Goal: Task Accomplishment & Management: Complete application form

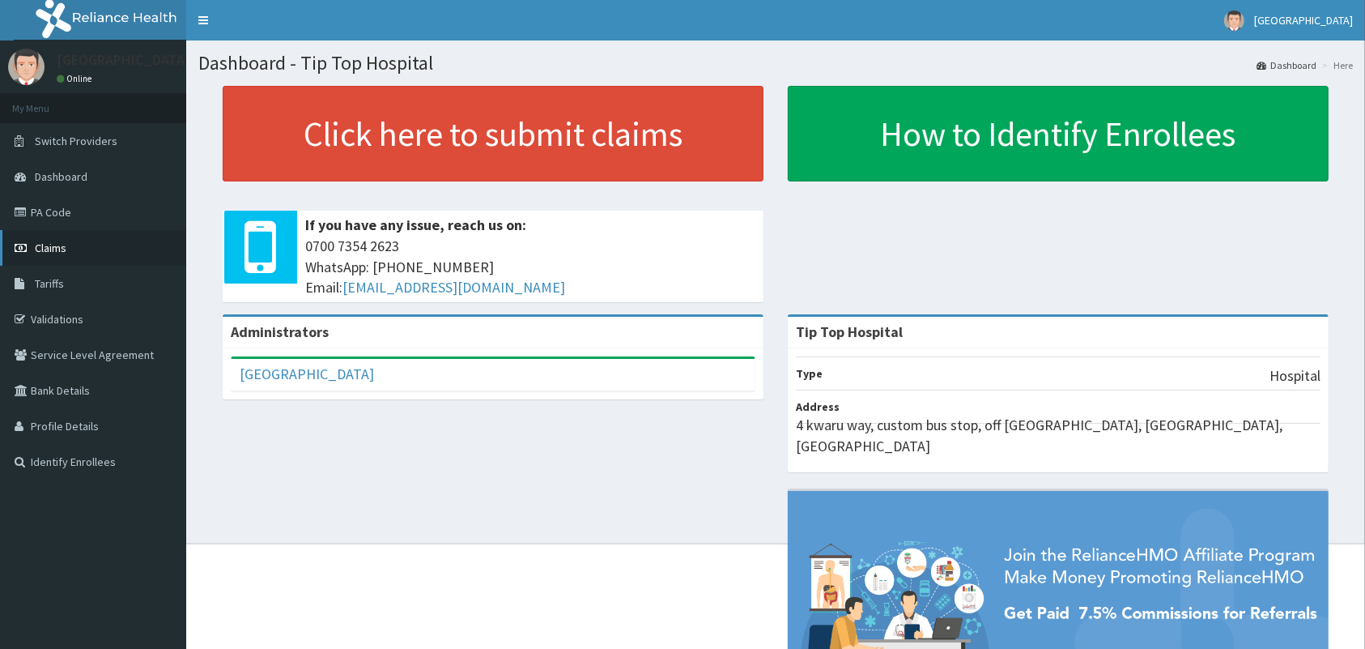
click at [70, 245] on link "Claims" at bounding box center [93, 248] width 186 height 36
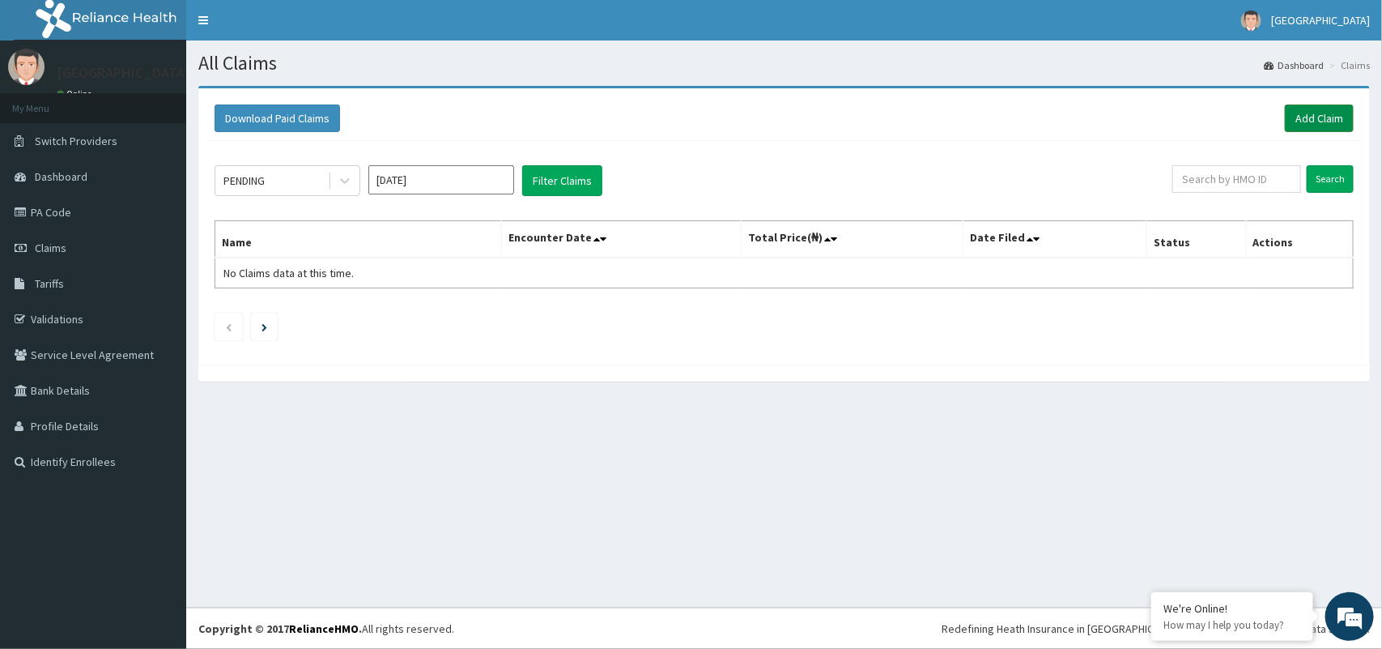
click at [1330, 113] on link "Add Claim" at bounding box center [1319, 118] width 69 height 28
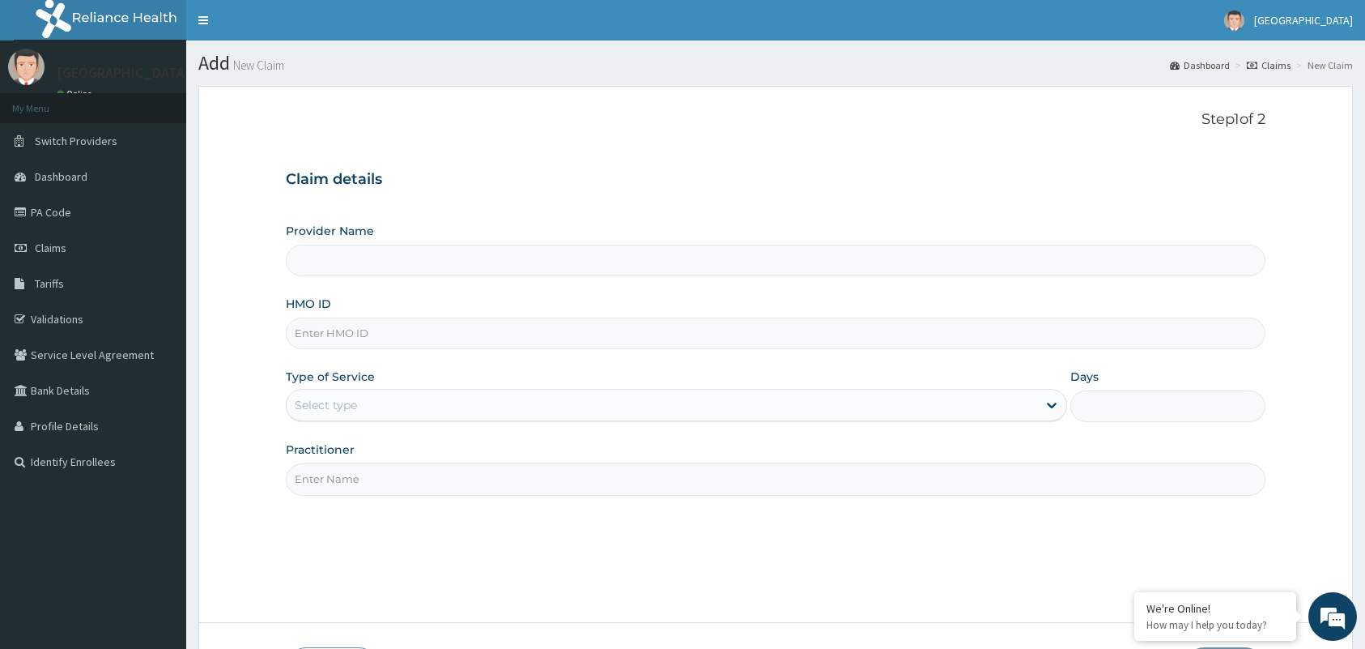
type input "Tip Top Hospital"
click at [935, 342] on input "HMO ID" at bounding box center [776, 333] width 980 height 32
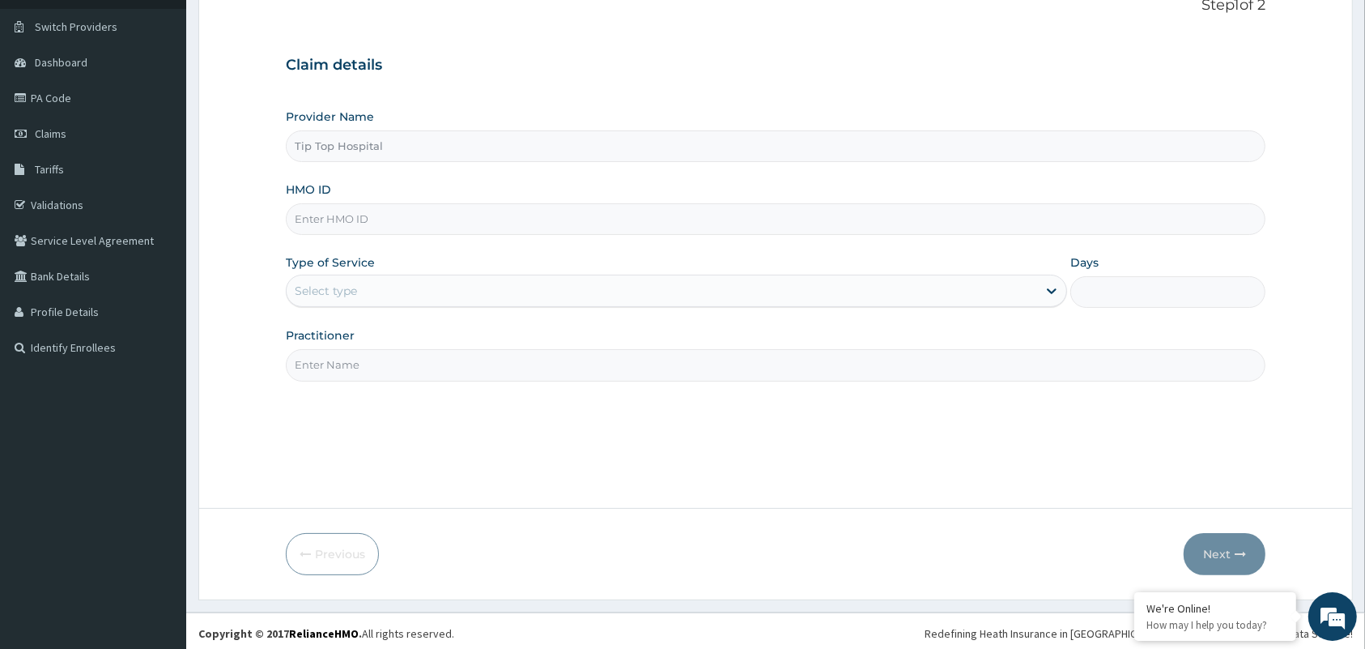
scroll to position [119, 0]
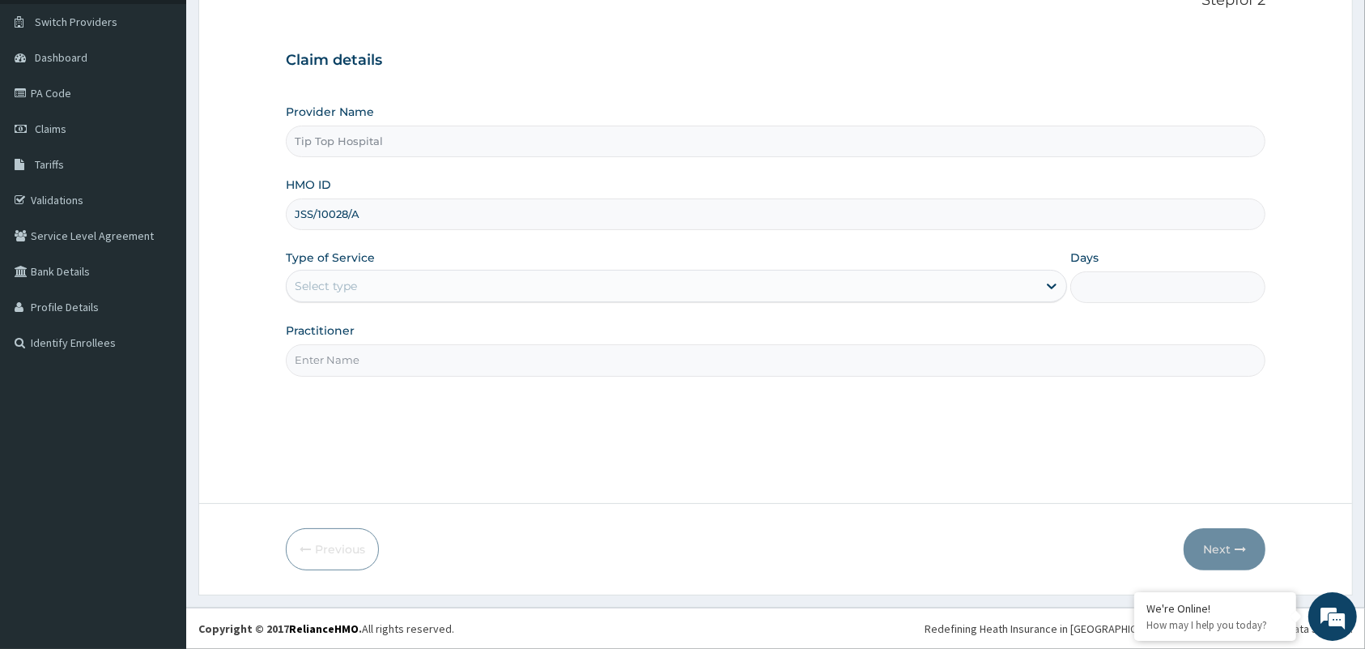
type input "JSS/10028/A"
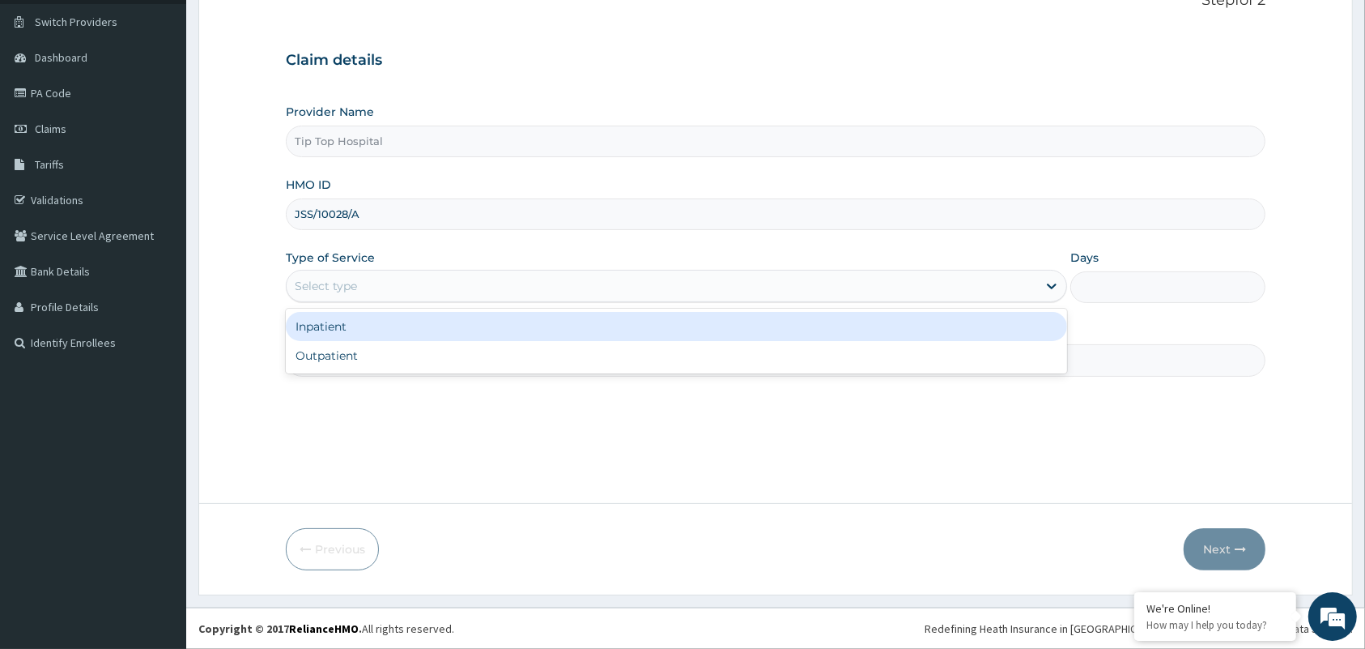
click at [596, 297] on div "Select type" at bounding box center [662, 286] width 751 height 26
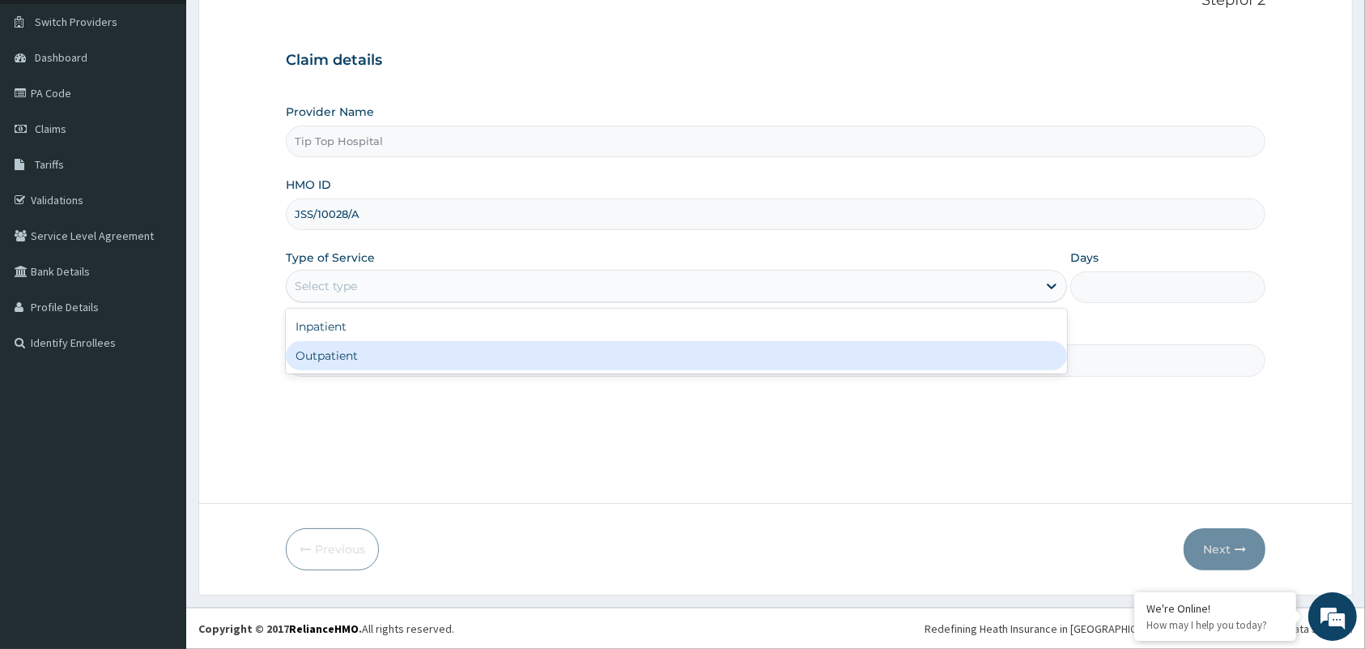
click at [491, 354] on div "Outpatient" at bounding box center [676, 355] width 781 height 29
type input "1"
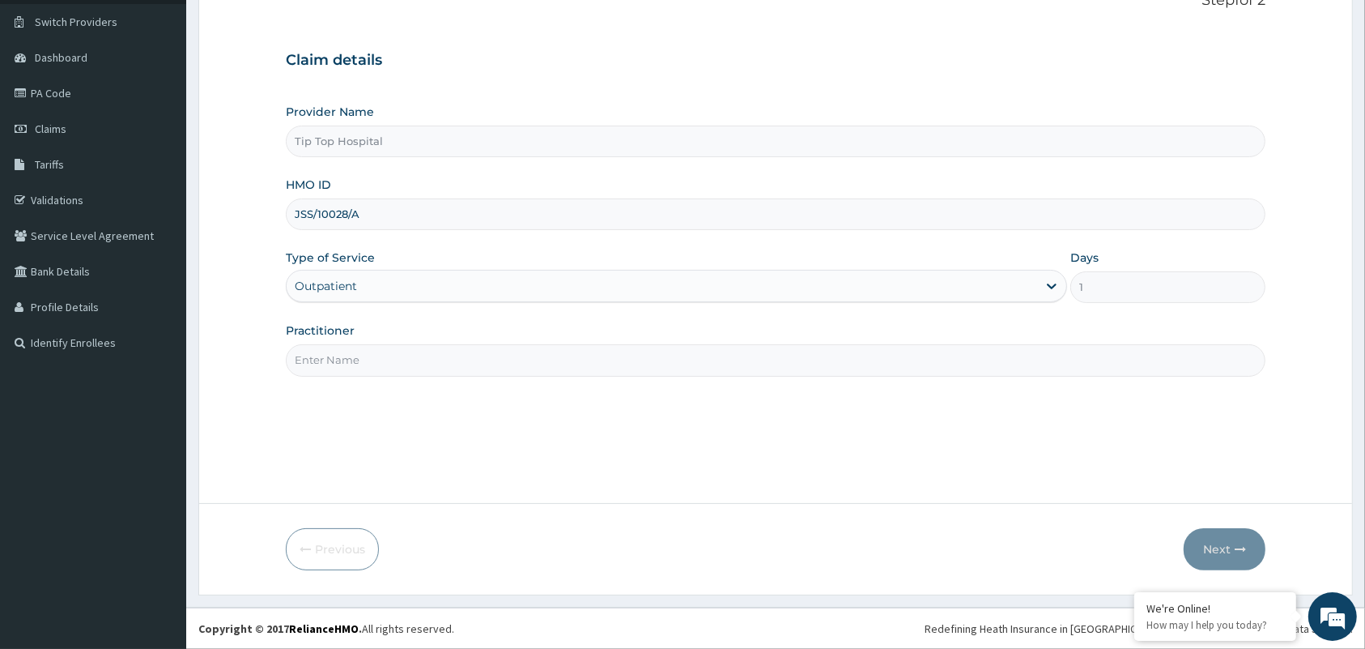
click at [487, 373] on input "Practitioner" at bounding box center [776, 360] width 980 height 32
type input "DR"
click at [1219, 548] on button "Next" at bounding box center [1225, 549] width 82 height 42
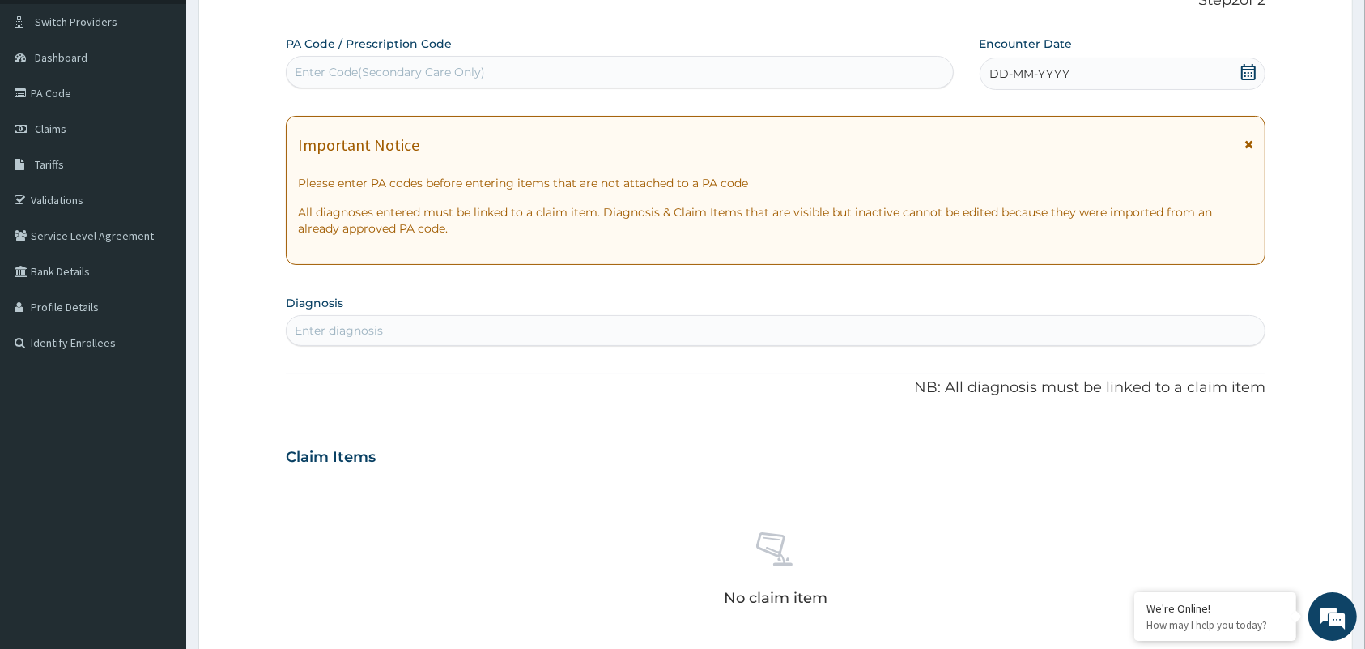
click at [730, 70] on div "Enter Code(Secondary Care Only)" at bounding box center [620, 72] width 666 height 26
paste input "HTTPS://WWW.MEDISMARTS.TECH/BLOG"
type input "H"
click at [585, 70] on div "Enter Code(Secondary Care Only)" at bounding box center [620, 72] width 666 height 26
paste input "PA/8DDCB2"
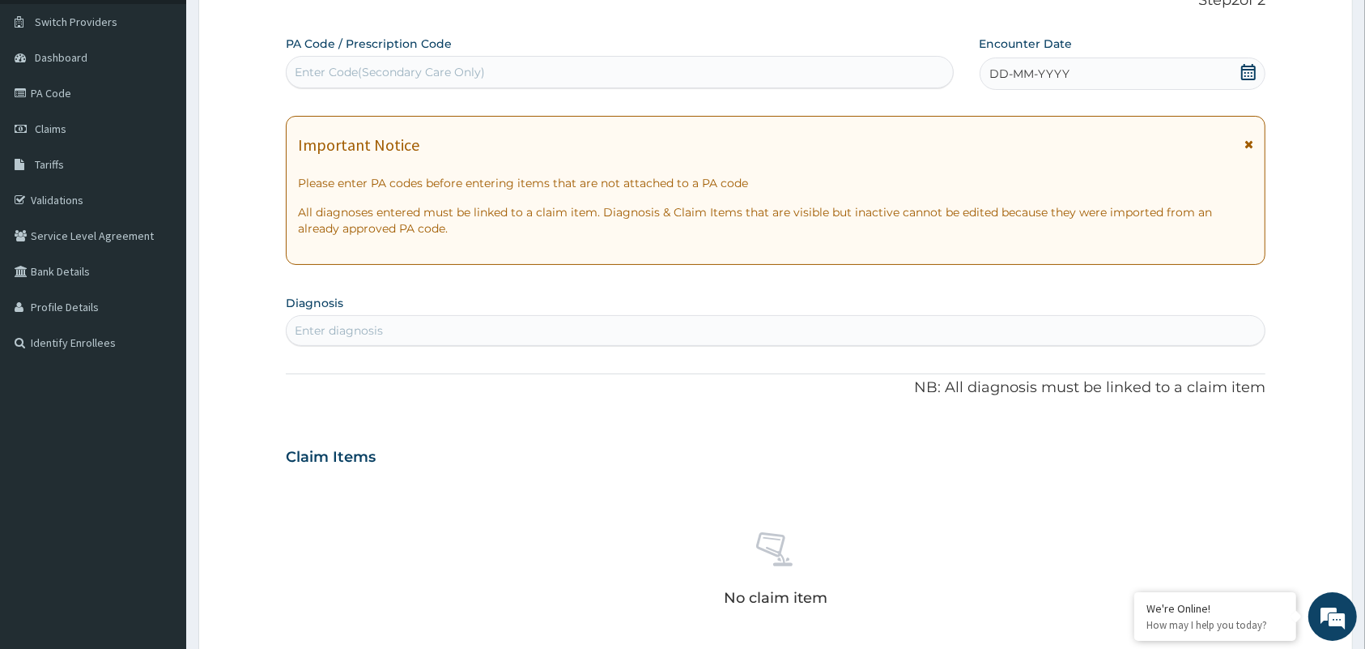
type input "PA/8DDCB2"
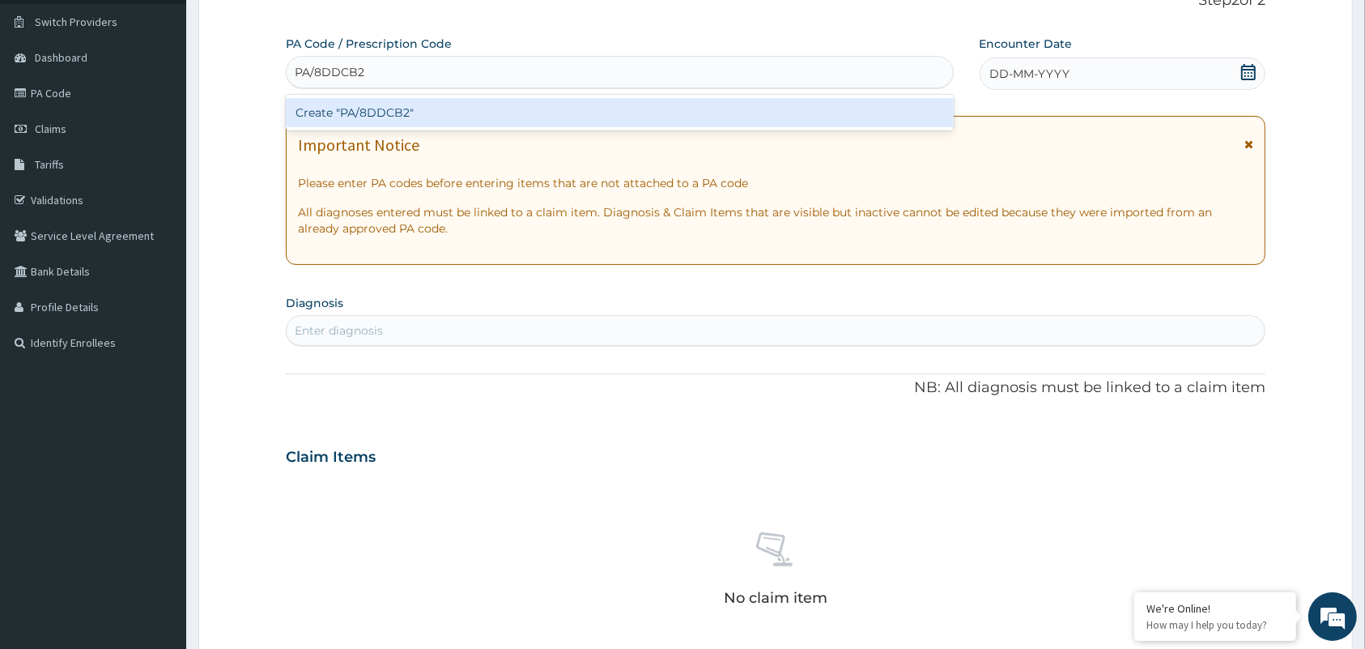
click at [549, 112] on div "Create "PA/8DDCB2"" at bounding box center [620, 112] width 668 height 29
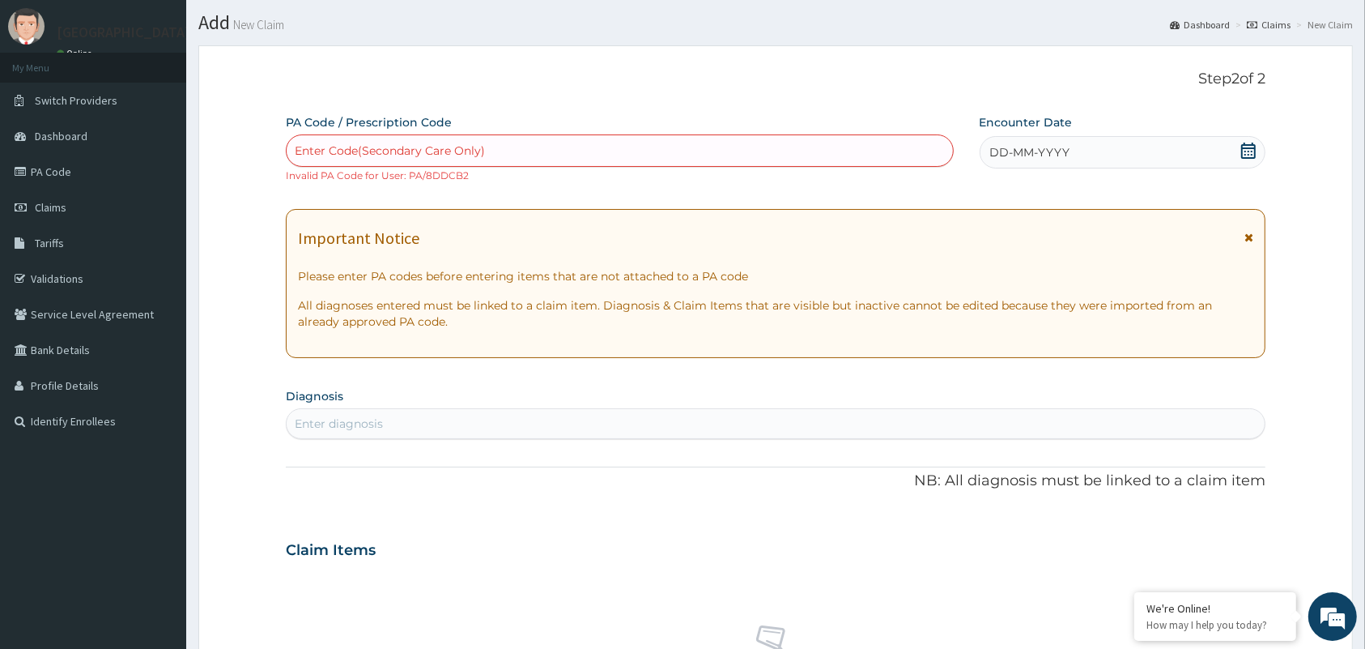
scroll to position [0, 0]
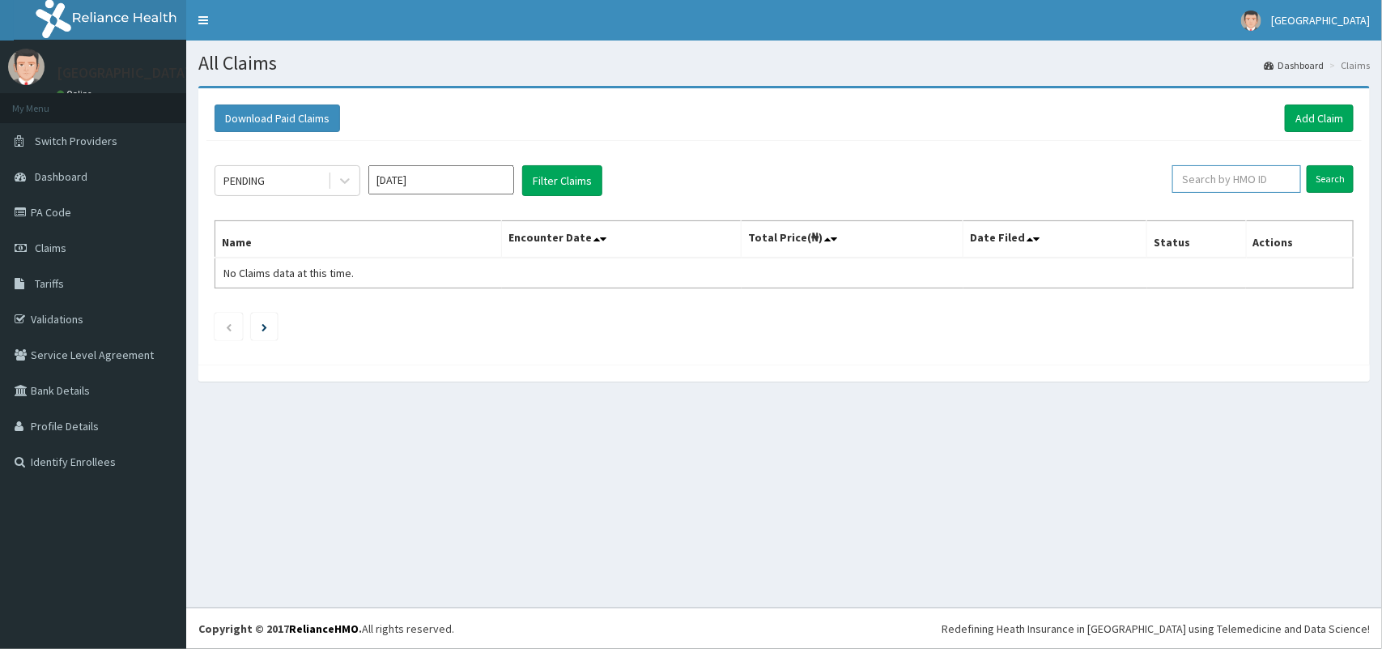
click at [1212, 176] on input "text" at bounding box center [1236, 179] width 129 height 28
type input "JSS/10028/A"
click at [1324, 176] on input "Search" at bounding box center [1330, 179] width 47 height 28
click at [1176, 179] on input "JSS/10028/A" at bounding box center [1210, 179] width 119 height 28
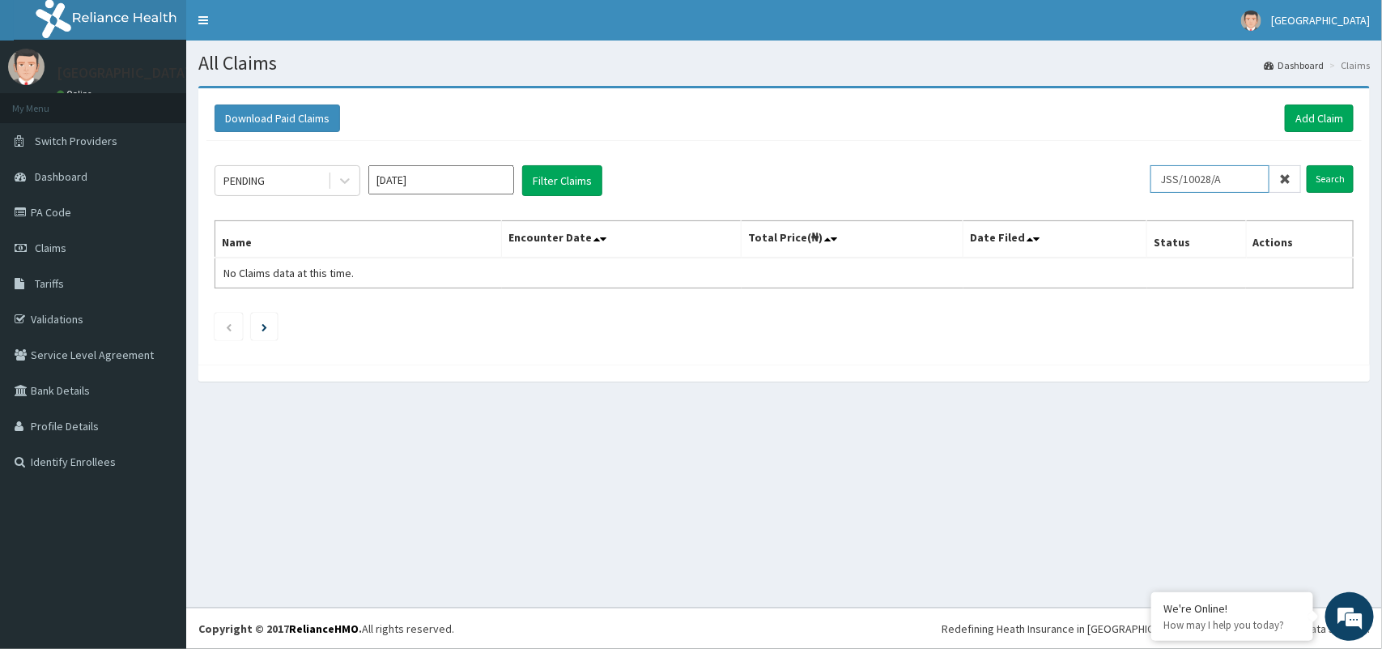
click at [1176, 179] on input "JSS/10028/A" at bounding box center [1210, 179] width 119 height 28
click at [1235, 181] on input "JSS/10028/A" at bounding box center [1210, 179] width 119 height 28
click at [1317, 177] on input "Search" at bounding box center [1330, 179] width 47 height 28
click at [1304, 115] on link "Add Claim" at bounding box center [1319, 118] width 69 height 28
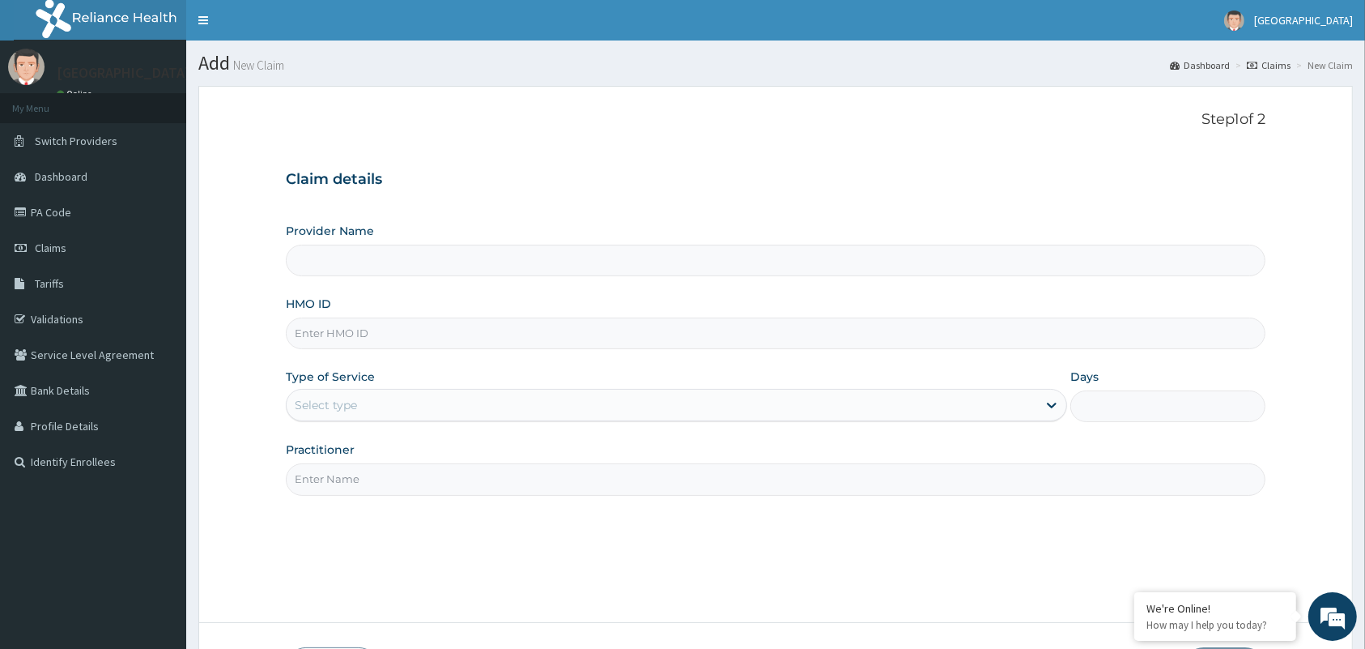
type input "Tip Top Hospital"
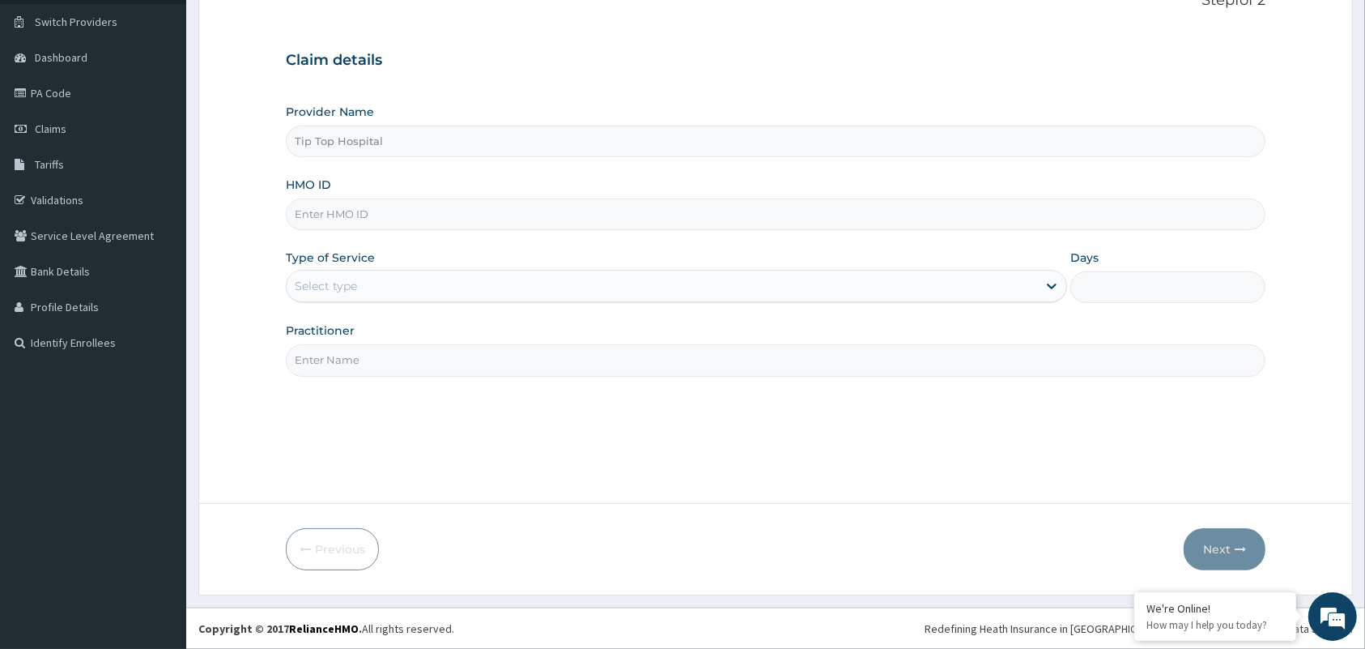
click at [711, 215] on input "HMO ID" at bounding box center [776, 214] width 980 height 32
type input "JSS/10028/A"
click at [660, 286] on div "Select type" at bounding box center [662, 286] width 751 height 26
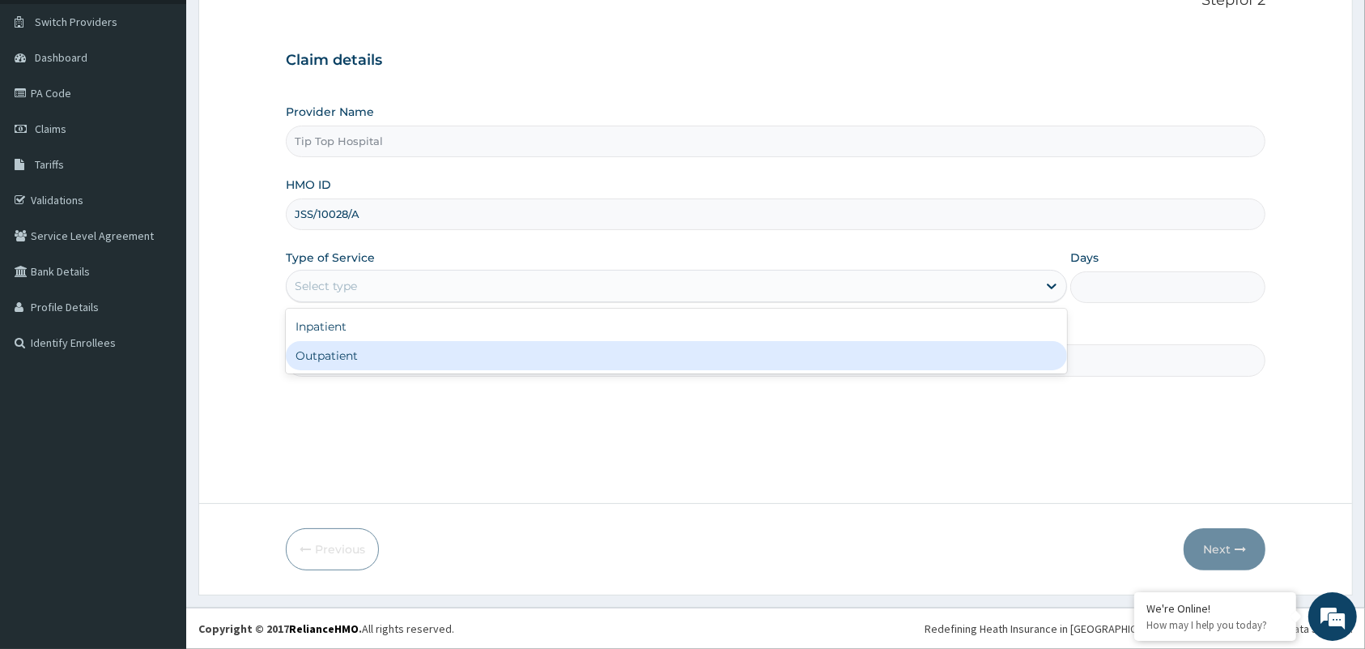
click at [559, 356] on div "Outpatient" at bounding box center [676, 355] width 781 height 29
type input "1"
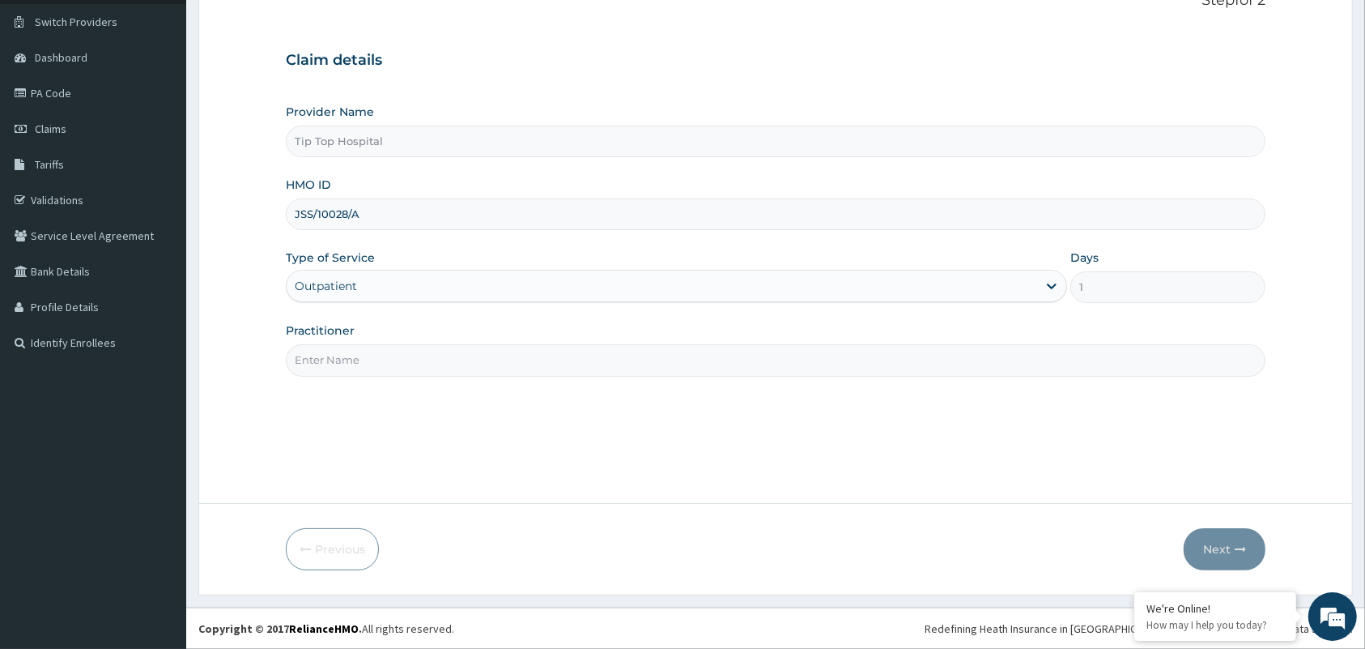
click at [559, 356] on input "Practitioner" at bounding box center [776, 360] width 980 height 32
type input "DR"
click at [1221, 548] on button "Next" at bounding box center [1225, 549] width 82 height 42
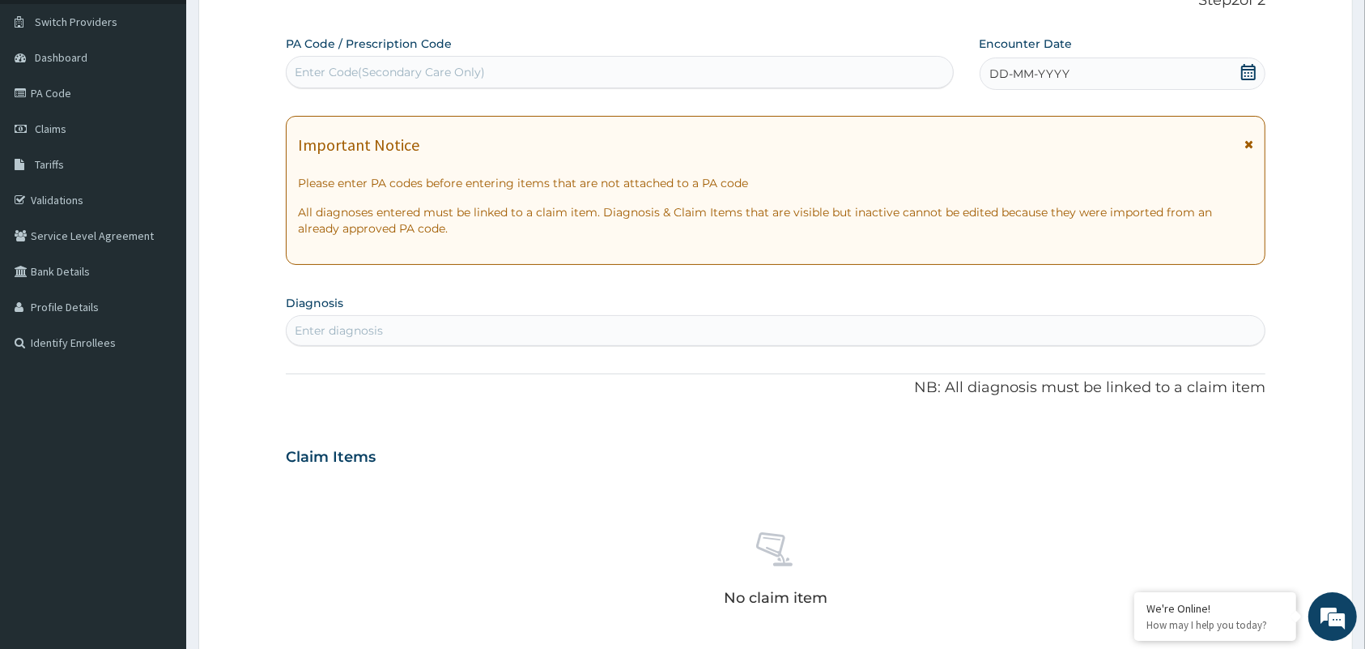
click at [516, 70] on div "Enter Code(Secondary Care Only)" at bounding box center [620, 72] width 666 height 26
type input "PA/8DDCB2"
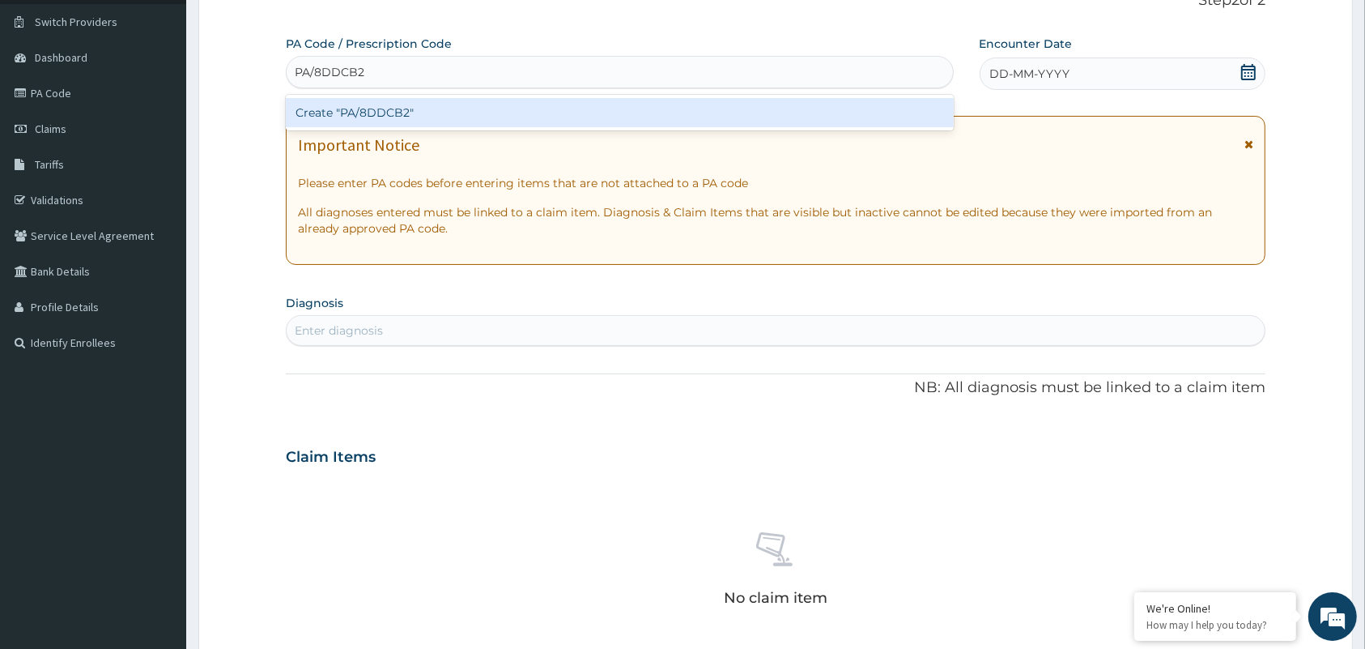
click at [515, 110] on div "Create "PA/8DDCB2"" at bounding box center [620, 112] width 668 height 29
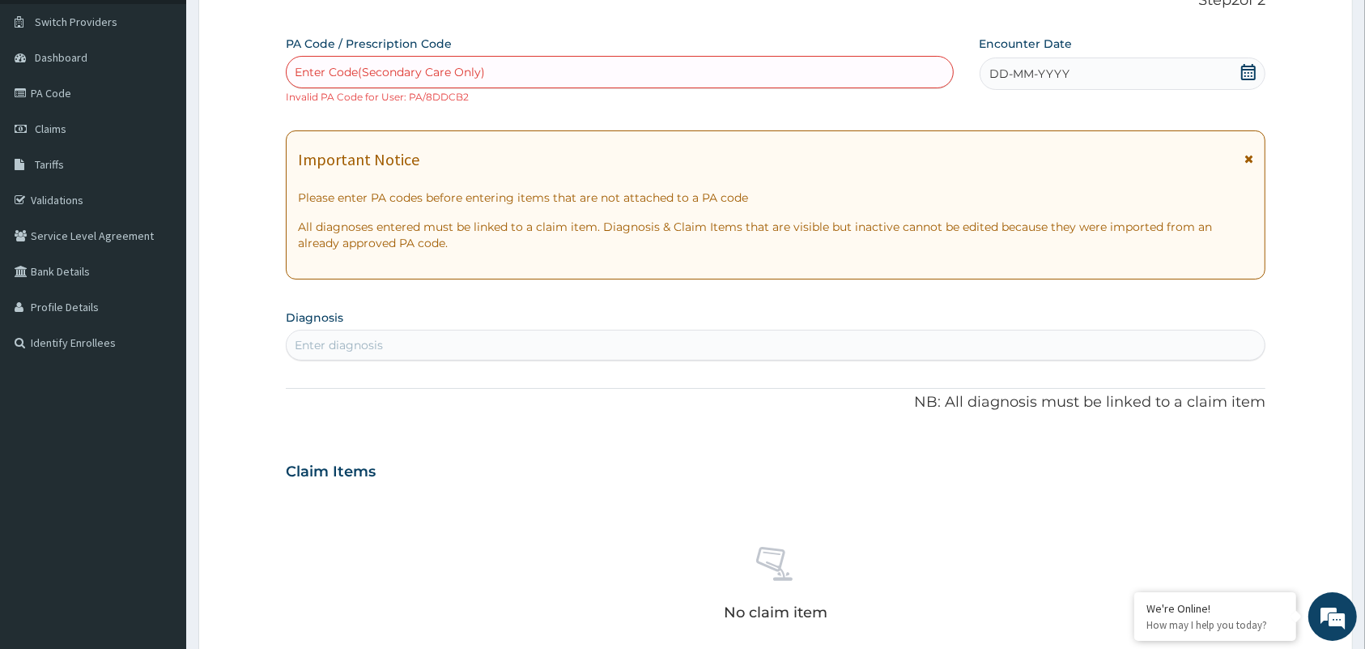
scroll to position [530, 0]
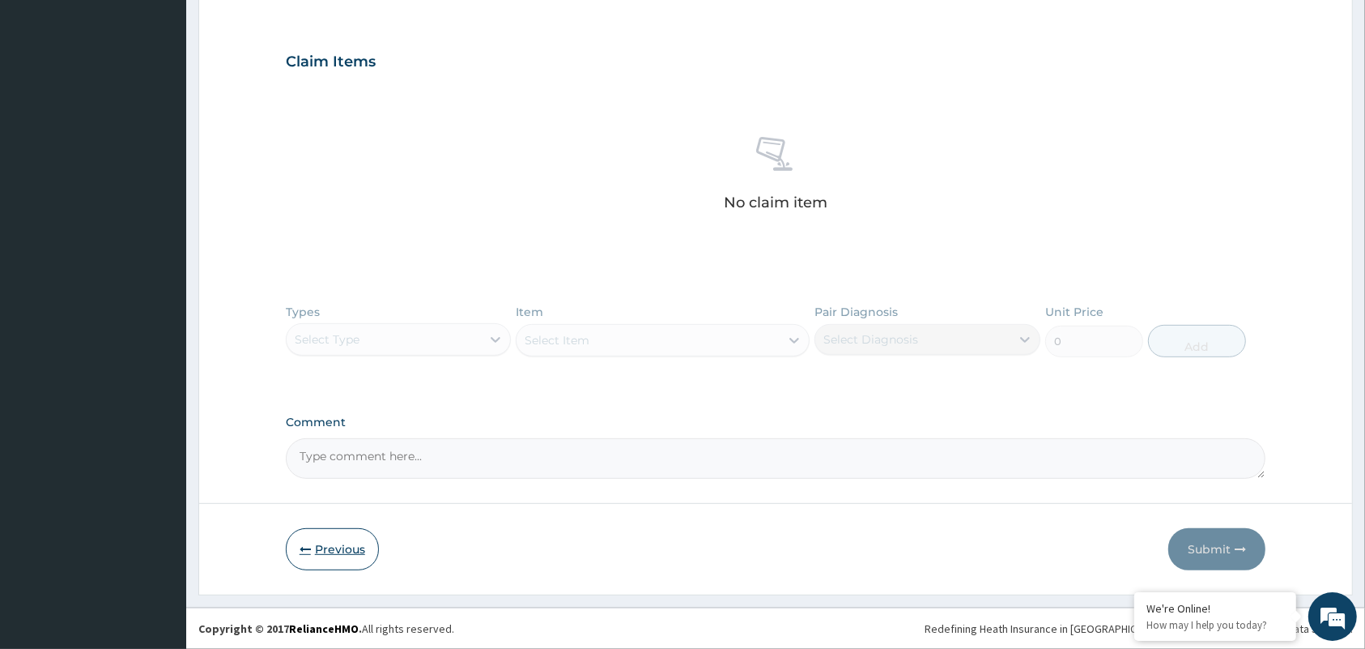
click at [342, 553] on button "Previous" at bounding box center [332, 549] width 93 height 42
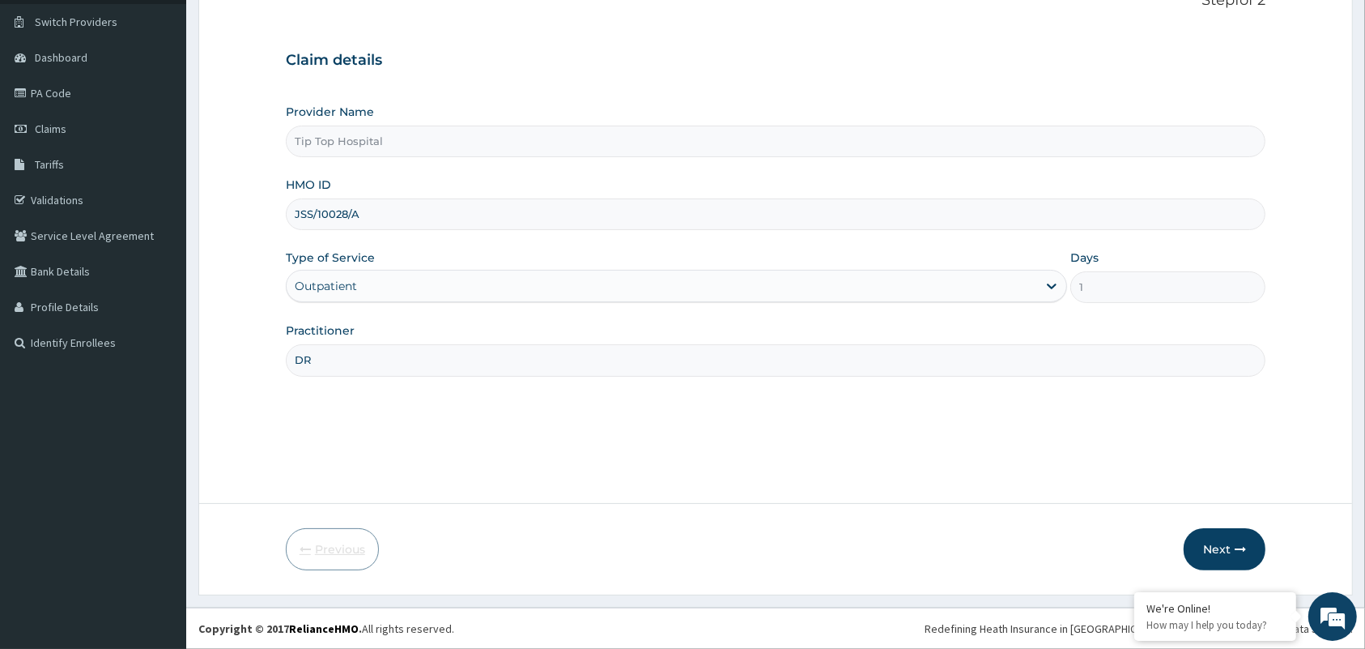
scroll to position [119, 0]
click at [349, 211] on input "JSS/10028/A" at bounding box center [776, 214] width 980 height 32
type input "JSS/10023/A"
click at [1224, 547] on button "Next" at bounding box center [1225, 549] width 82 height 42
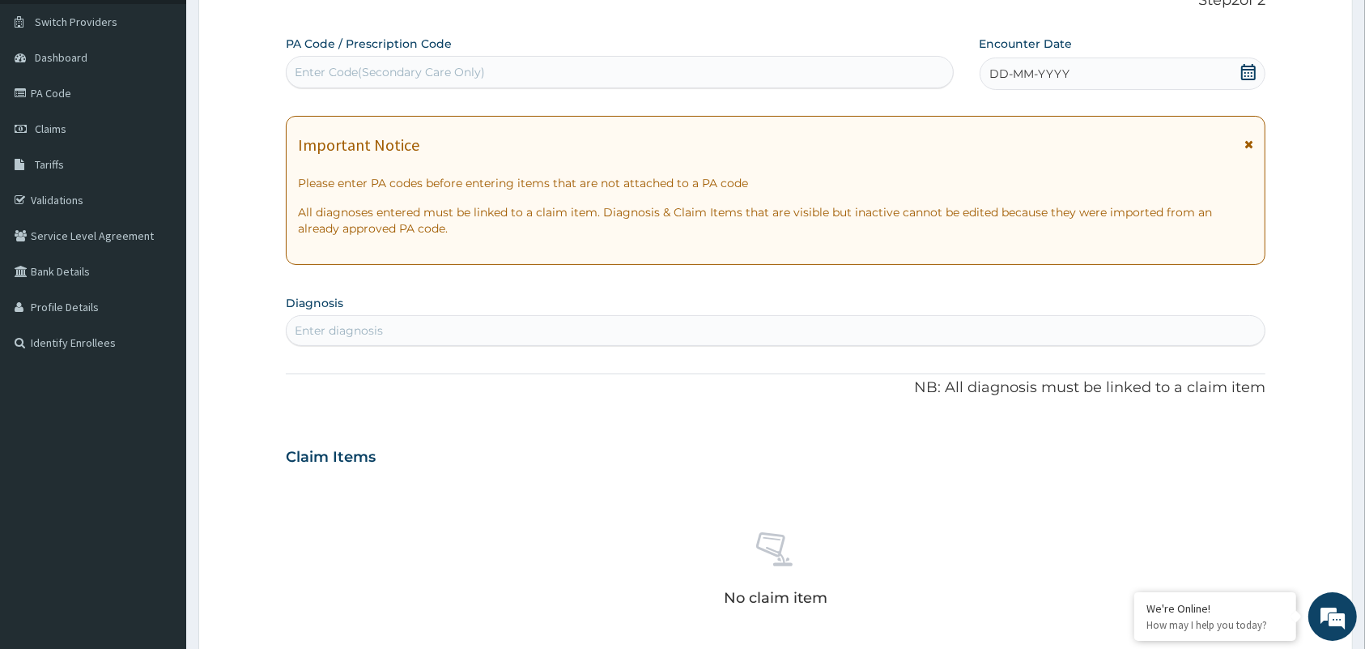
click at [431, 75] on div "Enter Code(Secondary Care Only)" at bounding box center [390, 72] width 190 height 16
paste input "PA/8DDCB2"
type input "PA/8DDCB2"
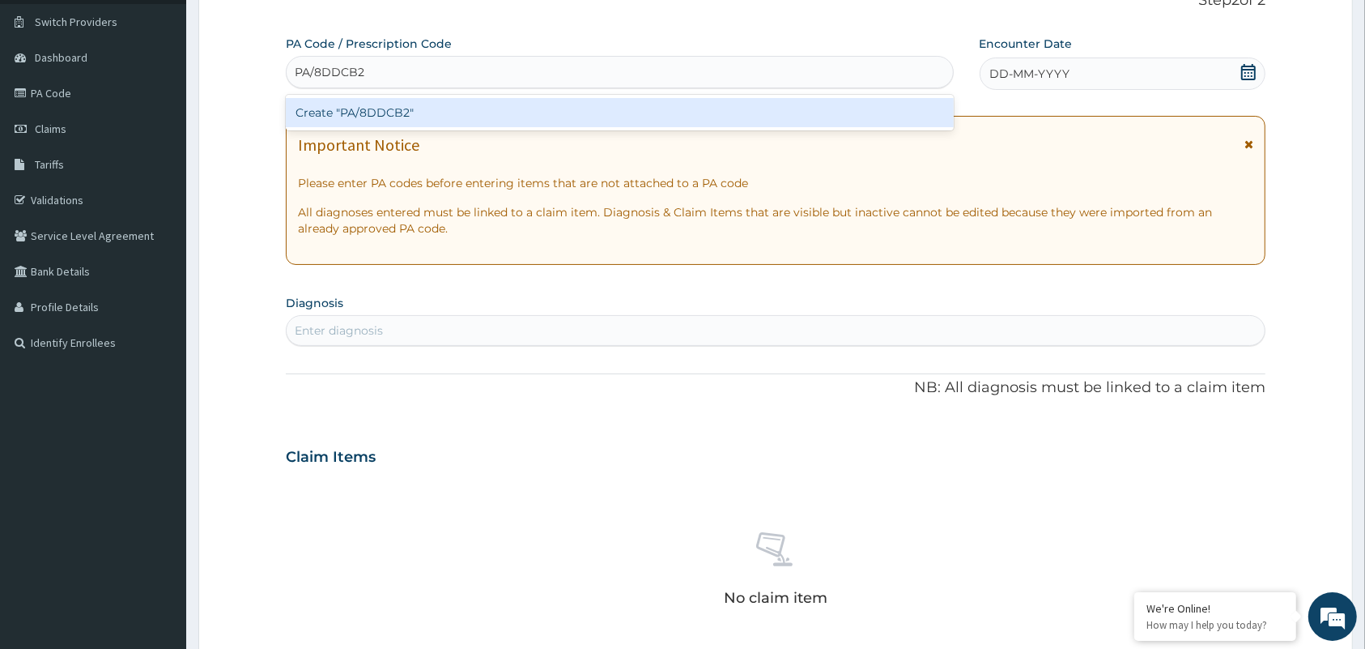
click at [391, 112] on div "Create "PA/8DDCB2"" at bounding box center [620, 112] width 668 height 29
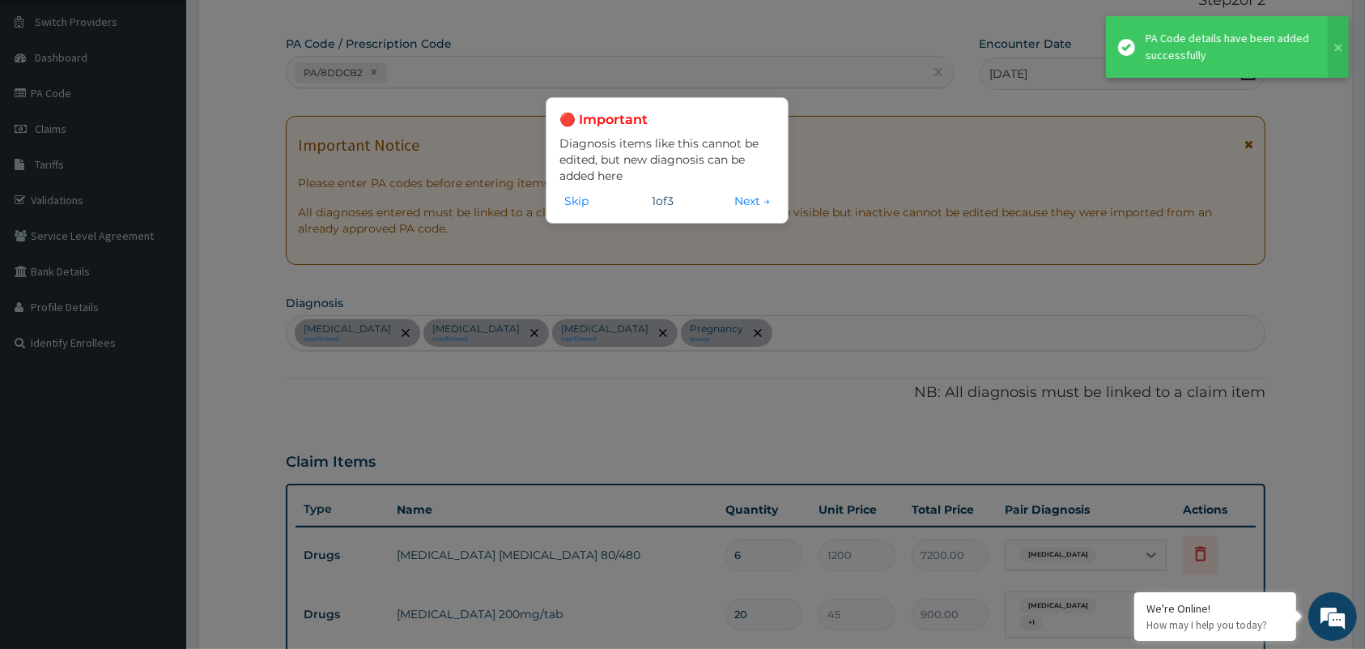
scroll to position [851, 0]
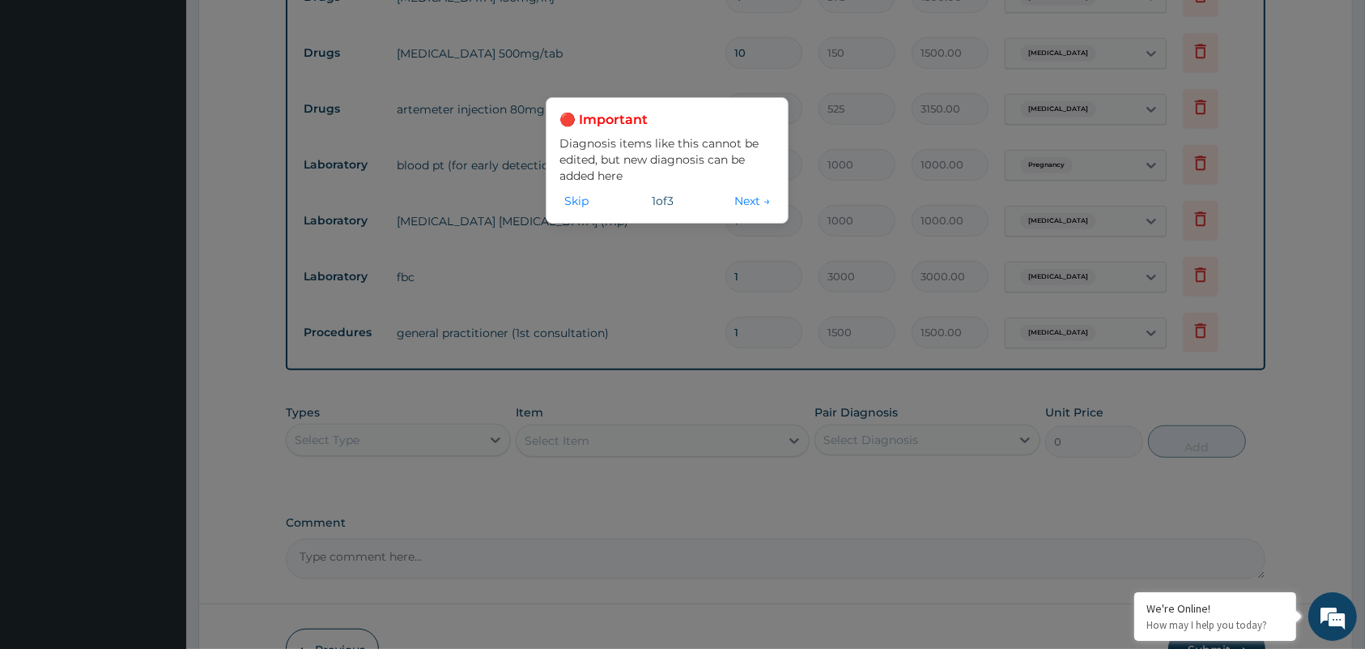
click at [595, 202] on div "Skip 1 of 3 Next →" at bounding box center [666, 201] width 215 height 18
click at [862, 134] on div "🔴 Important Diagnosis items like this cannot be edited, but new diagnosis can b…" at bounding box center [682, 324] width 1365 height 649
click at [576, 203] on button "Skip" at bounding box center [576, 201] width 34 height 18
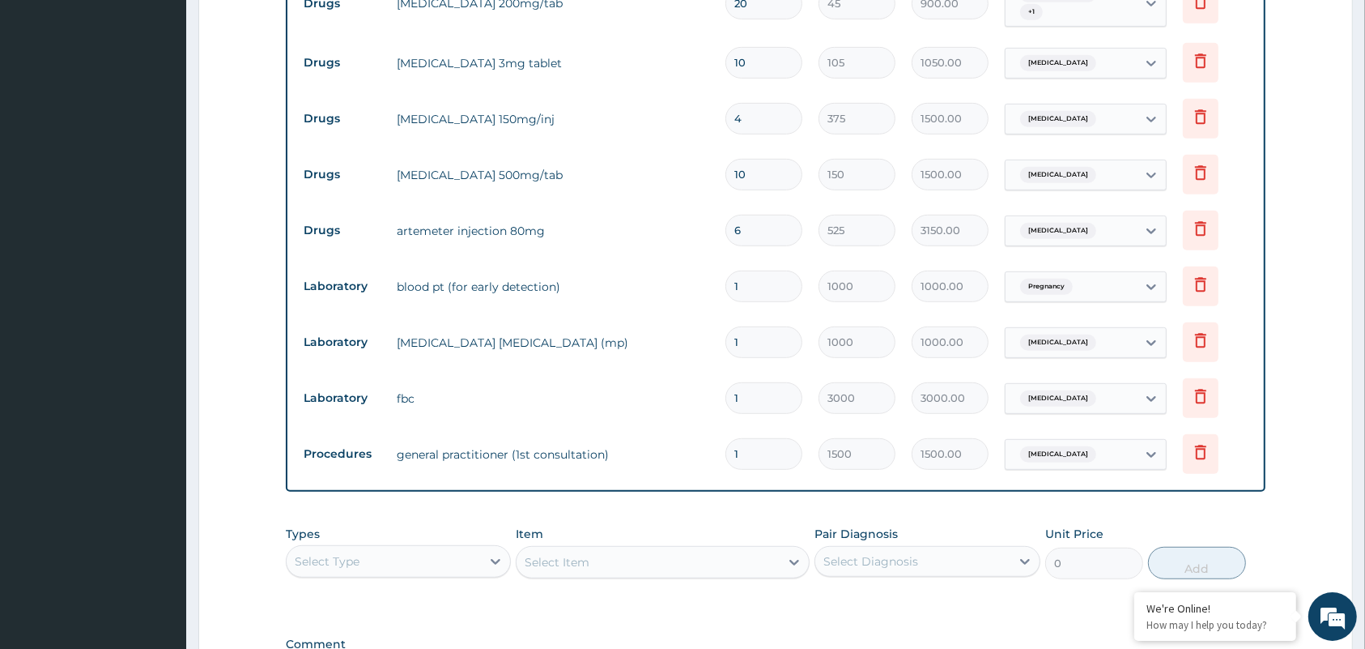
scroll to position [162, 0]
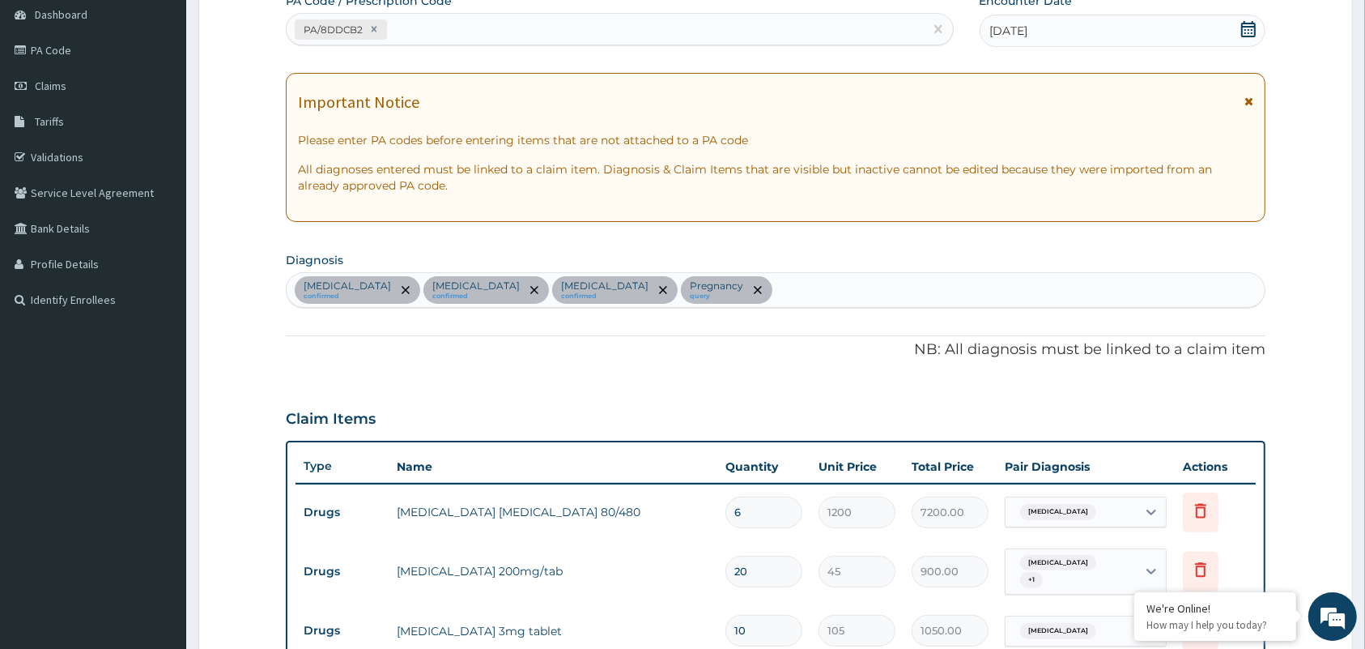
click at [771, 290] on div "Falciparum malaria confirmed Sepsis confirmed Insomnia confirmed Pregnancy query" at bounding box center [776, 290] width 978 height 34
type input "ANEM"
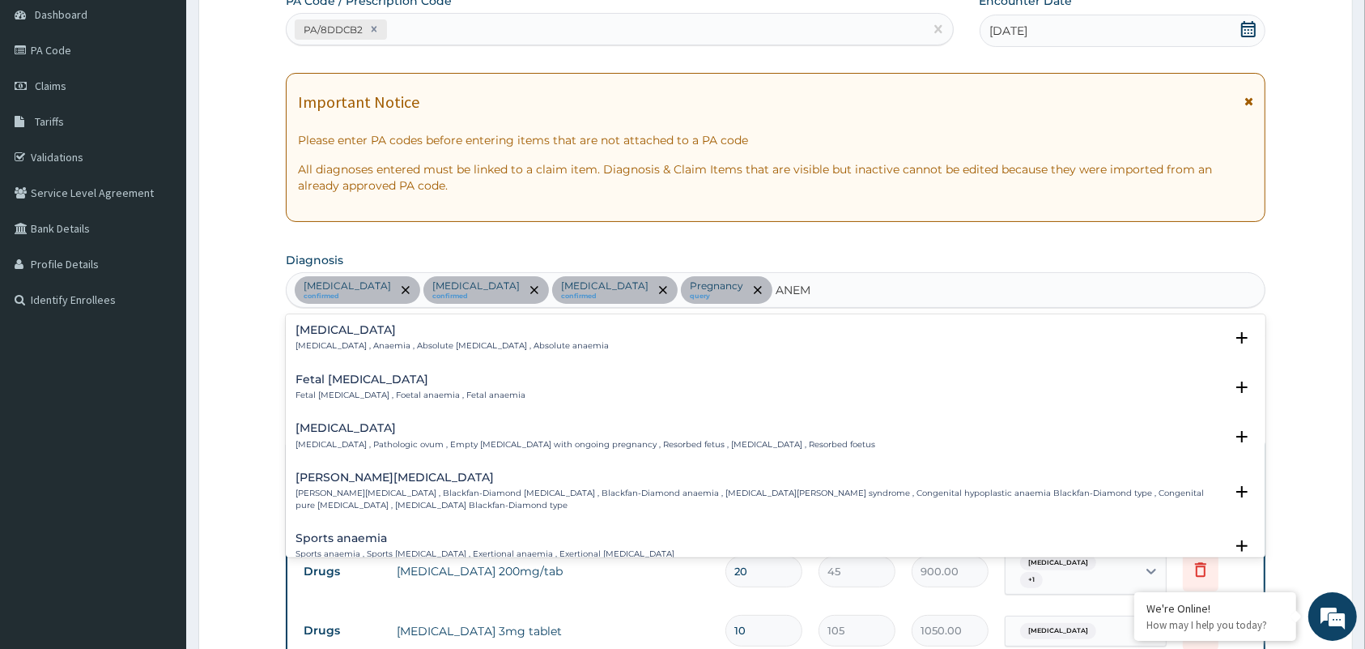
click at [326, 330] on h4 "Anemia" at bounding box center [452, 330] width 313 height 12
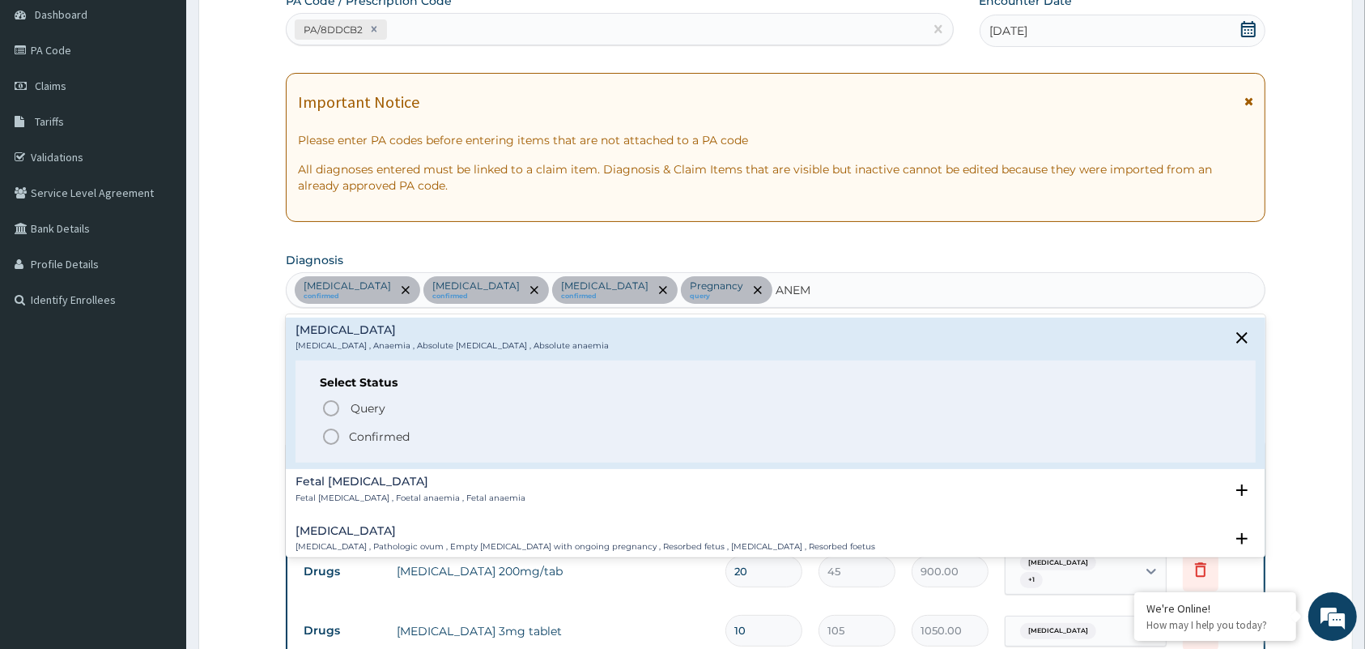
click at [371, 437] on p "Confirmed" at bounding box center [379, 436] width 61 height 16
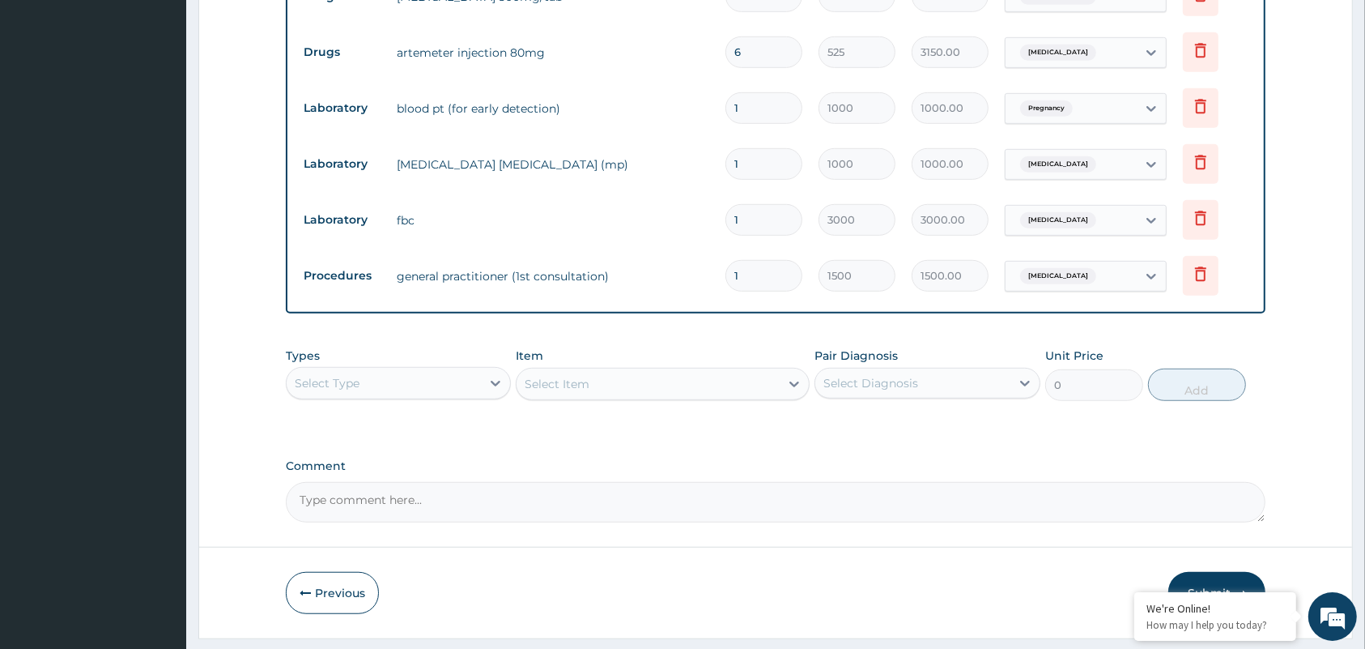
scroll to position [944, 0]
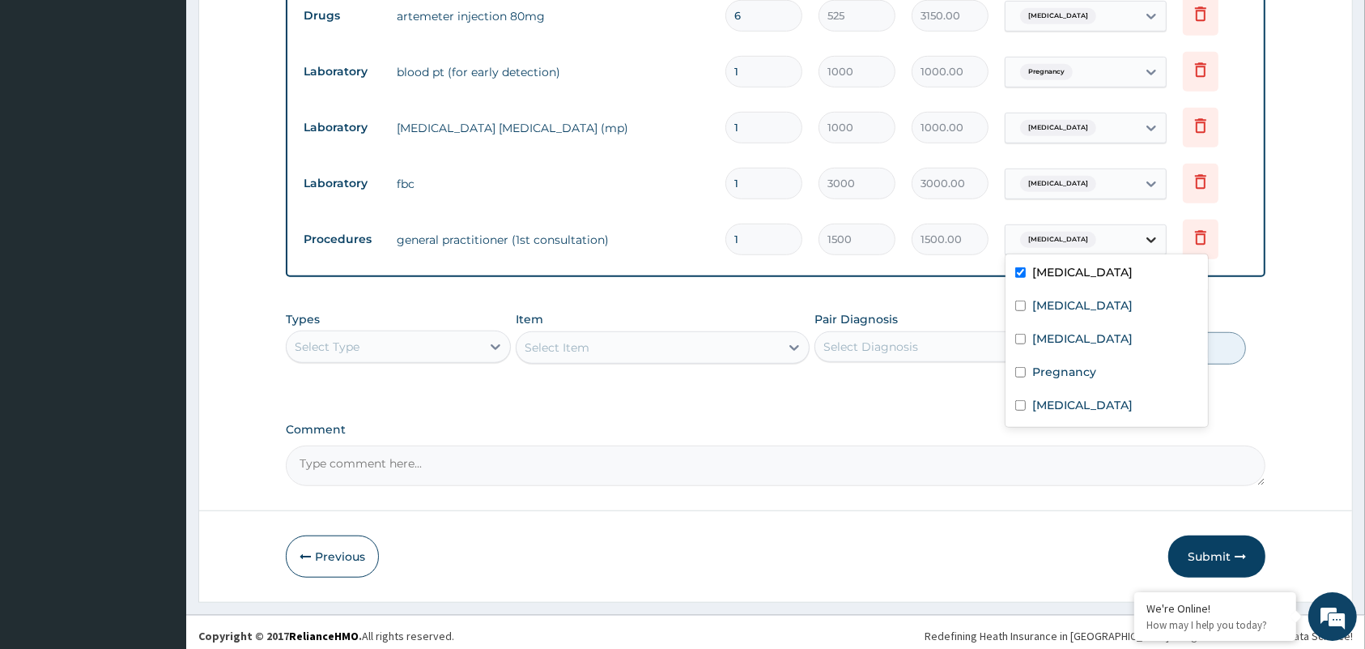
click at [1155, 232] on icon at bounding box center [1151, 240] width 16 height 16
drag, startPoint x: 1081, startPoint y: 296, endPoint x: 1066, endPoint y: 338, distance: 45.3
click at [1066, 338] on div "Falciparum malaria Sepsis Insomnia Pregnancy Anemia" at bounding box center [1107, 340] width 202 height 172
click at [1066, 338] on label "Insomnia" at bounding box center [1082, 338] width 100 height 16
checkbox input "true"
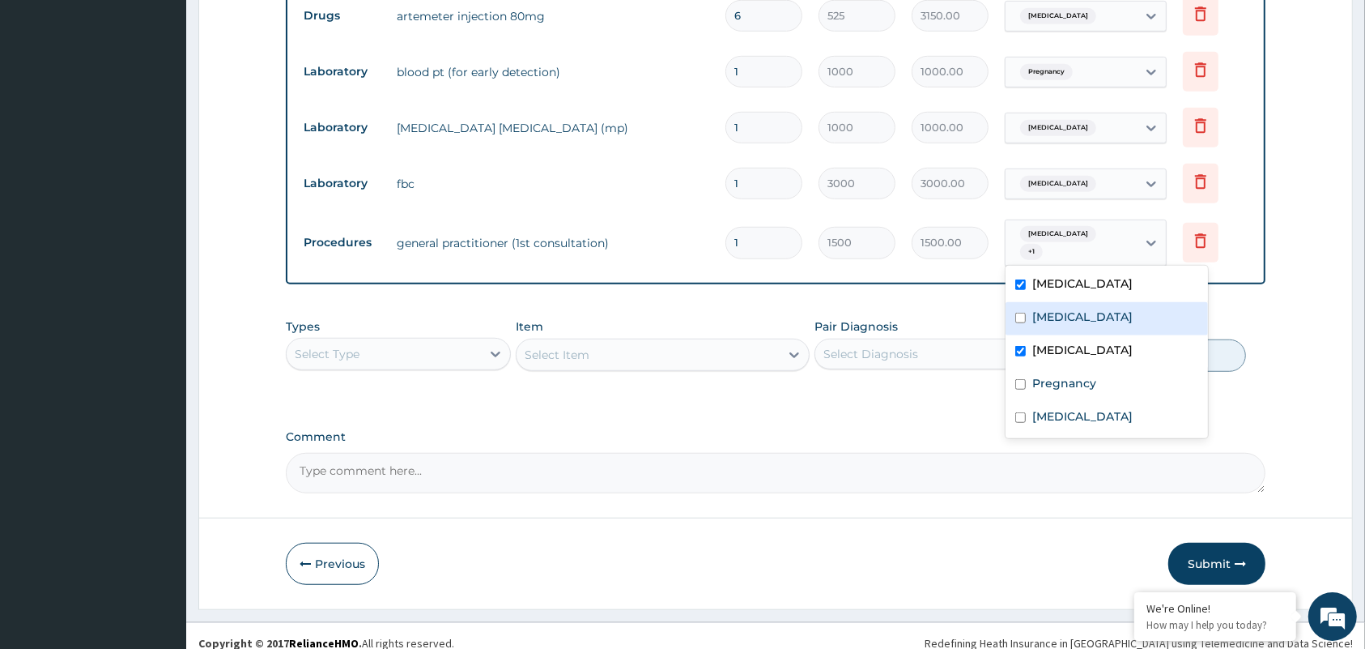
click at [1066, 308] on label "Sepsis" at bounding box center [1082, 316] width 100 height 16
checkbox input "true"
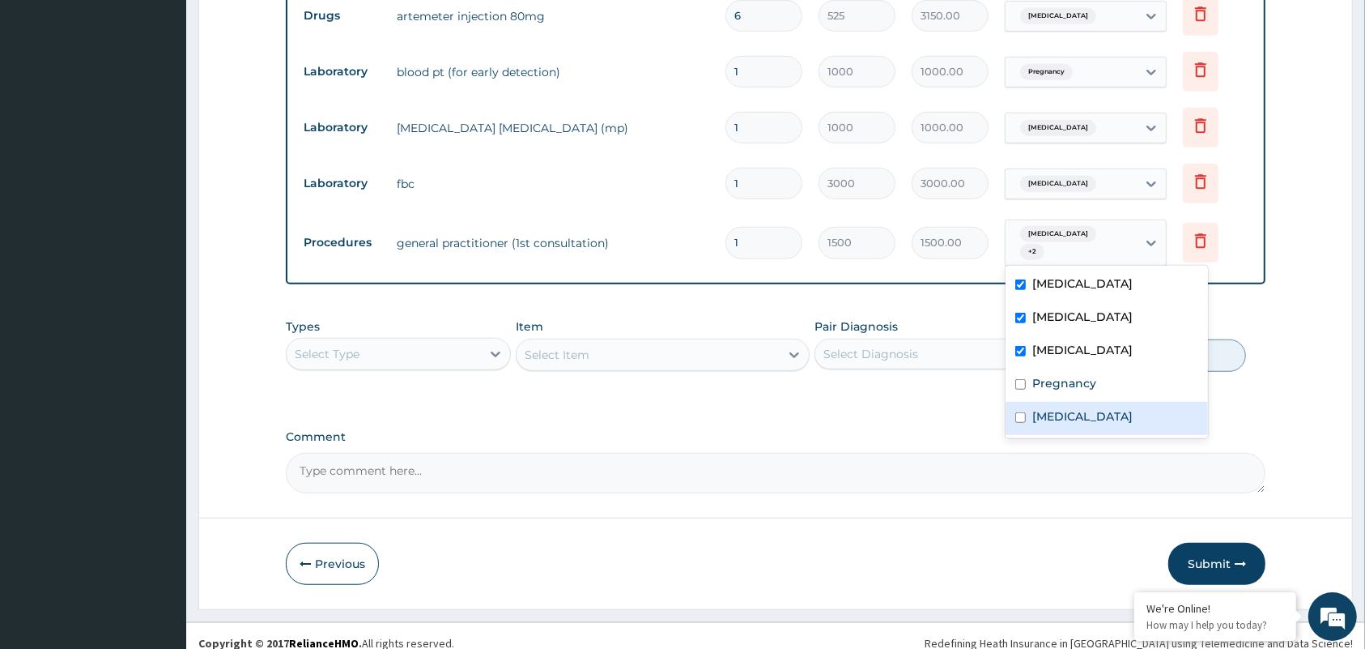
drag, startPoint x: 1049, startPoint y: 390, endPoint x: 1047, endPoint y: 415, distance: 24.4
click at [1047, 415] on div "Falciparum malaria Sepsis Insomnia Pregnancy Anemia" at bounding box center [1107, 352] width 202 height 172
click at [1047, 415] on label "Anemia" at bounding box center [1082, 416] width 100 height 16
checkbox input "true"
click at [1066, 379] on label "Pregnancy" at bounding box center [1064, 383] width 64 height 16
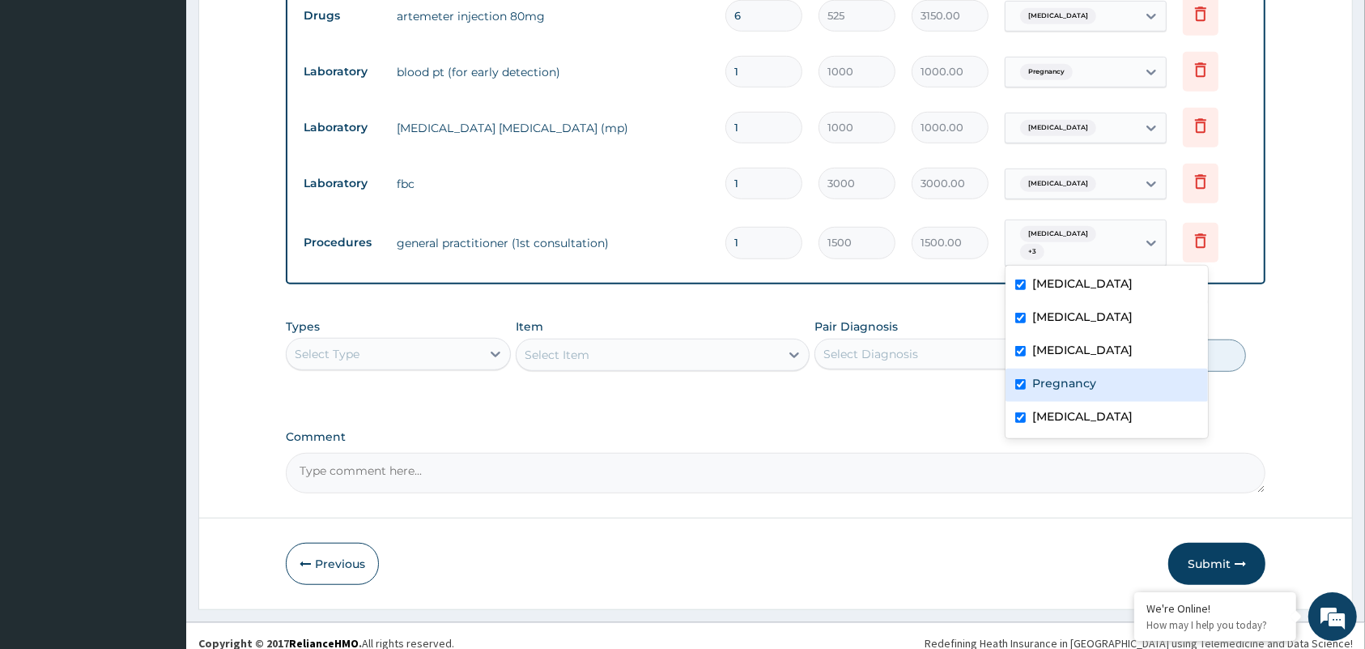
checkbox input "true"
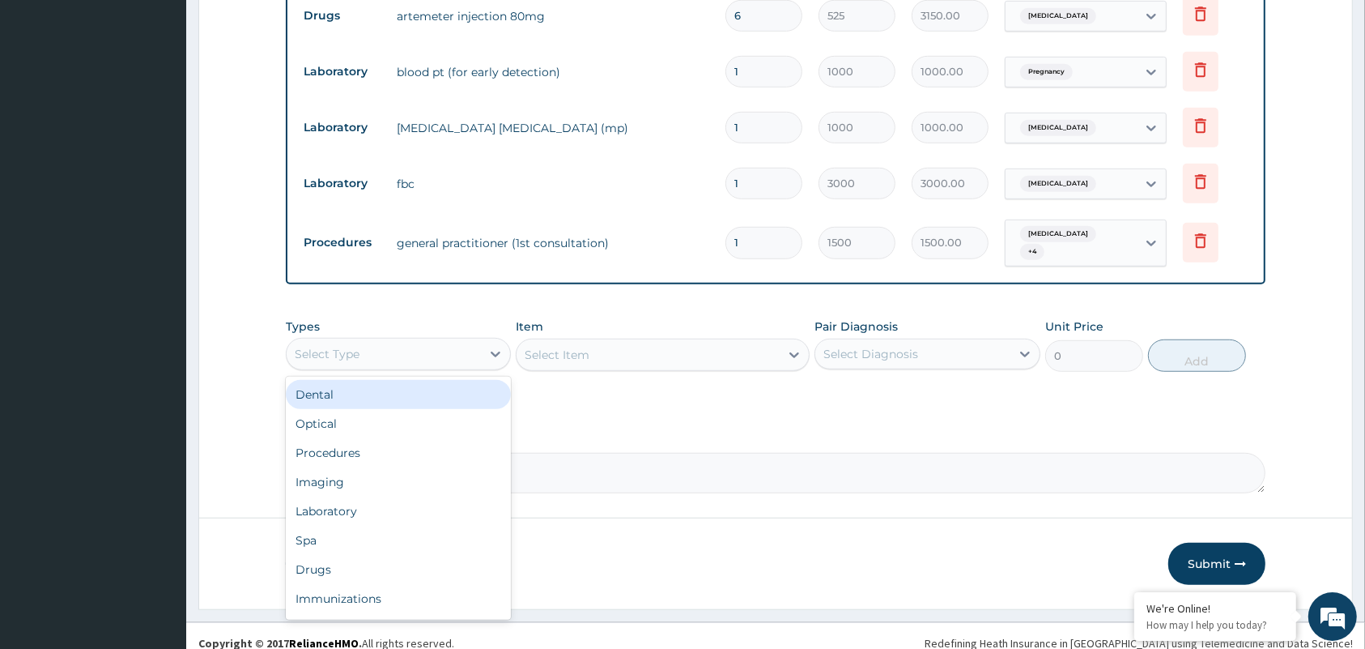
click at [460, 341] on div "Select Type" at bounding box center [384, 354] width 194 height 26
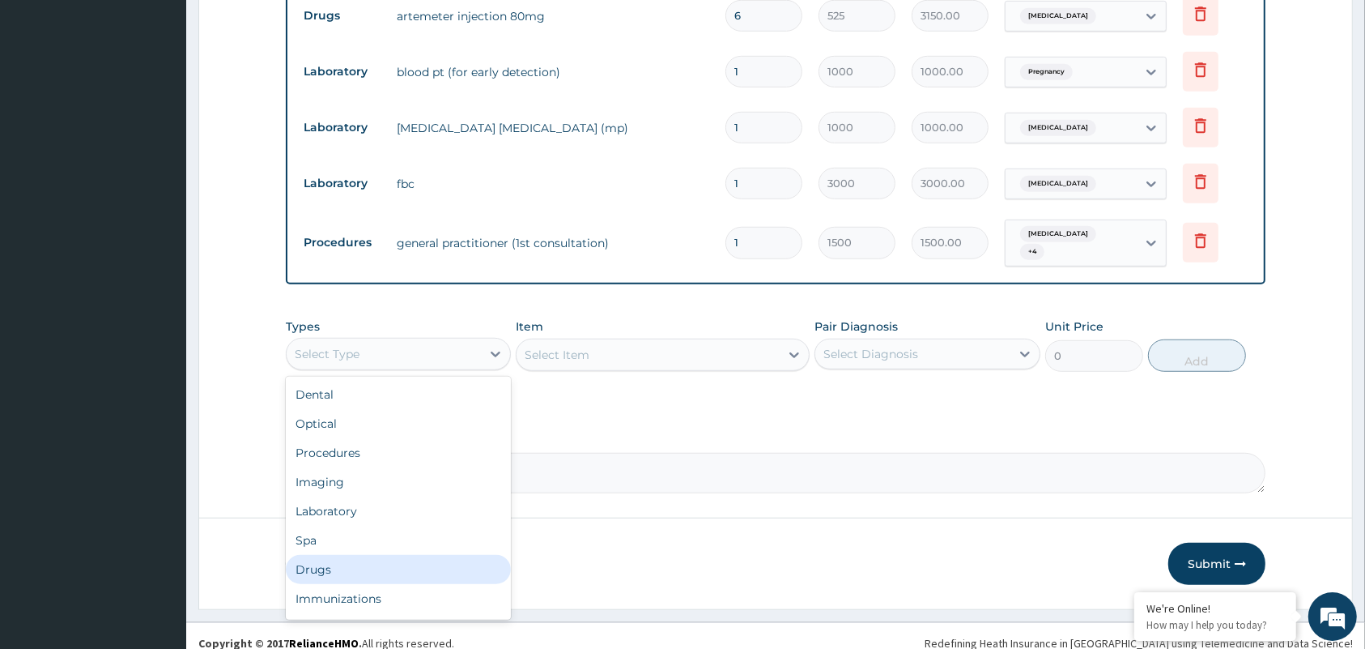
click at [363, 563] on div "Drugs" at bounding box center [398, 569] width 225 height 29
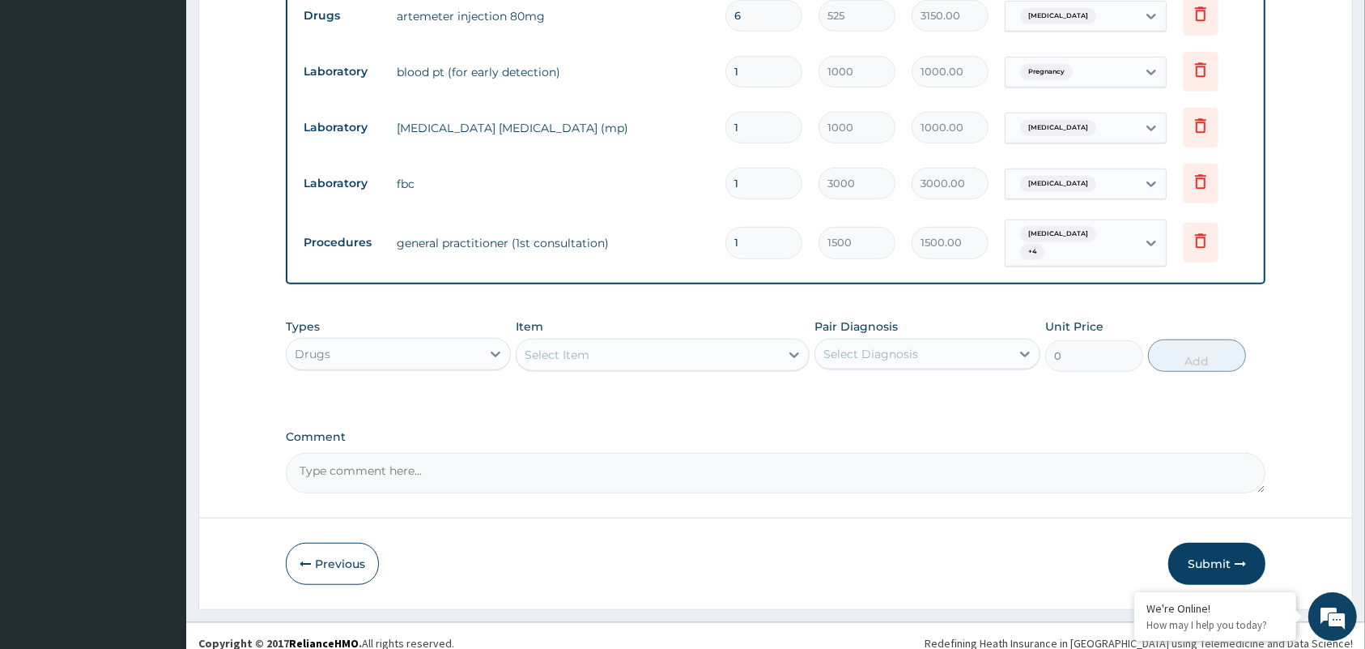
click at [610, 356] on div "Select Item" at bounding box center [648, 355] width 263 height 26
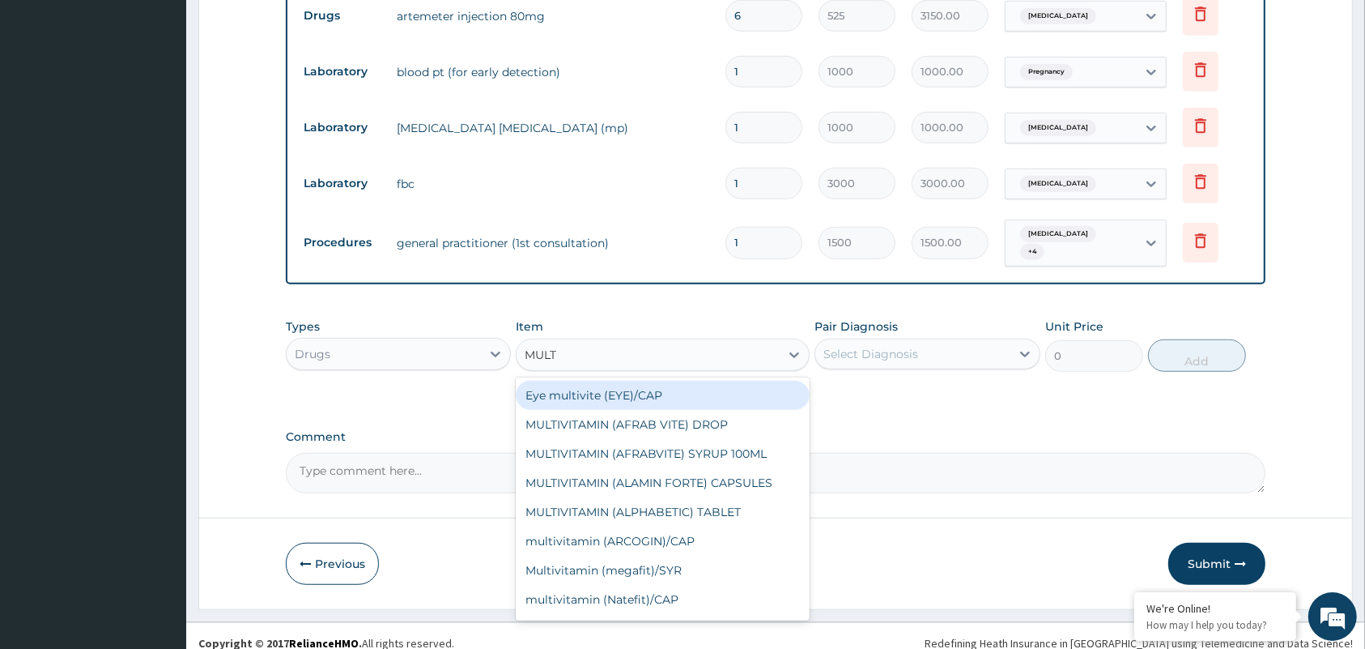
type input "MULTI"
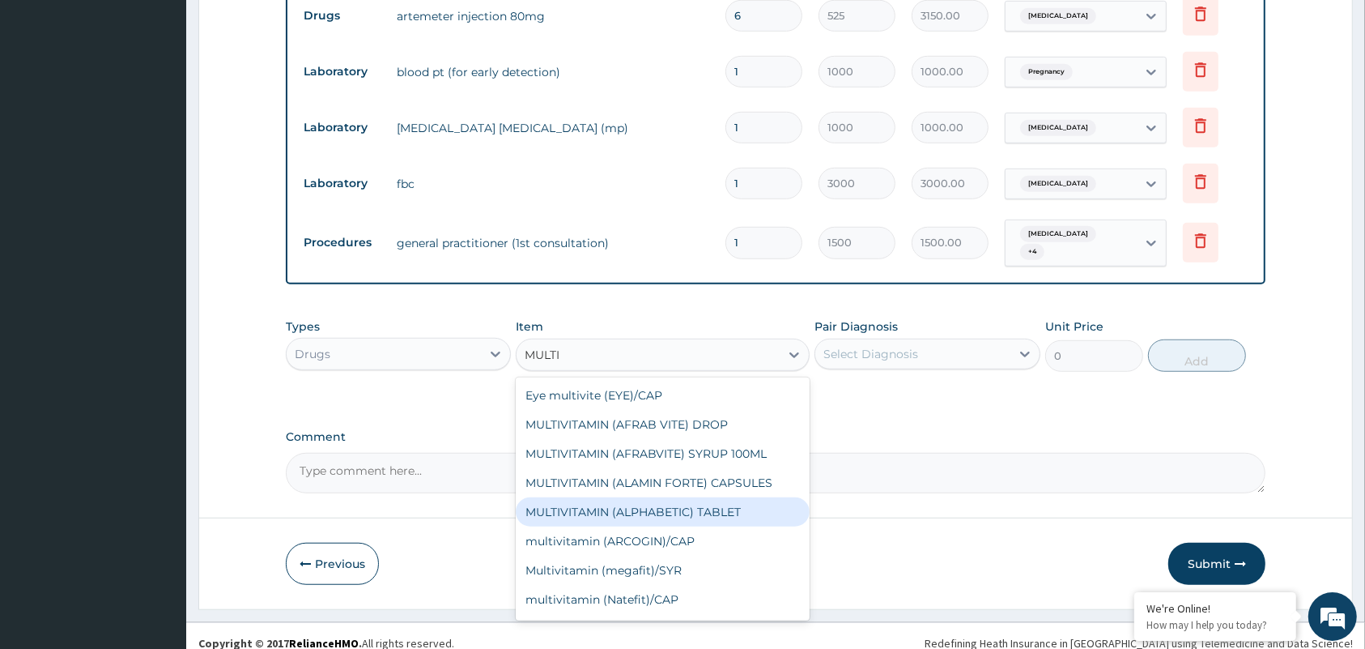
click at [640, 506] on div "MULTIVITAMIN (ALPHABETIC) TABLET" at bounding box center [663, 511] width 294 height 29
type input "150"
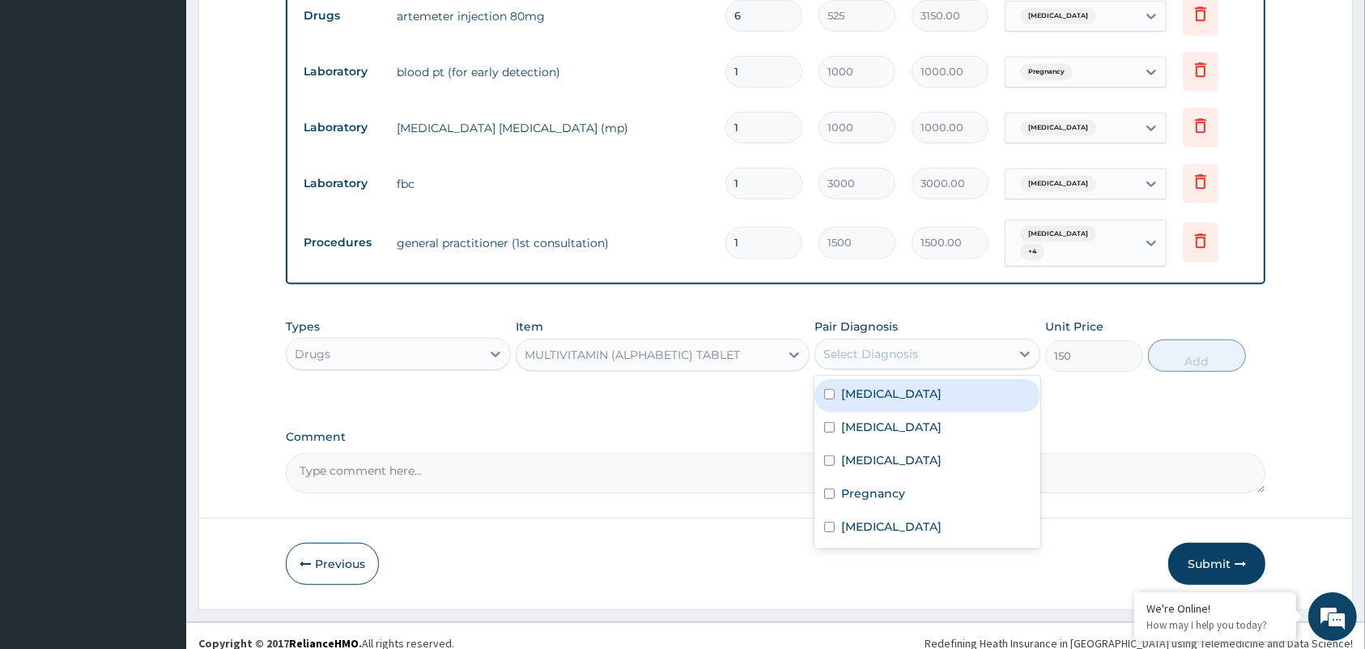
click at [950, 347] on div "Select Diagnosis" at bounding box center [912, 354] width 194 height 26
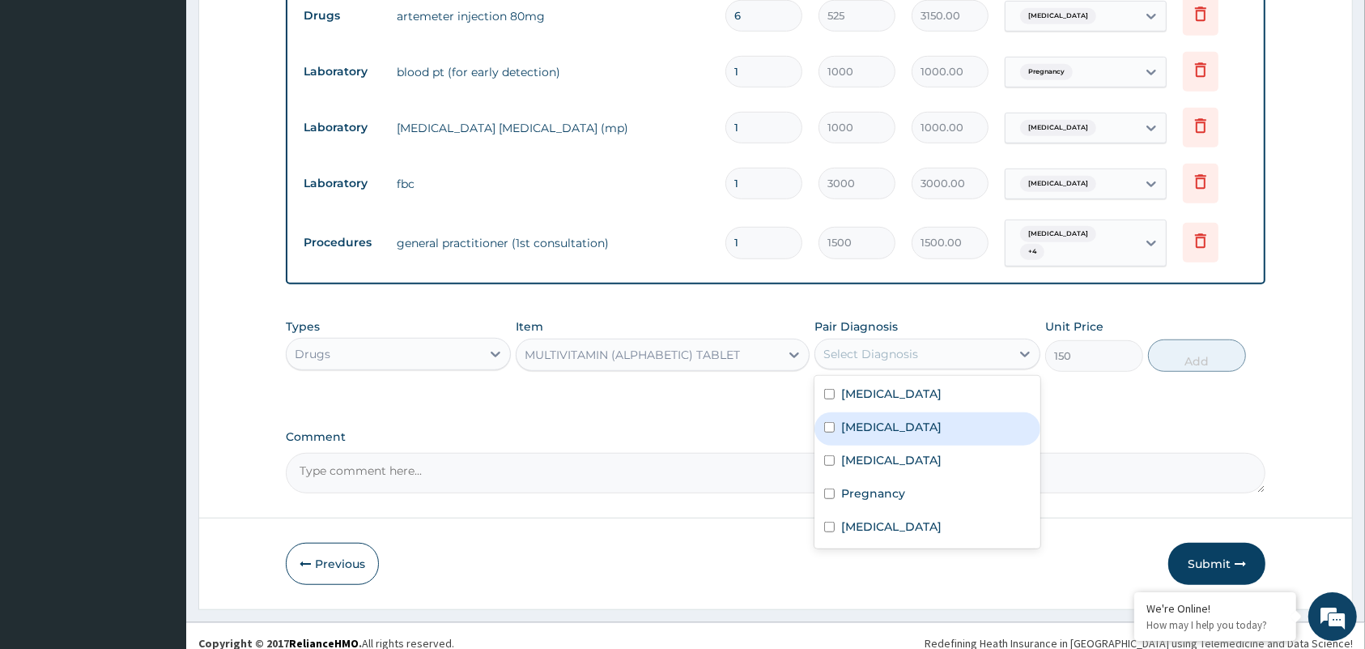
drag, startPoint x: 925, startPoint y: 422, endPoint x: 904, endPoint y: 428, distance: 22.6
click at [904, 428] on div "Sepsis" at bounding box center [927, 428] width 225 height 33
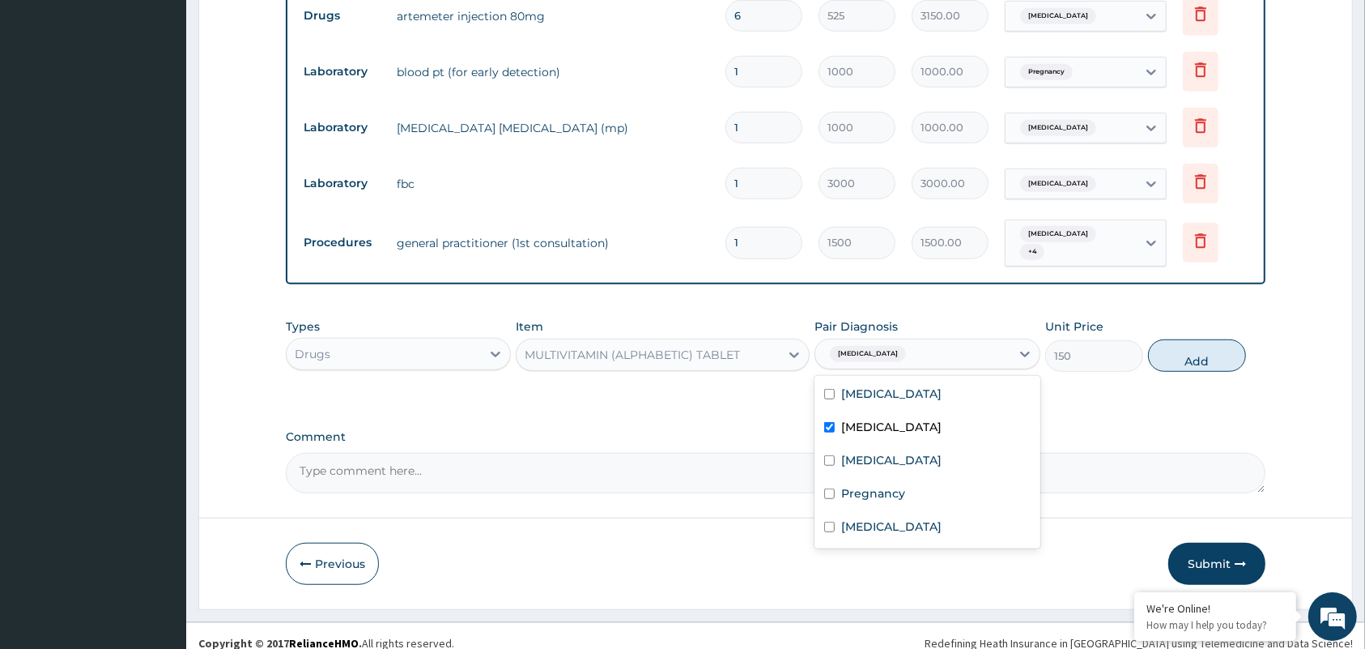
click at [904, 428] on div "Sepsis" at bounding box center [927, 428] width 225 height 33
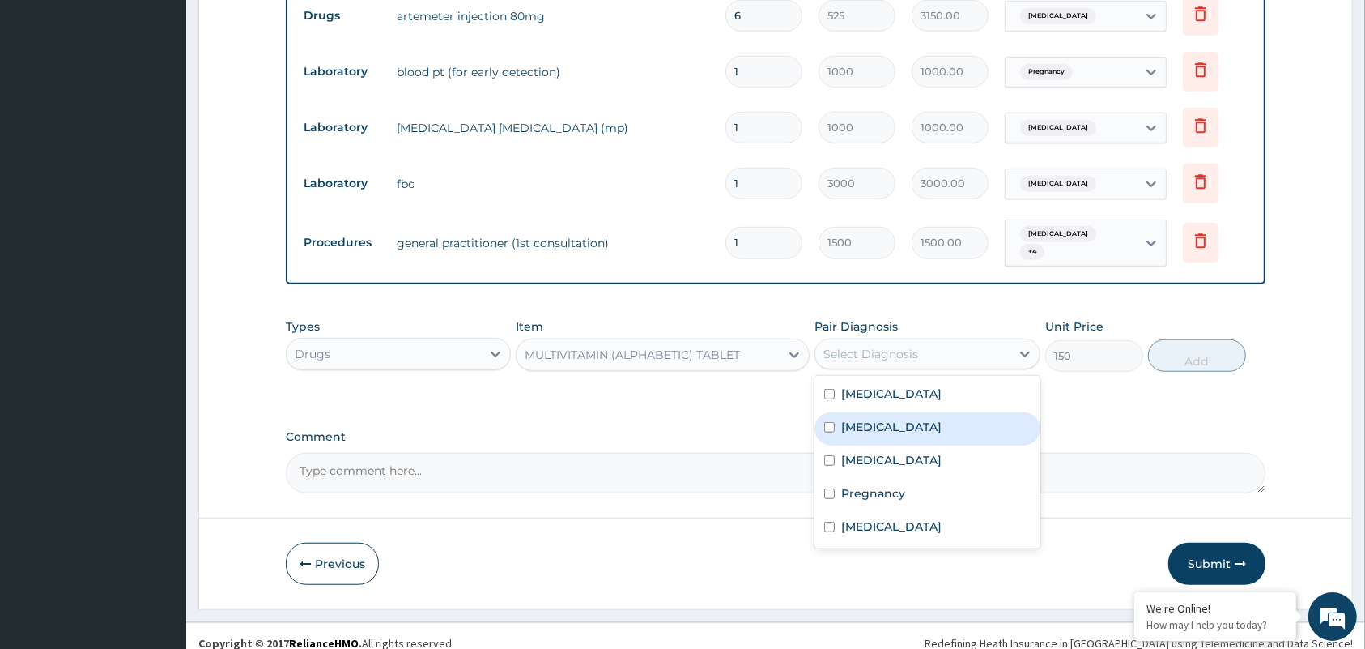
click at [904, 428] on div "Sepsis" at bounding box center [927, 428] width 225 height 33
checkbox input "true"
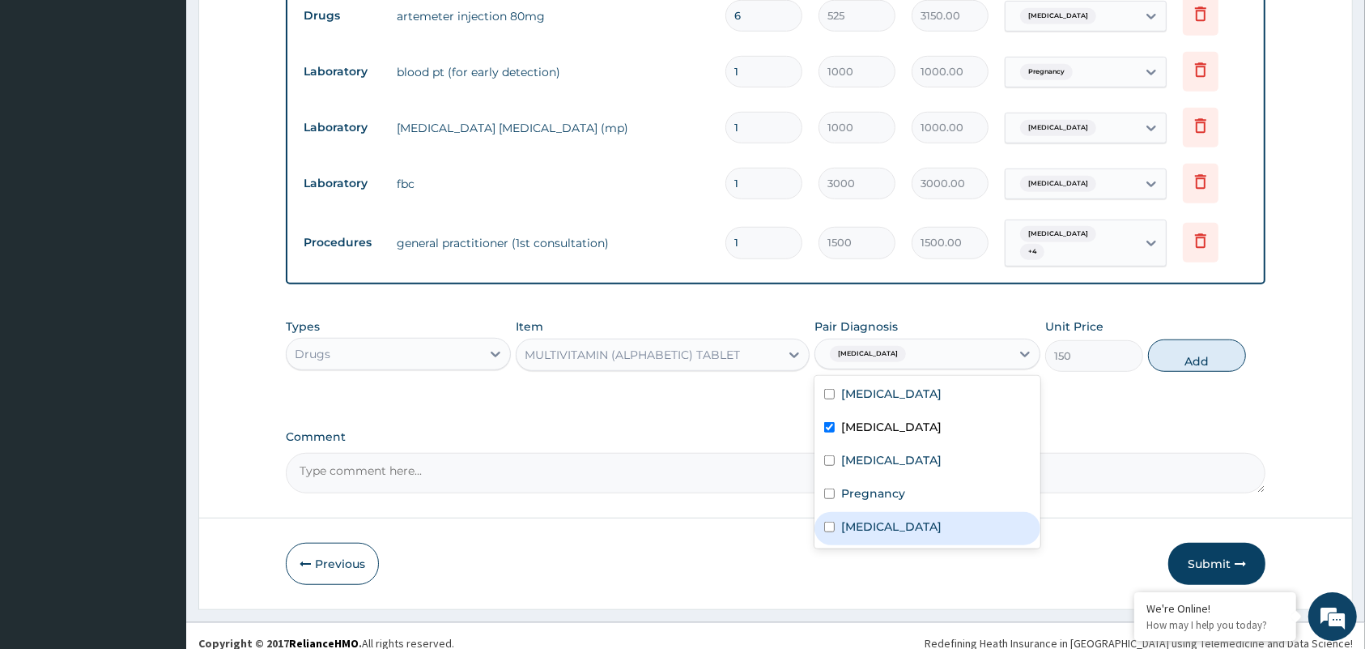
drag, startPoint x: 938, startPoint y: 382, endPoint x: 881, endPoint y: 508, distance: 137.7
click at [881, 508] on div "Falciparum malaria Sepsis Insomnia Pregnancy Anemia" at bounding box center [927, 462] width 225 height 172
click at [881, 512] on div "Anemia" at bounding box center [927, 528] width 225 height 33
checkbox input "true"
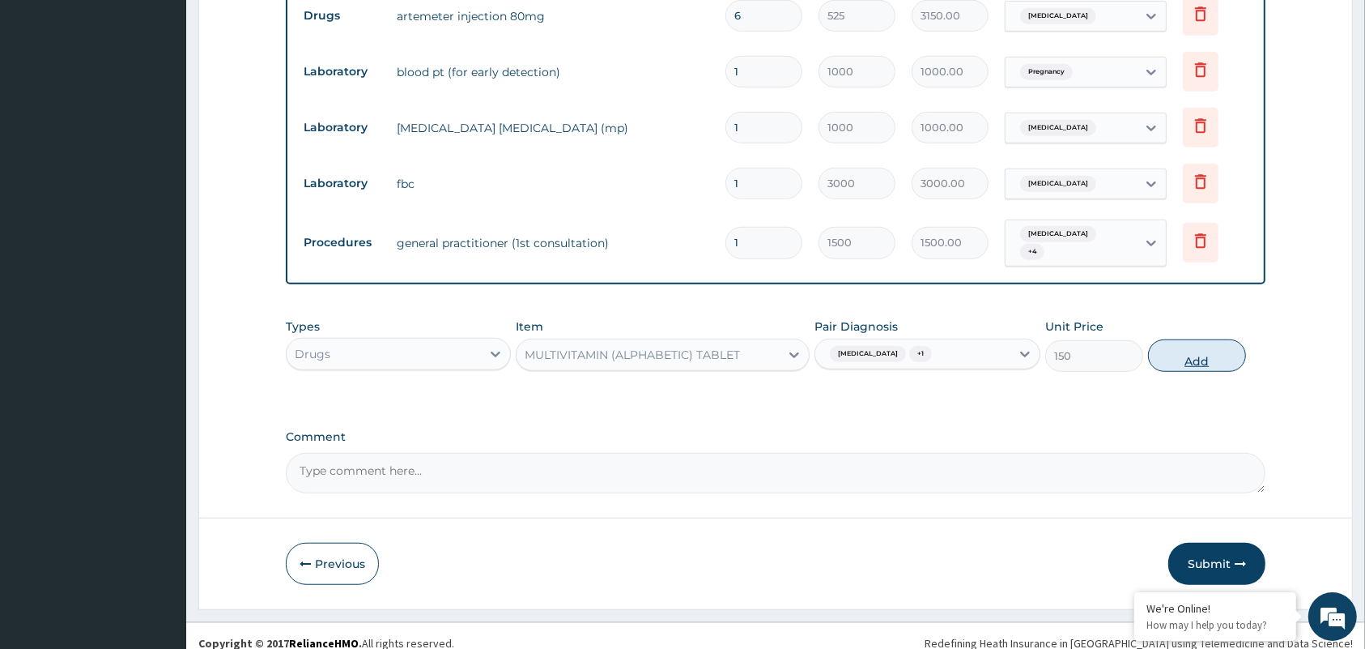
click at [1187, 352] on button "Add" at bounding box center [1197, 355] width 98 height 32
type input "0"
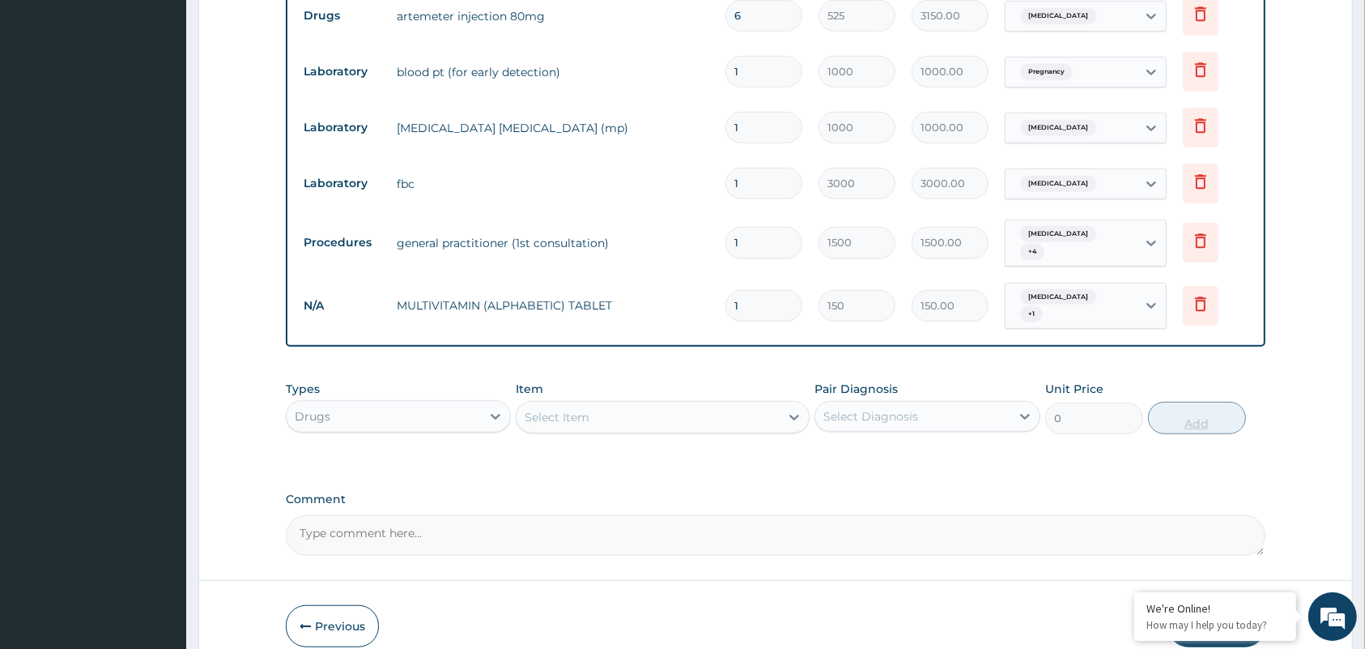
type input "0.00"
type input "2"
type input "300.00"
type input "20"
type input "3000.00"
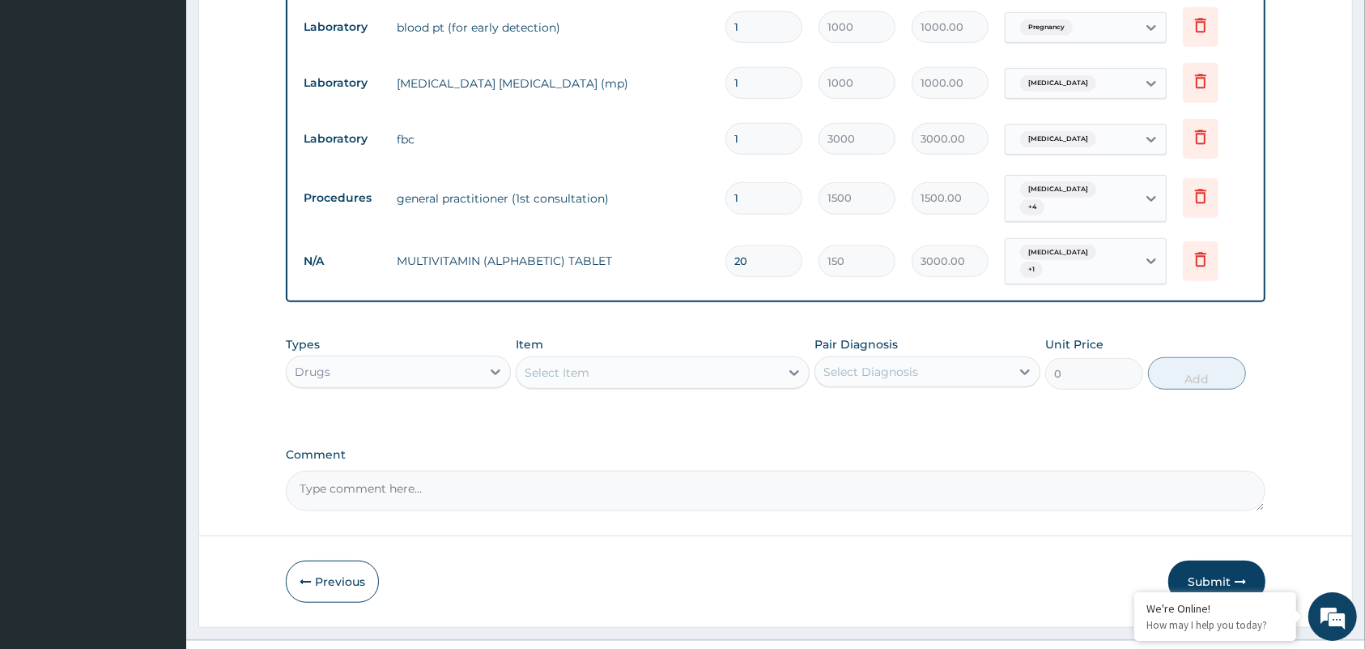
scroll to position [1006, 0]
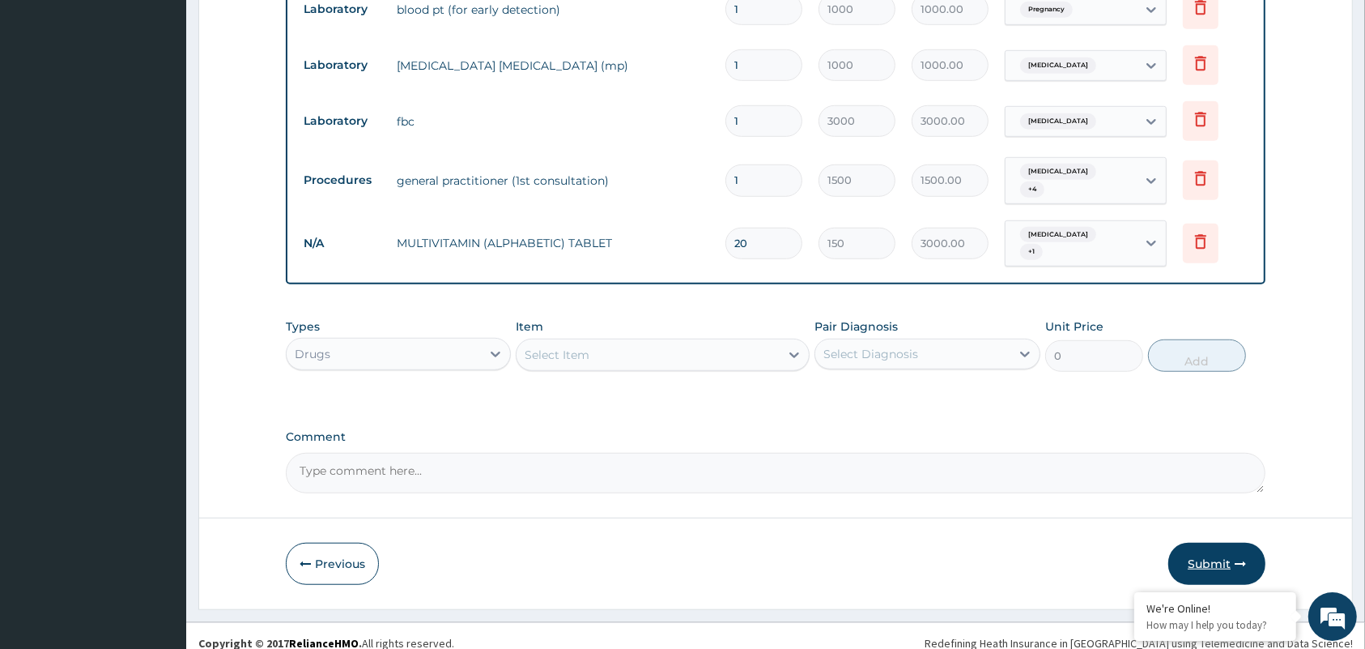
type input "20"
click at [1223, 542] on button "Submit" at bounding box center [1216, 563] width 97 height 42
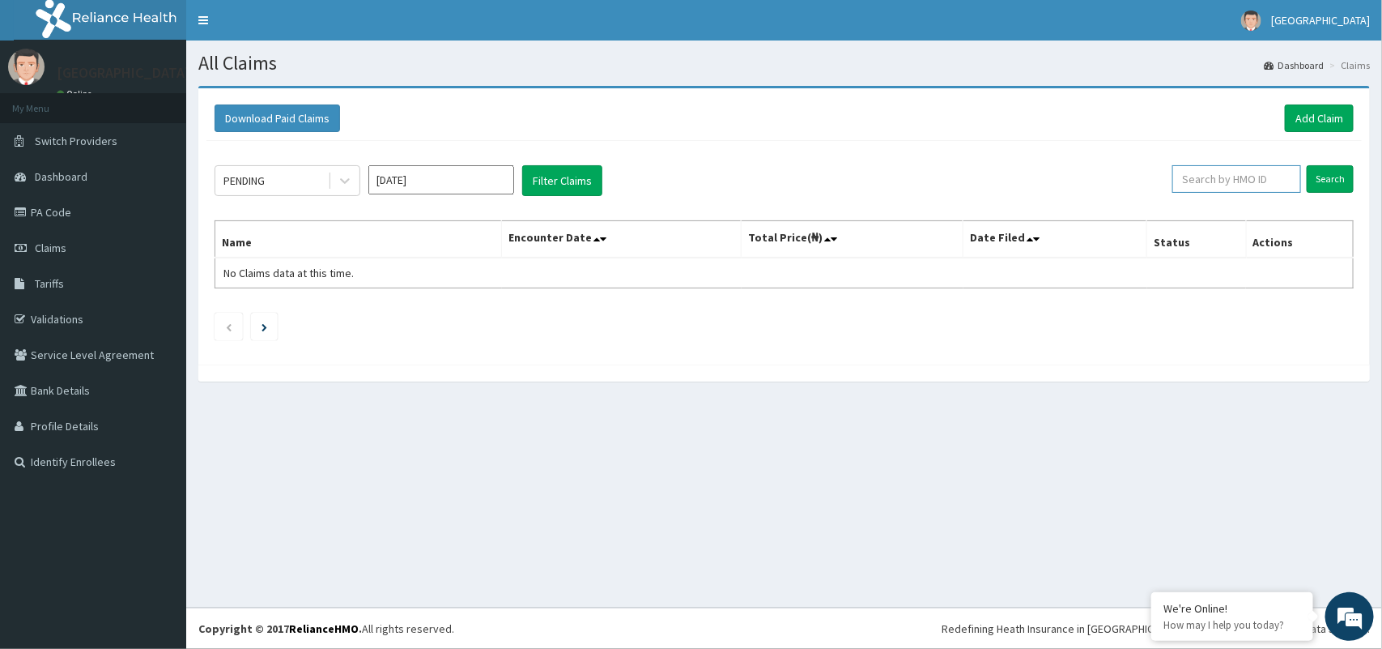
click at [1265, 168] on input "text" at bounding box center [1236, 179] width 129 height 28
type input "JSS/10023/A"
click at [1325, 177] on input "Search" at bounding box center [1330, 179] width 47 height 28
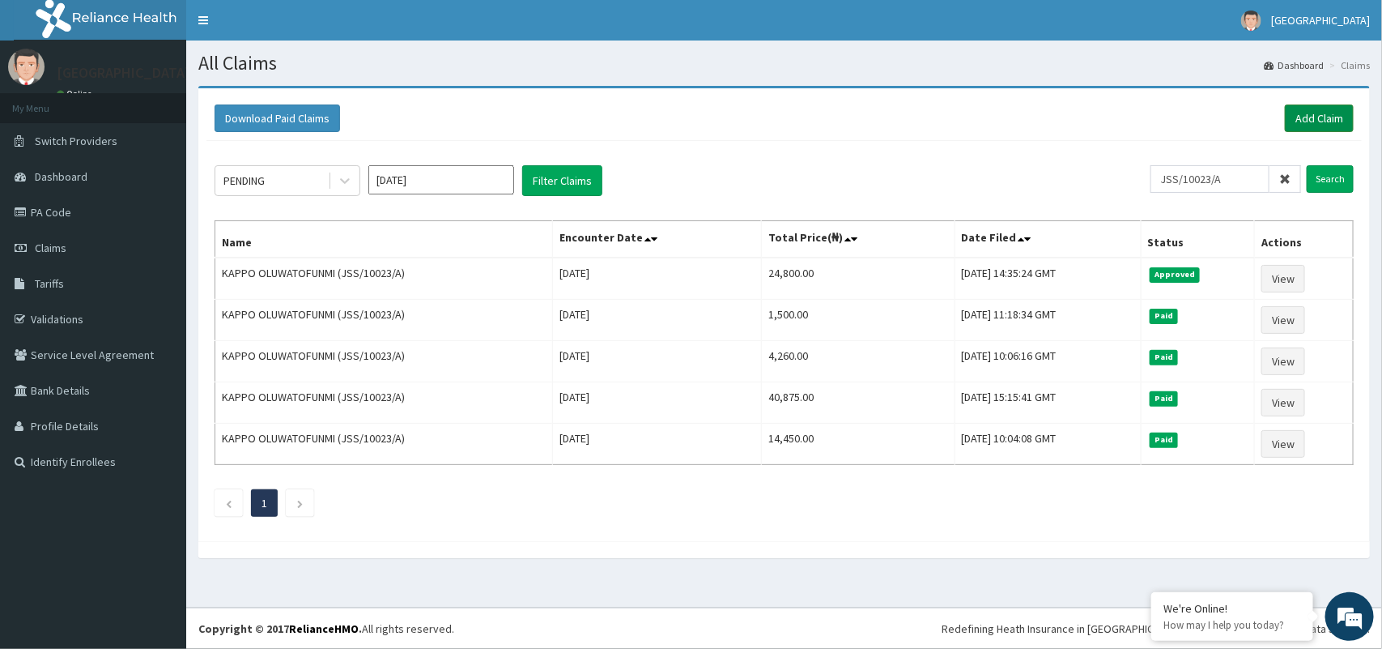
click at [1317, 115] on link "Add Claim" at bounding box center [1319, 118] width 69 height 28
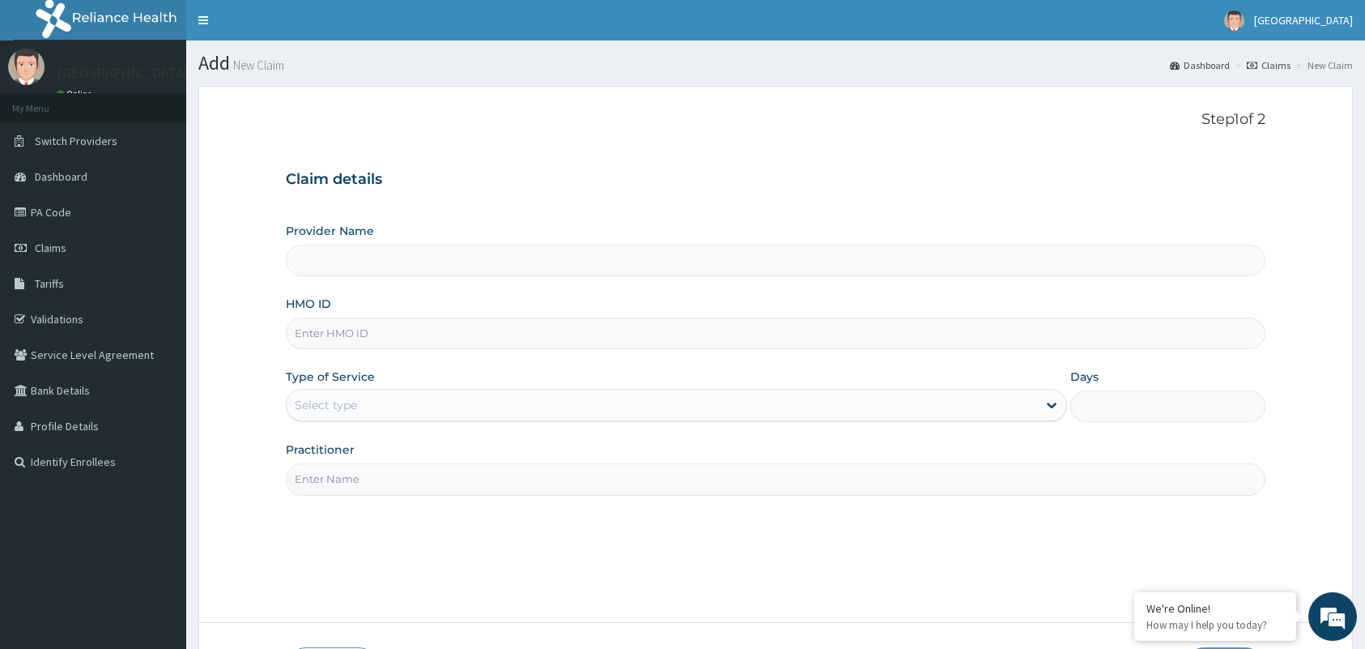
type input "Tip Top Hospital"
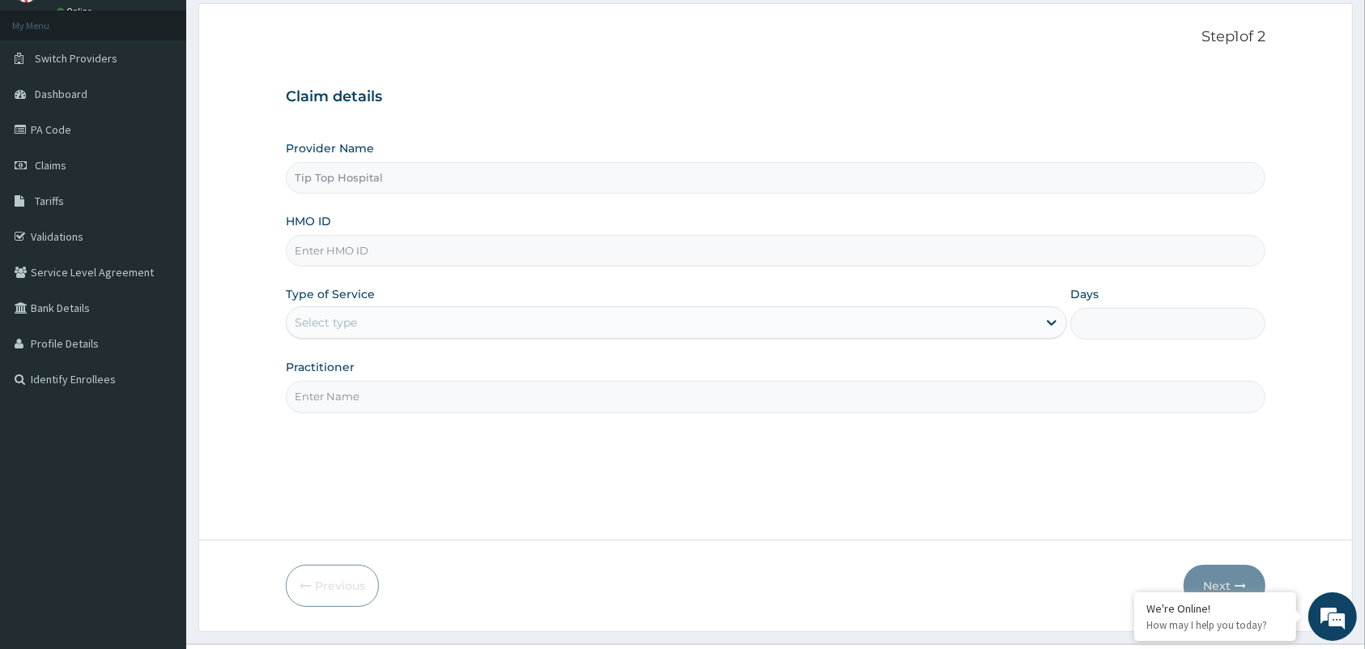
scroll to position [119, 0]
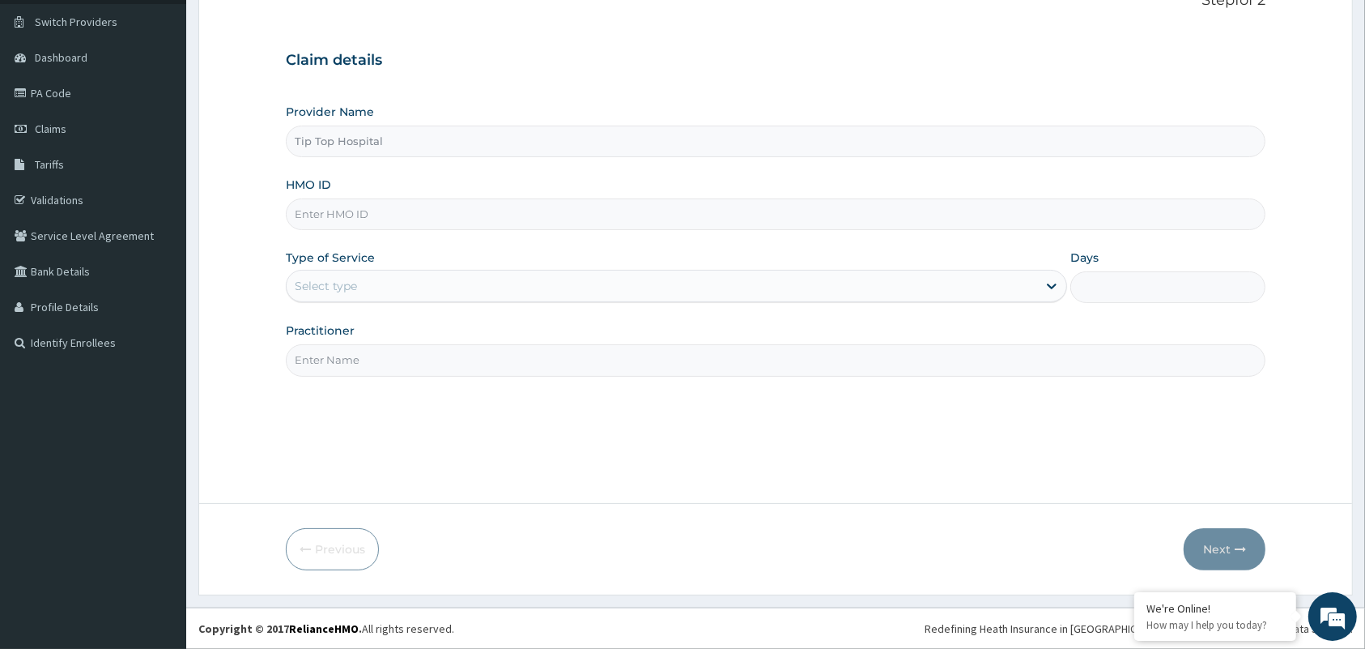
click at [508, 215] on input "HMO ID" at bounding box center [776, 214] width 980 height 32
type input "CHL/11423/B"
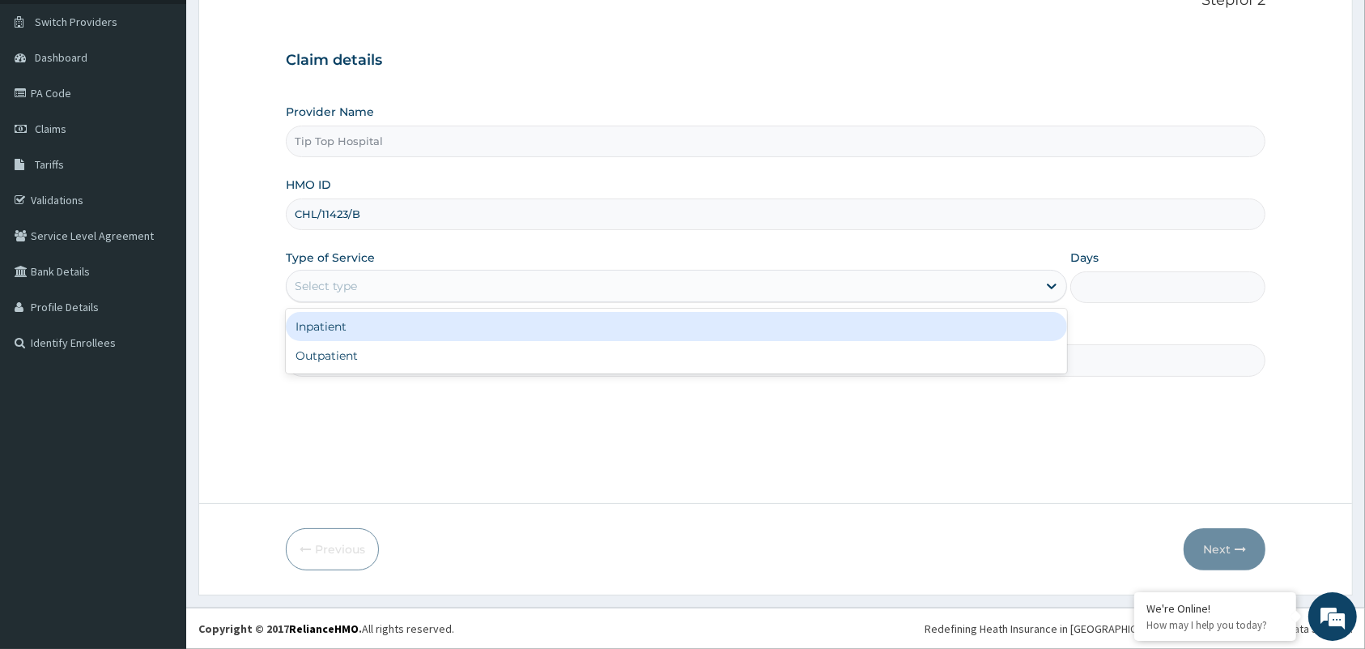
click at [472, 289] on div "Select type" at bounding box center [662, 286] width 751 height 26
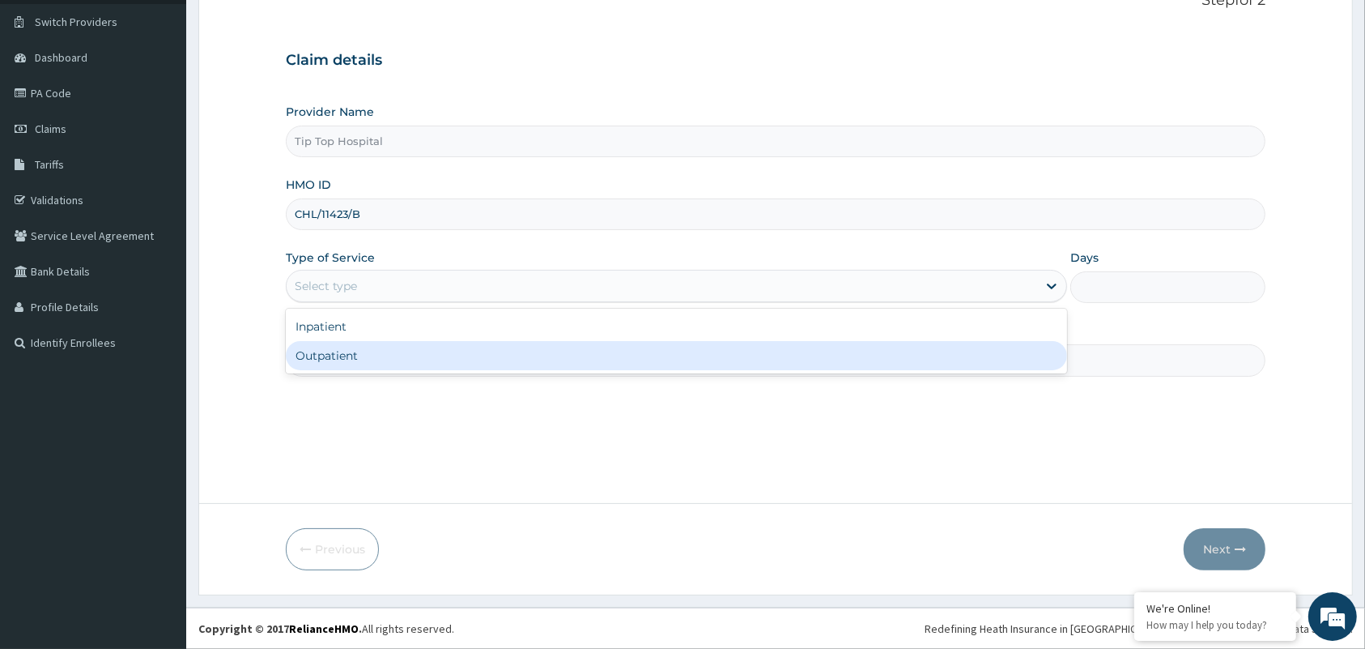
click at [434, 356] on div "Outpatient" at bounding box center [676, 355] width 781 height 29
type input "1"
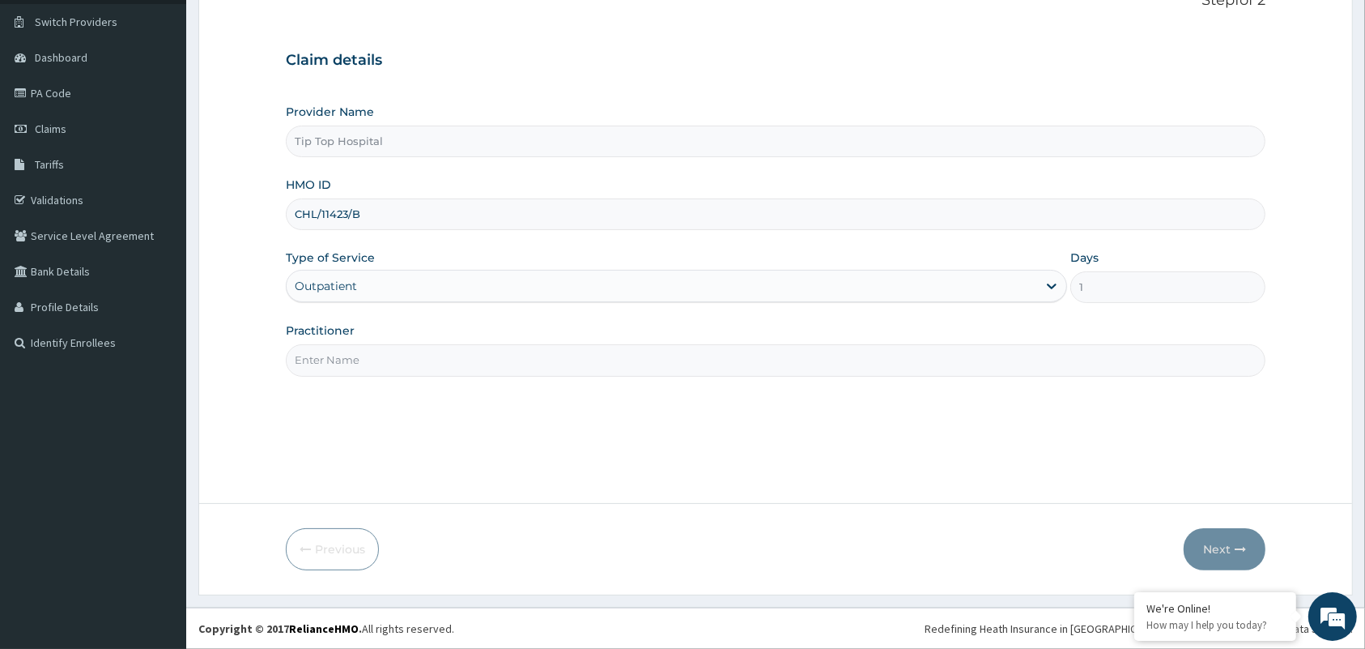
click at [428, 356] on input "Practitioner" at bounding box center [776, 360] width 980 height 32
type input "DR"
click at [1223, 547] on button "Next" at bounding box center [1225, 549] width 82 height 42
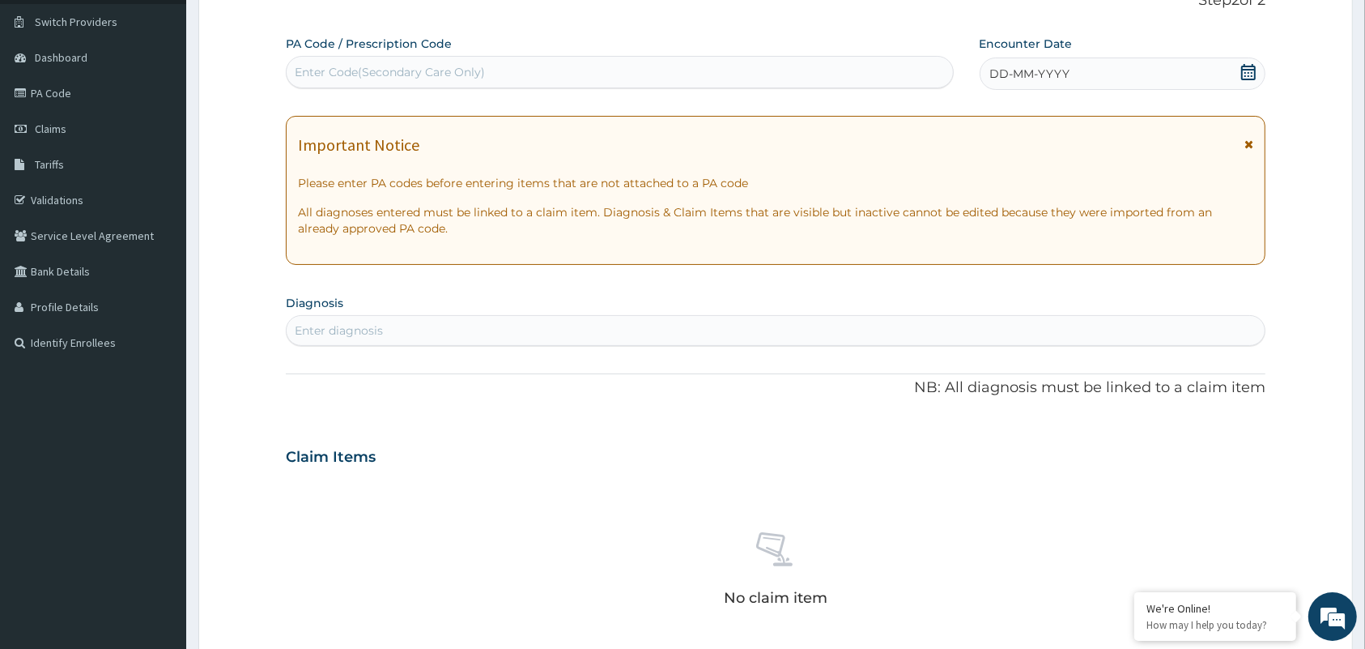
click at [670, 75] on div "Enter Code(Secondary Care Only)" at bounding box center [620, 72] width 666 height 26
paste input "PA/B3A4C2"
type input "PA/B3A4C2"
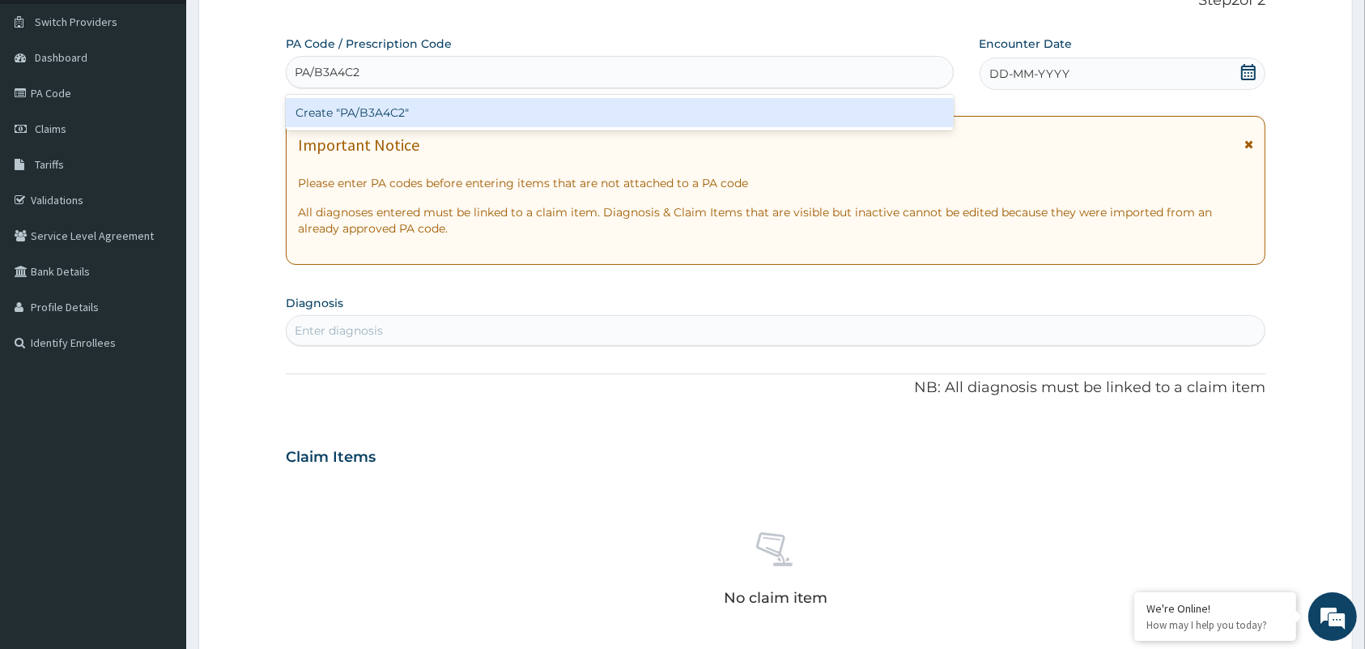
click at [491, 115] on div "Create "PA/B3A4C2"" at bounding box center [620, 112] width 668 height 29
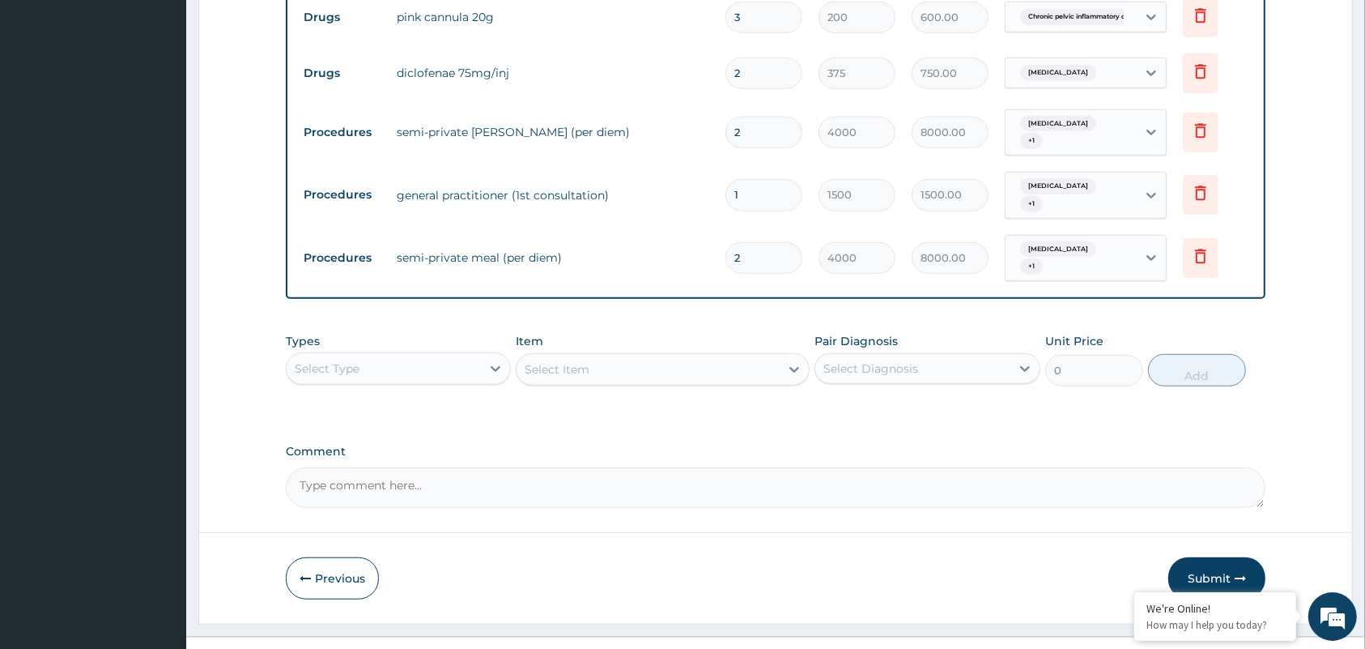
scroll to position [1091, 0]
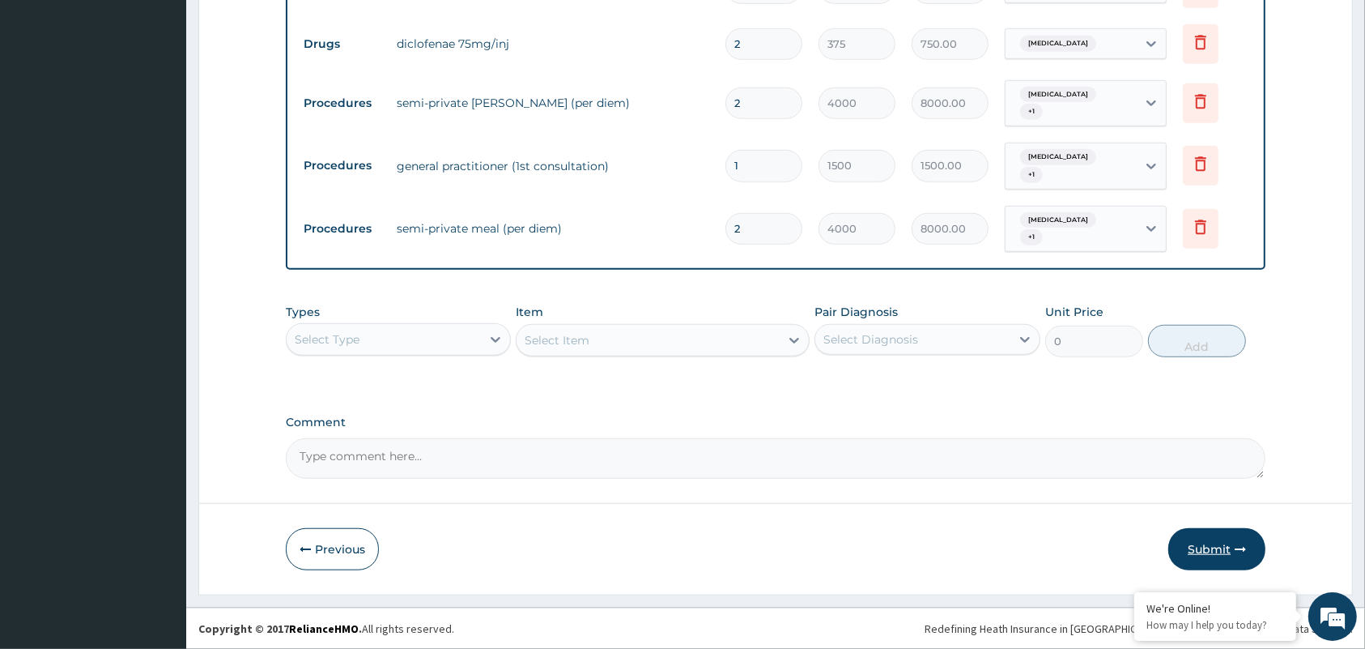
click at [1197, 540] on button "Submit" at bounding box center [1216, 549] width 97 height 42
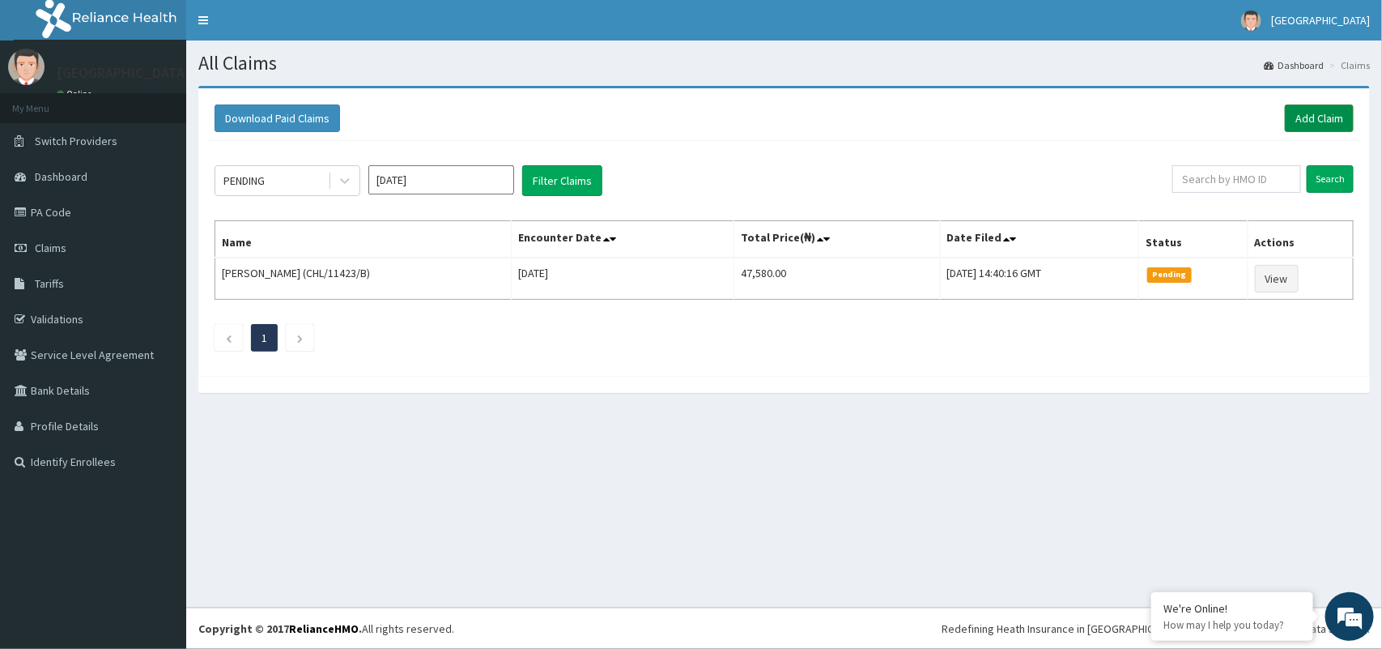
click at [1342, 115] on link "Add Claim" at bounding box center [1319, 118] width 69 height 28
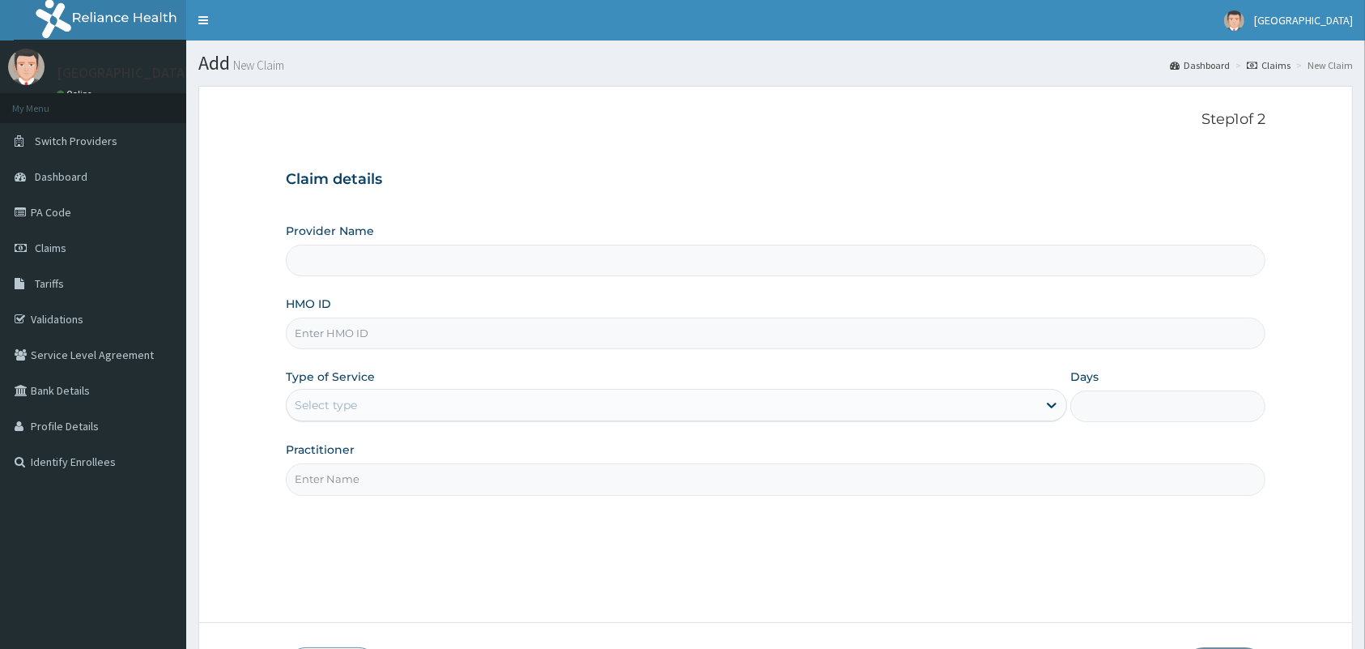
type input "Tip Top Hospital"
click at [697, 326] on input "HMO ID" at bounding box center [776, 333] width 980 height 32
type input "CHL/11423/B"
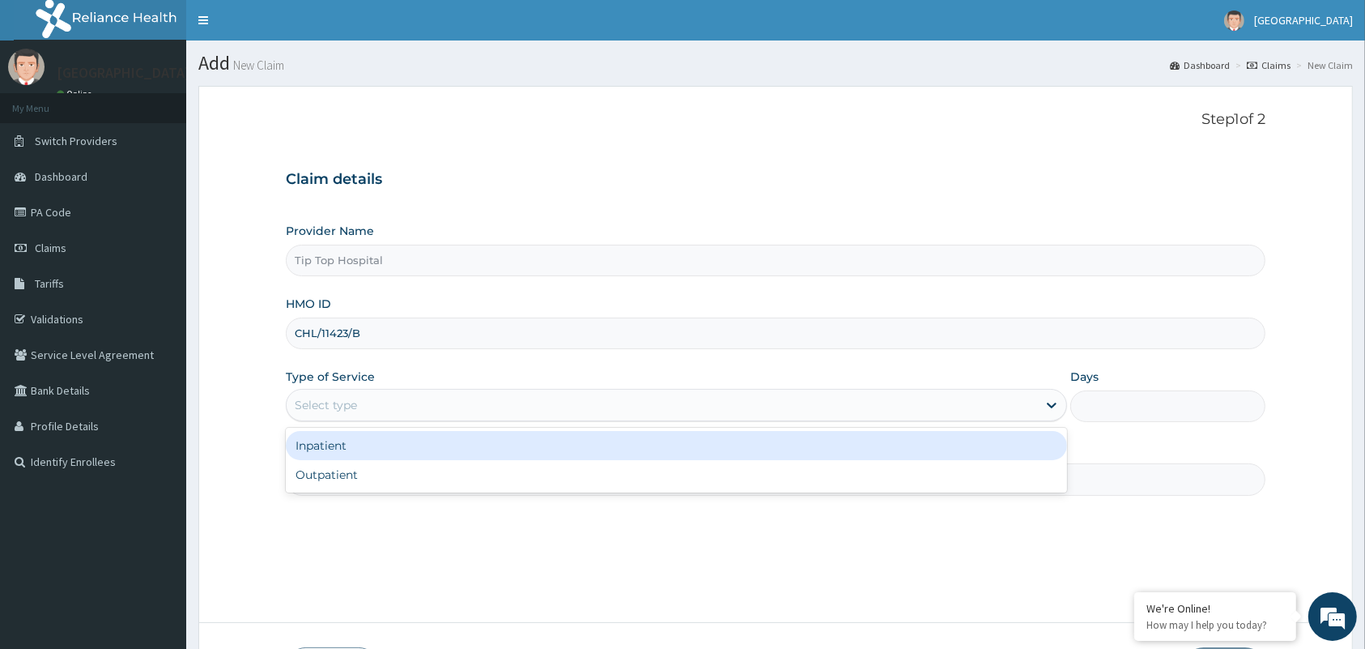
click at [653, 406] on div "Select type" at bounding box center [662, 405] width 751 height 26
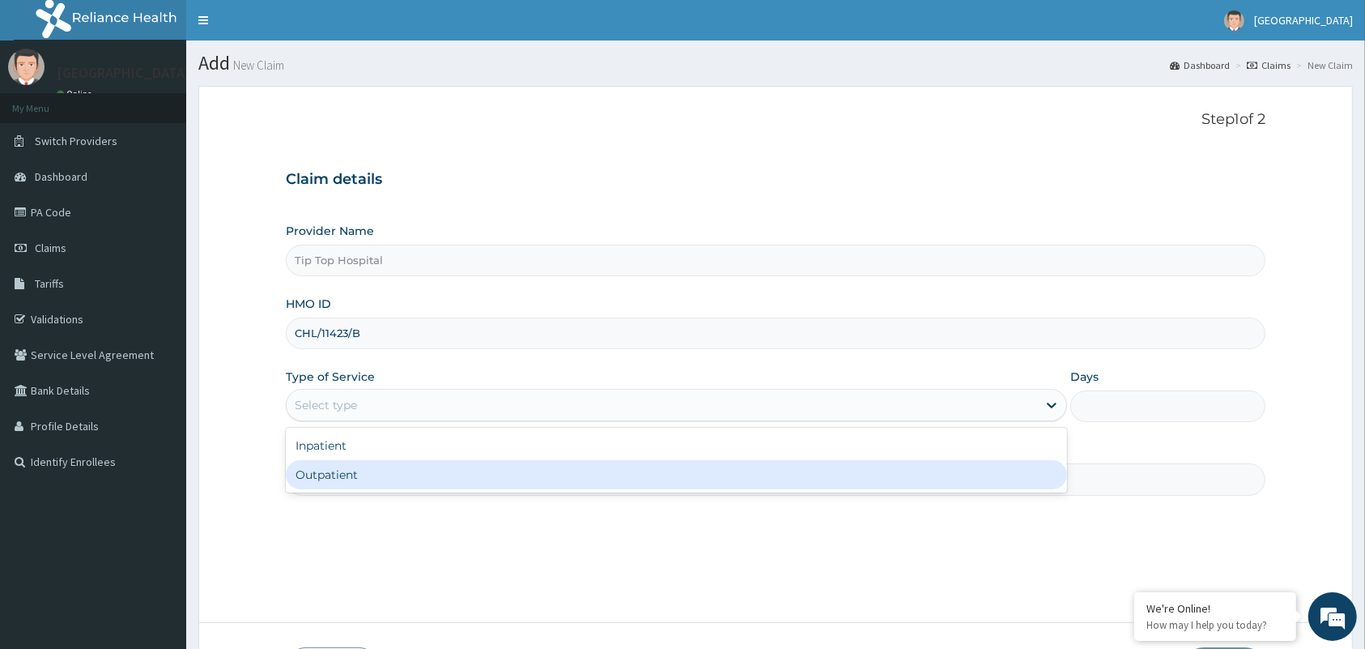
click at [560, 474] on div "Outpatient" at bounding box center [676, 474] width 781 height 29
type input "1"
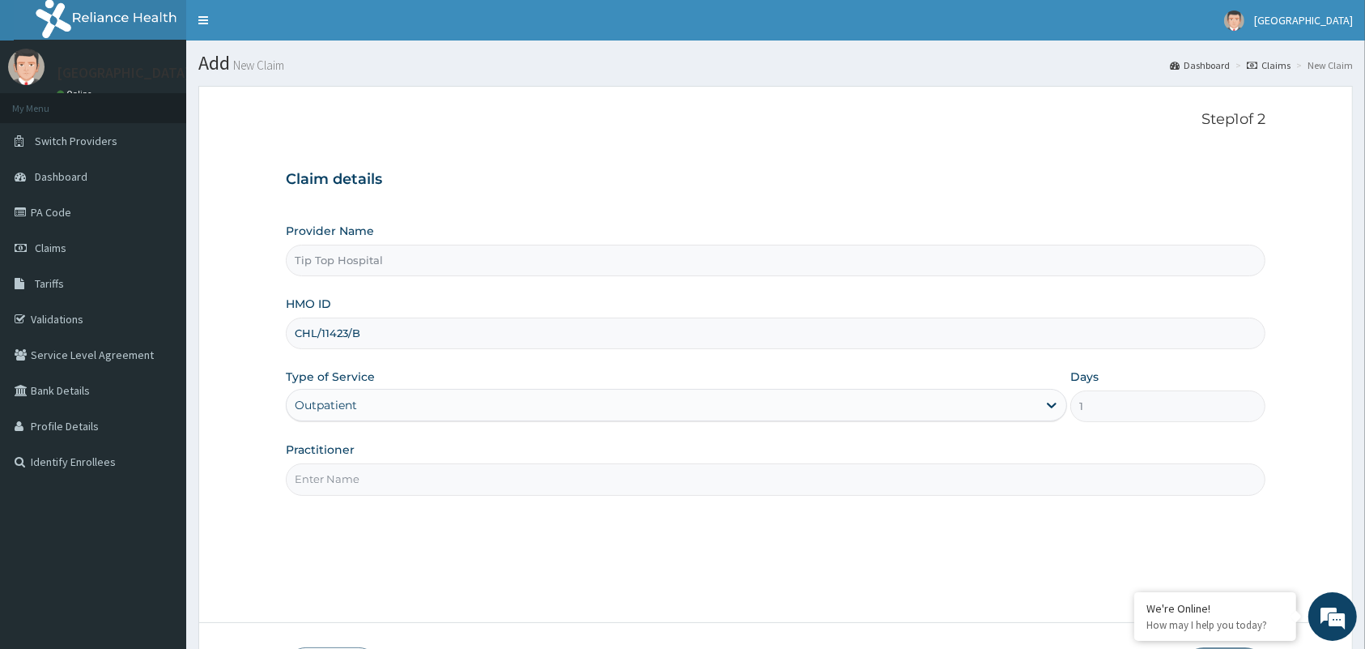
click at [560, 474] on input "Practitioner" at bounding box center [776, 479] width 980 height 32
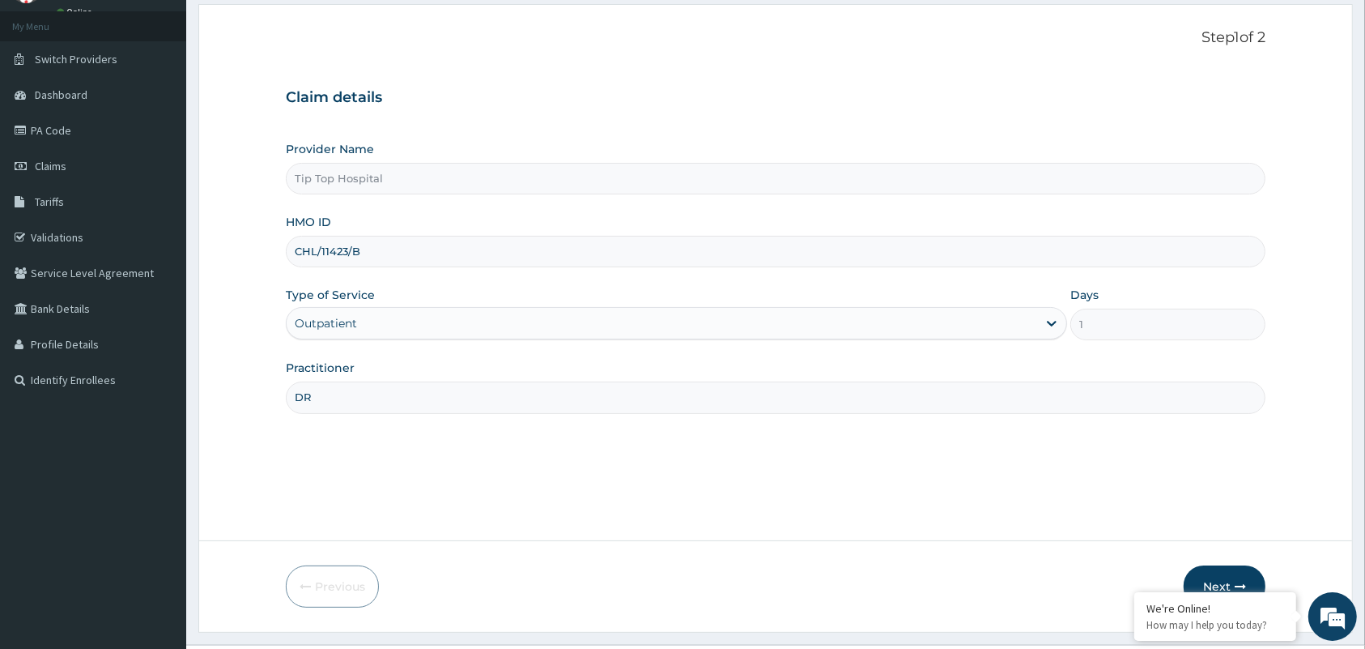
scroll to position [119, 0]
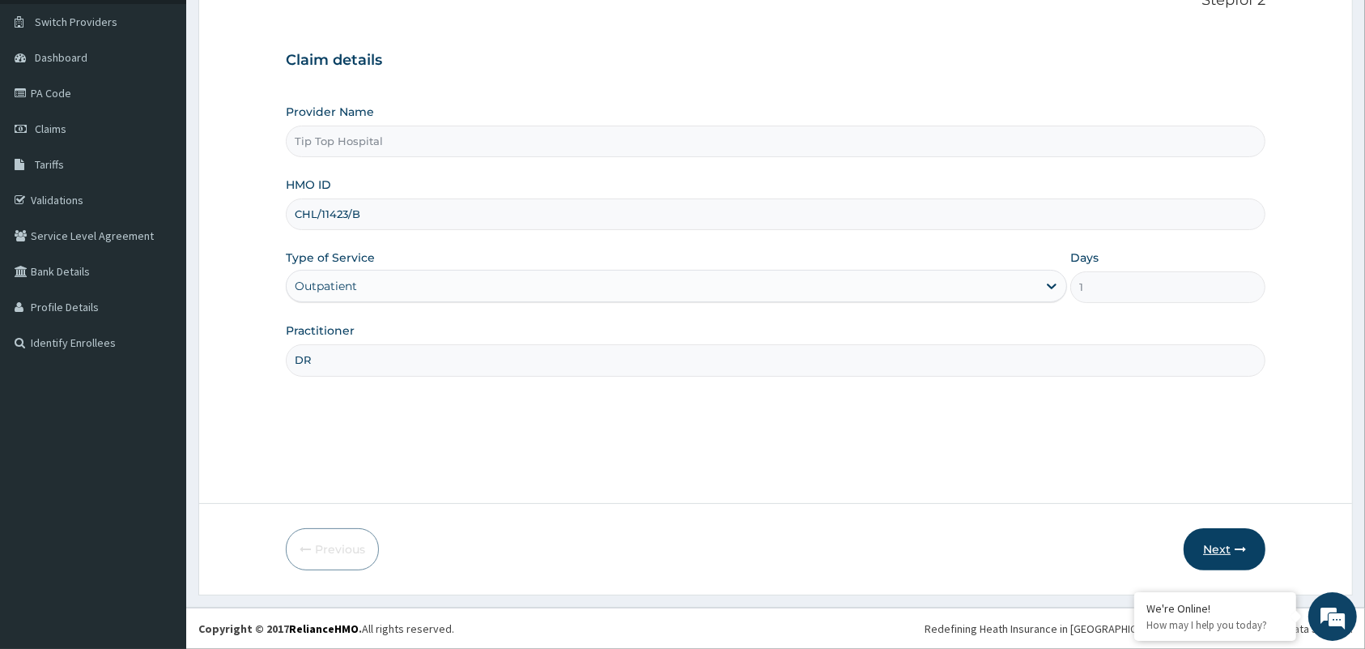
type input "DR"
click at [1215, 551] on button "Next" at bounding box center [1225, 549] width 82 height 42
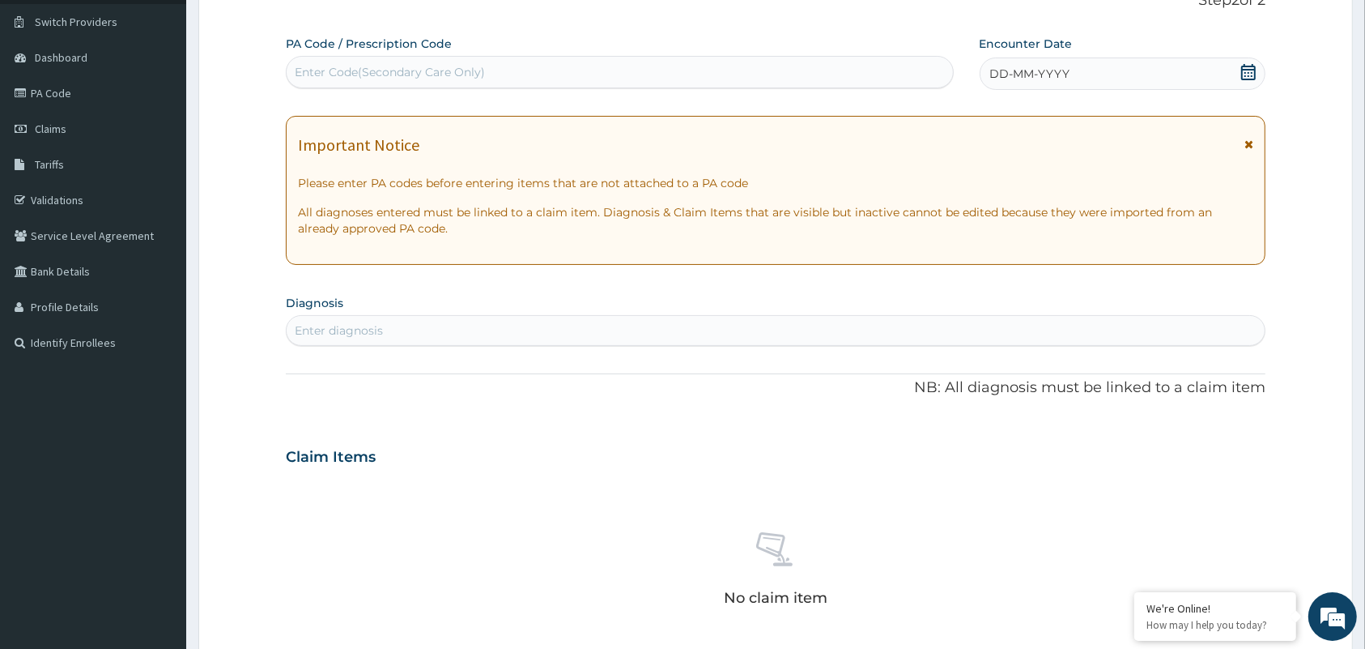
click at [464, 70] on div "Enter Code(Secondary Care Only)" at bounding box center [390, 72] width 190 height 16
paste input "PA/84336E"
type input "PA/84336E"
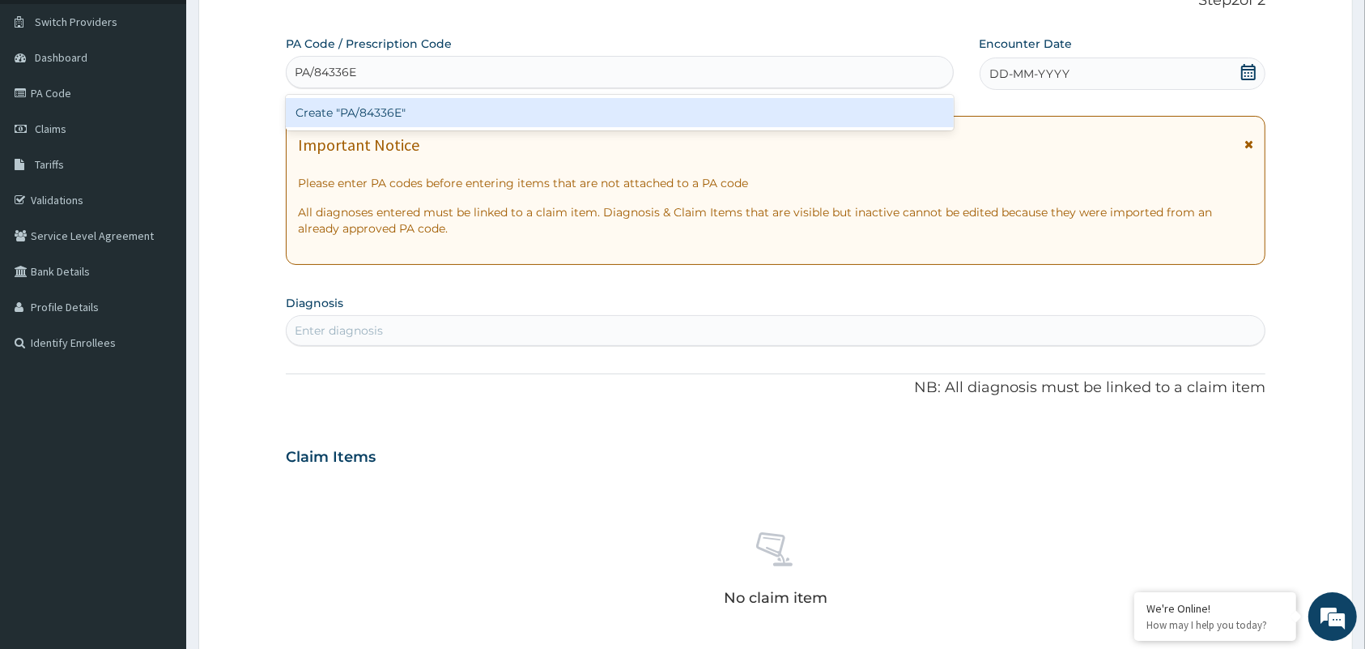
click at [413, 108] on div "Create "PA/84336E"" at bounding box center [620, 112] width 668 height 29
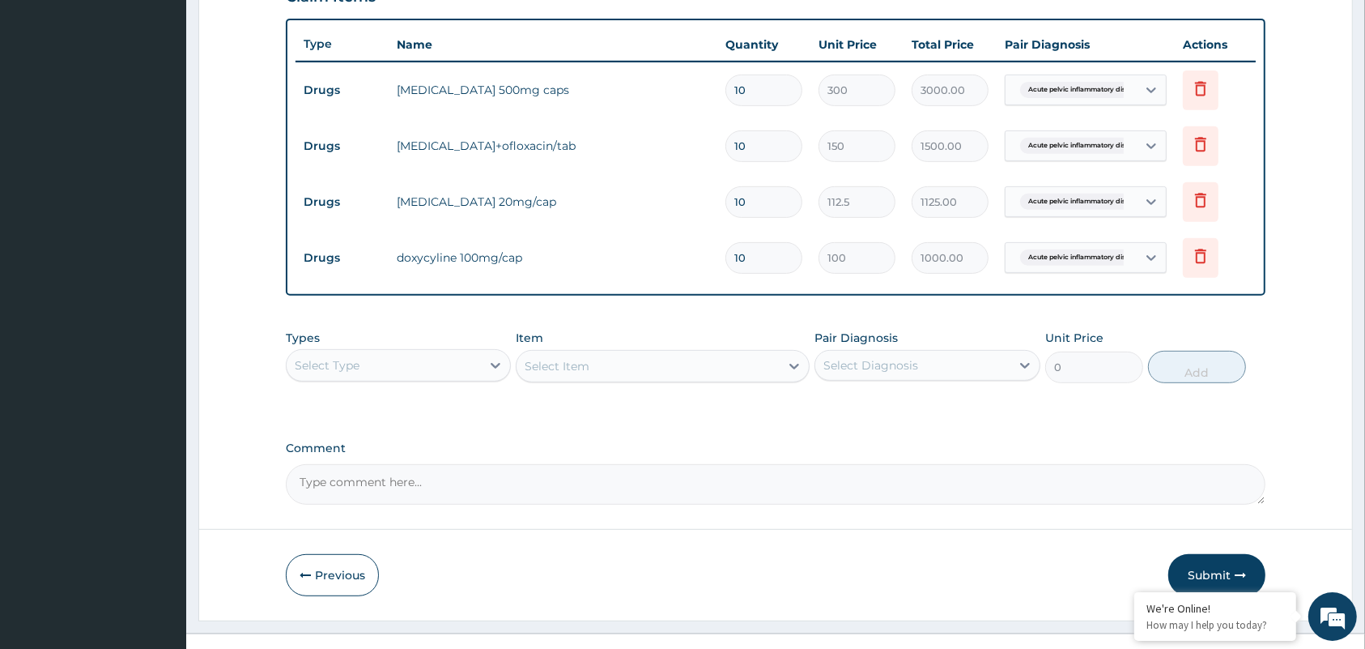
scroll to position [609, 0]
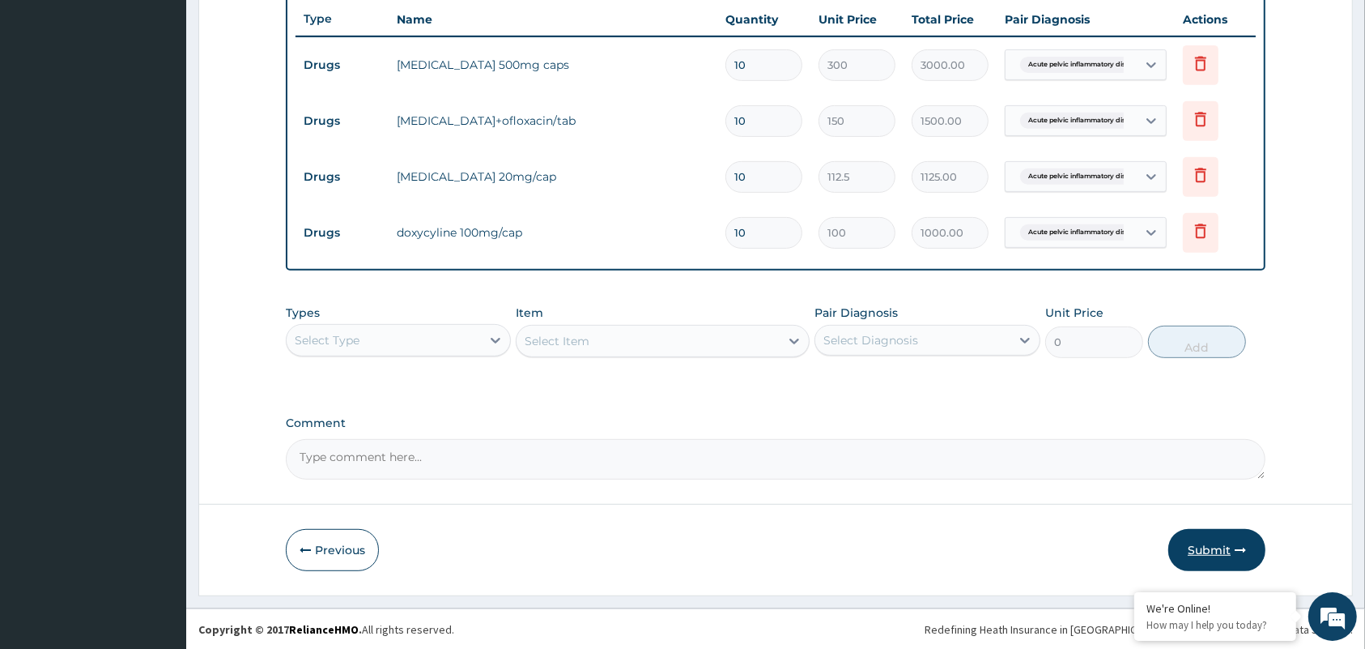
click at [1202, 540] on button "Submit" at bounding box center [1216, 550] width 97 height 42
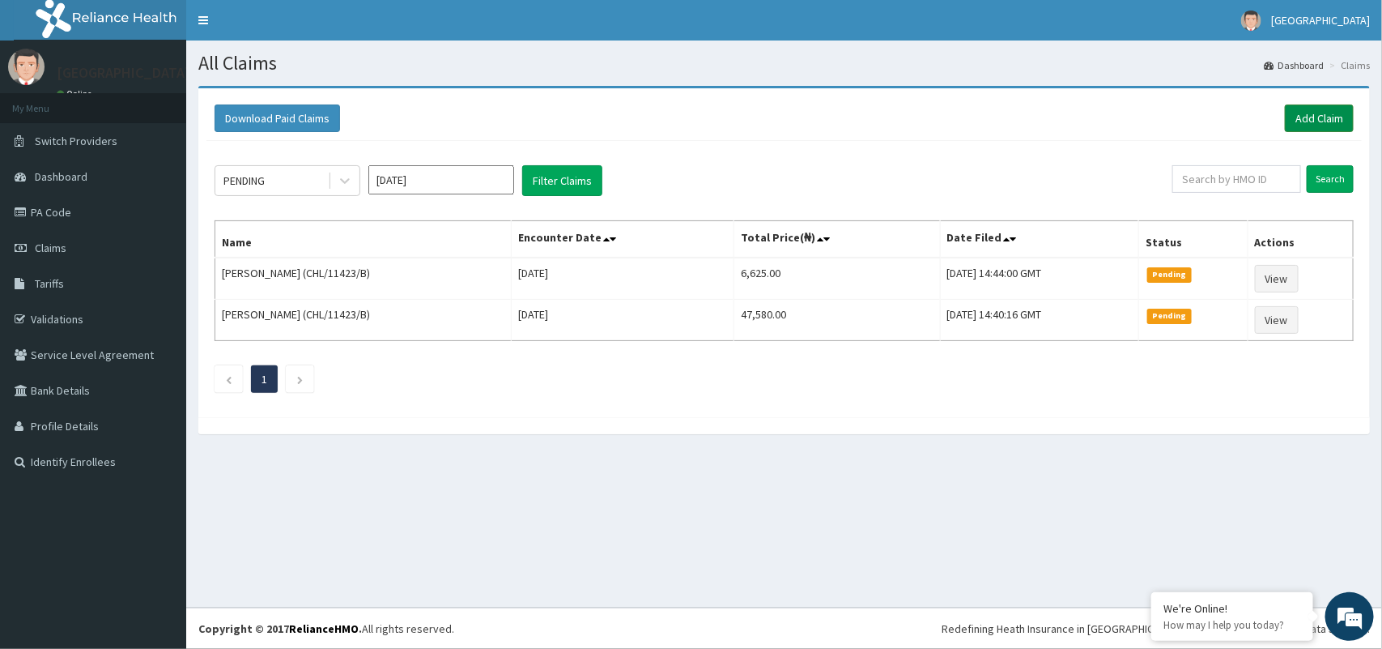
click at [1322, 121] on link "Add Claim" at bounding box center [1319, 118] width 69 height 28
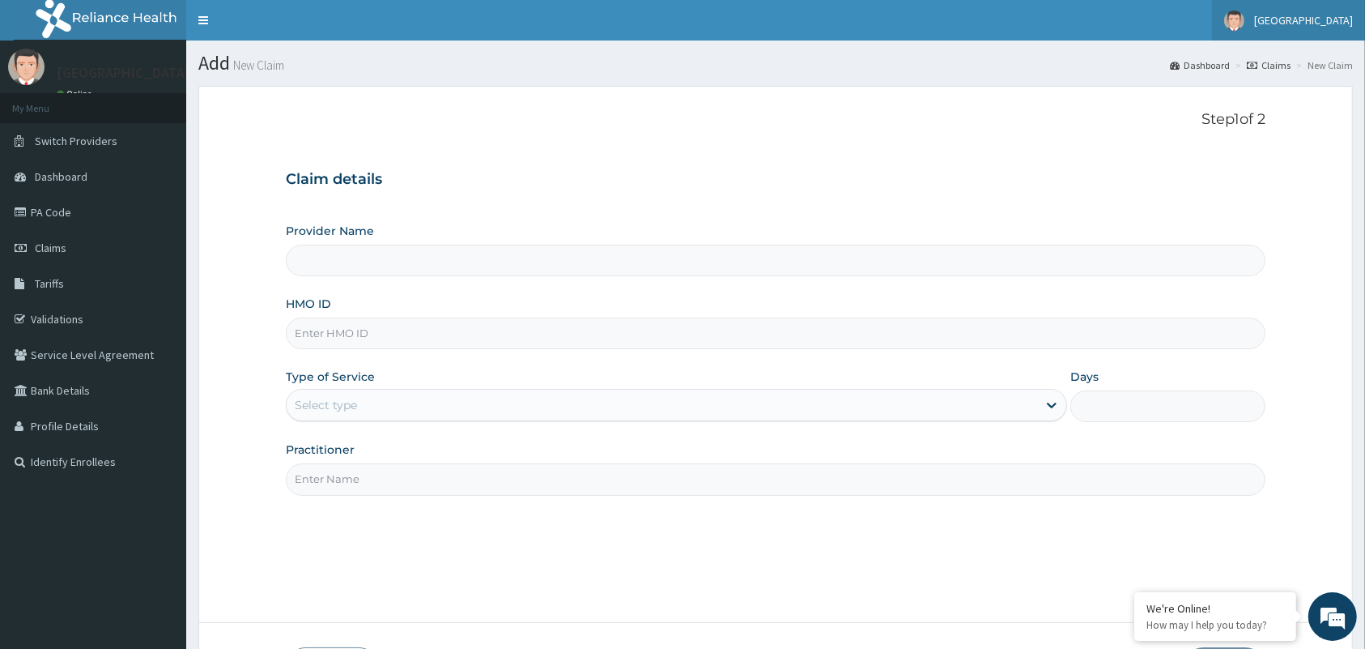
type input "Tip Top Hospital"
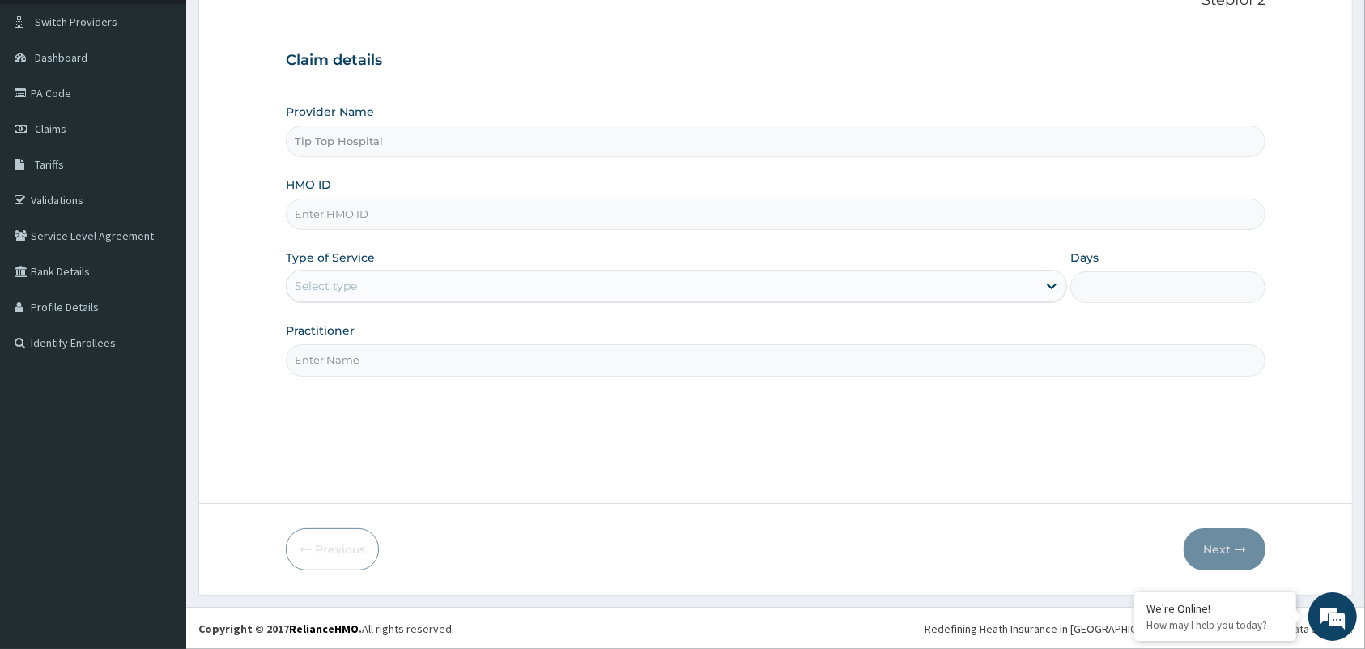
click at [636, 211] on input "HMO ID" at bounding box center [776, 214] width 980 height 32
type input "CHL/11423/A"
click at [611, 289] on div "Select type" at bounding box center [662, 286] width 751 height 26
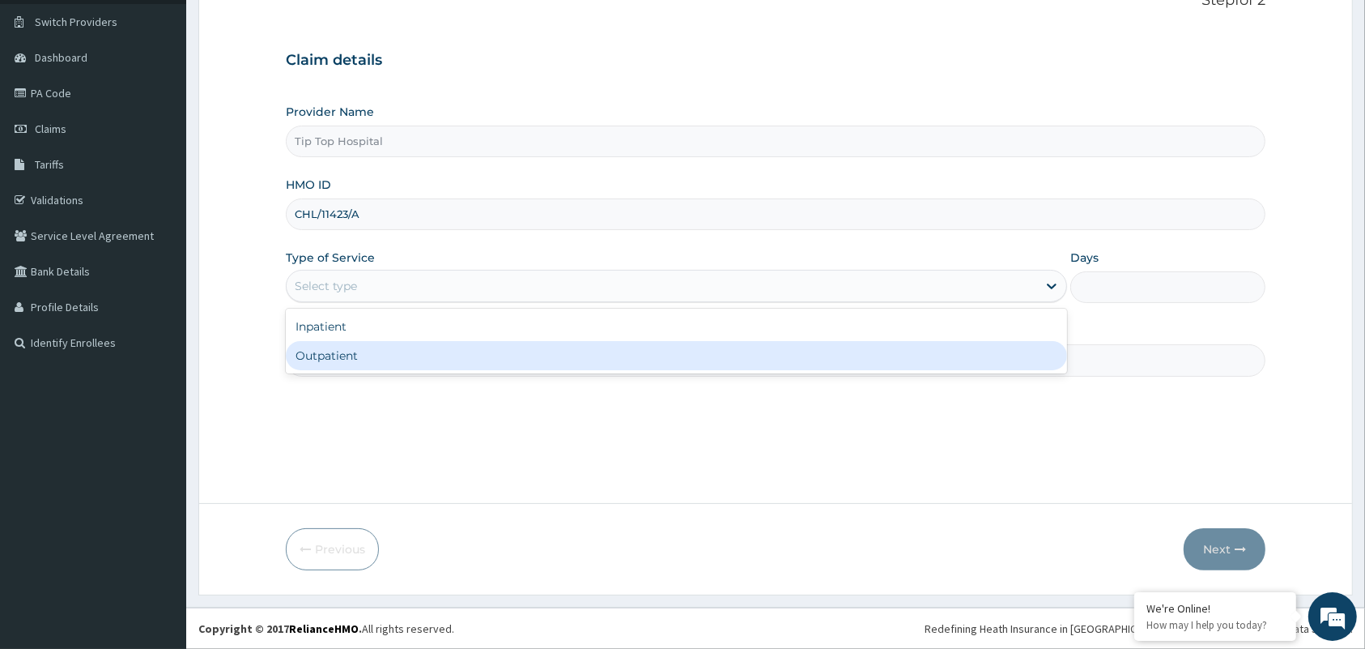
click at [514, 366] on div "Outpatient" at bounding box center [676, 355] width 781 height 29
type input "1"
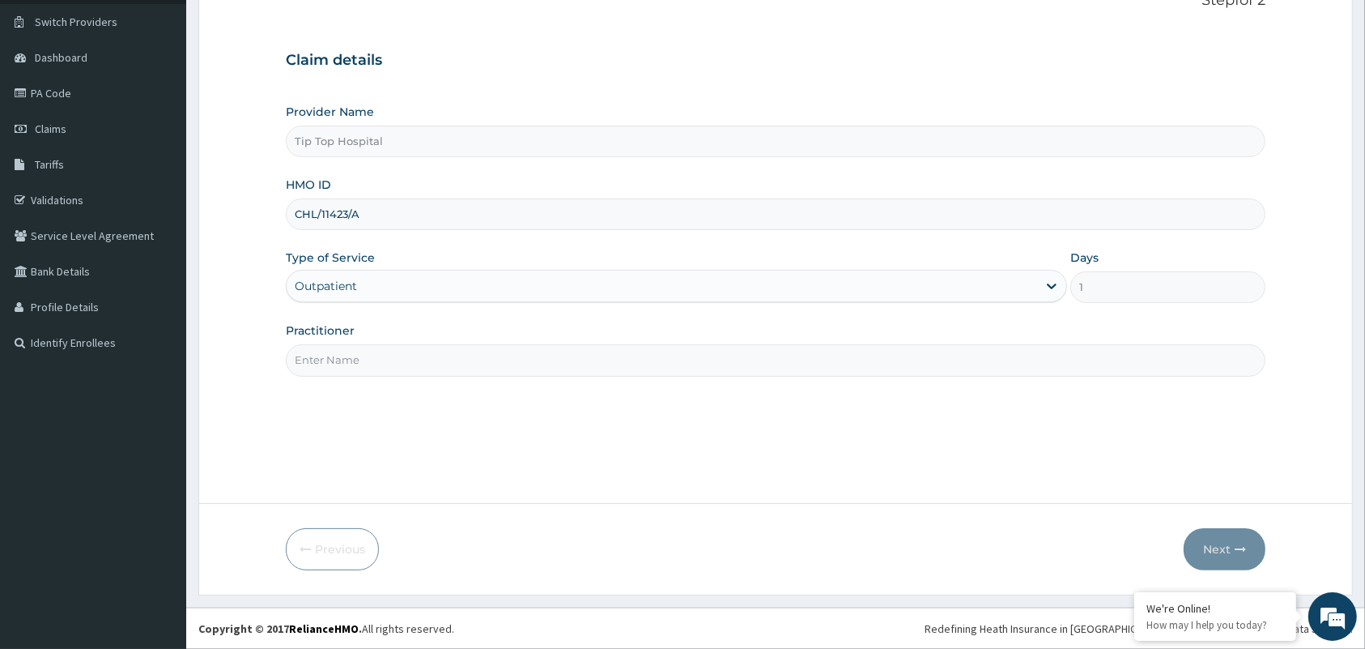
click at [508, 366] on input "Practitioner" at bounding box center [776, 360] width 980 height 32
type input "DR"
click at [1220, 556] on button "Next" at bounding box center [1225, 549] width 82 height 42
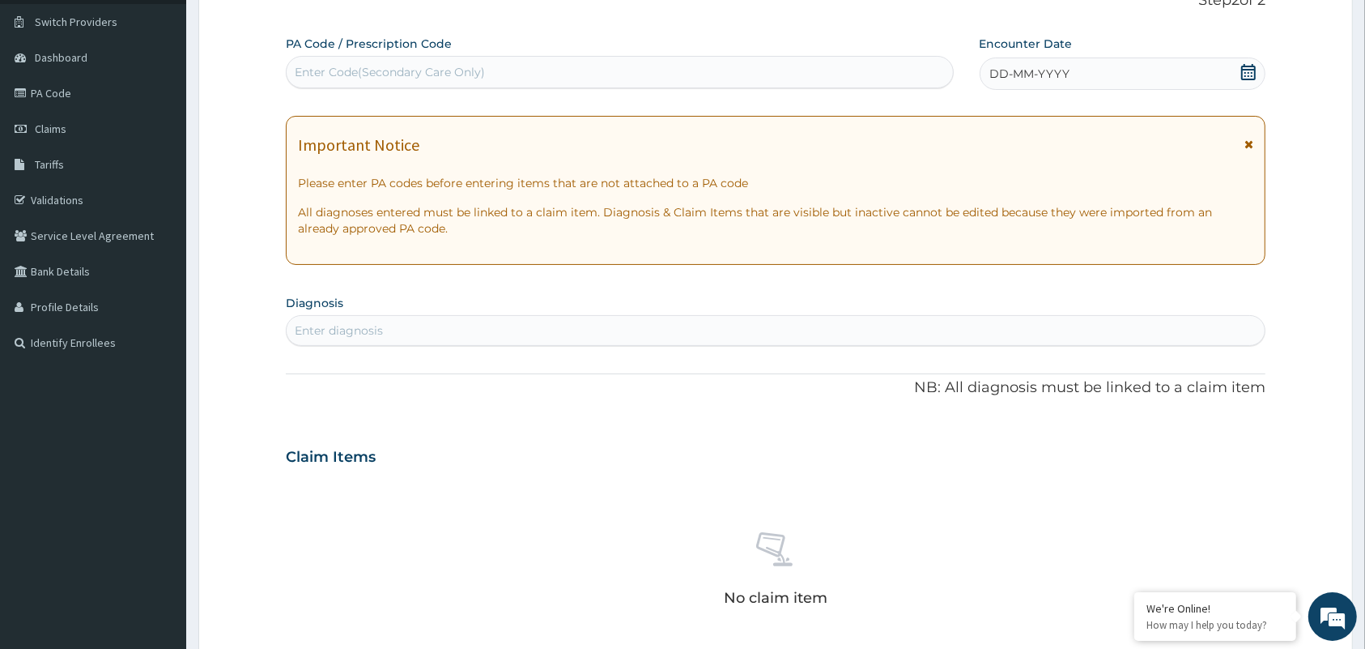
click at [708, 75] on div "Enter Code(Secondary Care Only)" at bounding box center [620, 72] width 666 height 26
paste input "PA/FDFA3E"
type input "PA/FDFA3E"
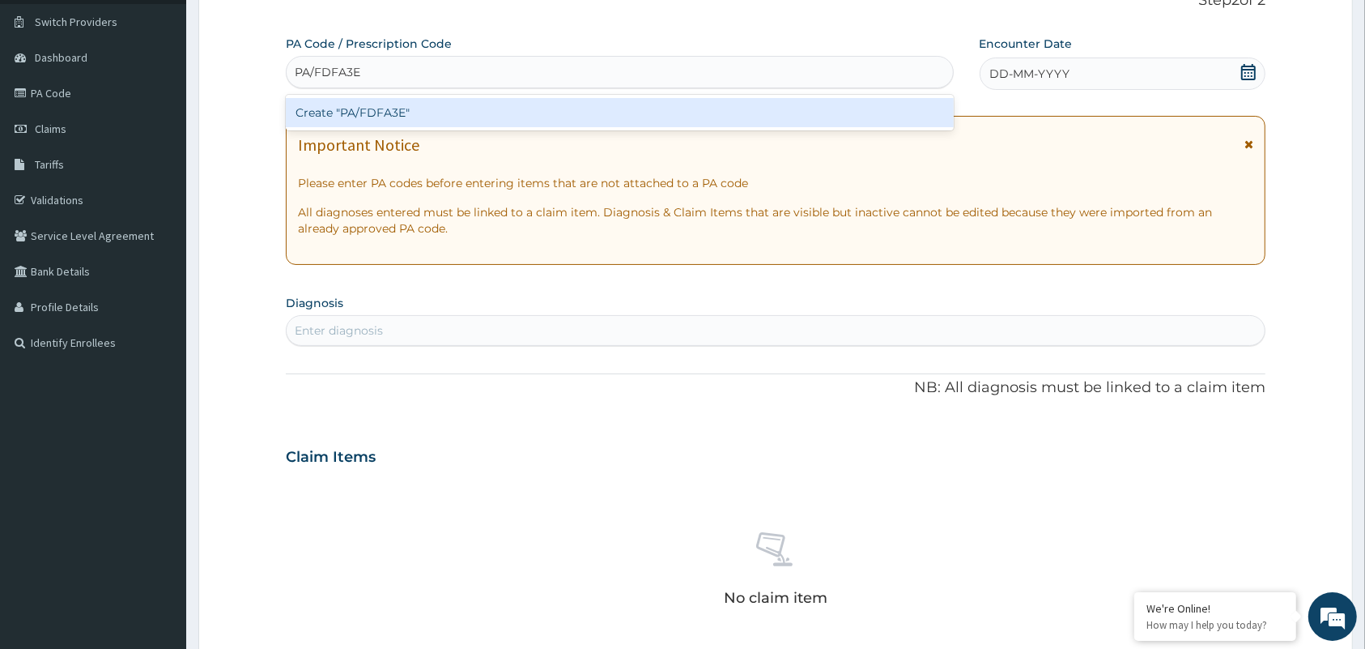
click at [484, 116] on div "Create "PA/FDFA3E"" at bounding box center [620, 112] width 668 height 29
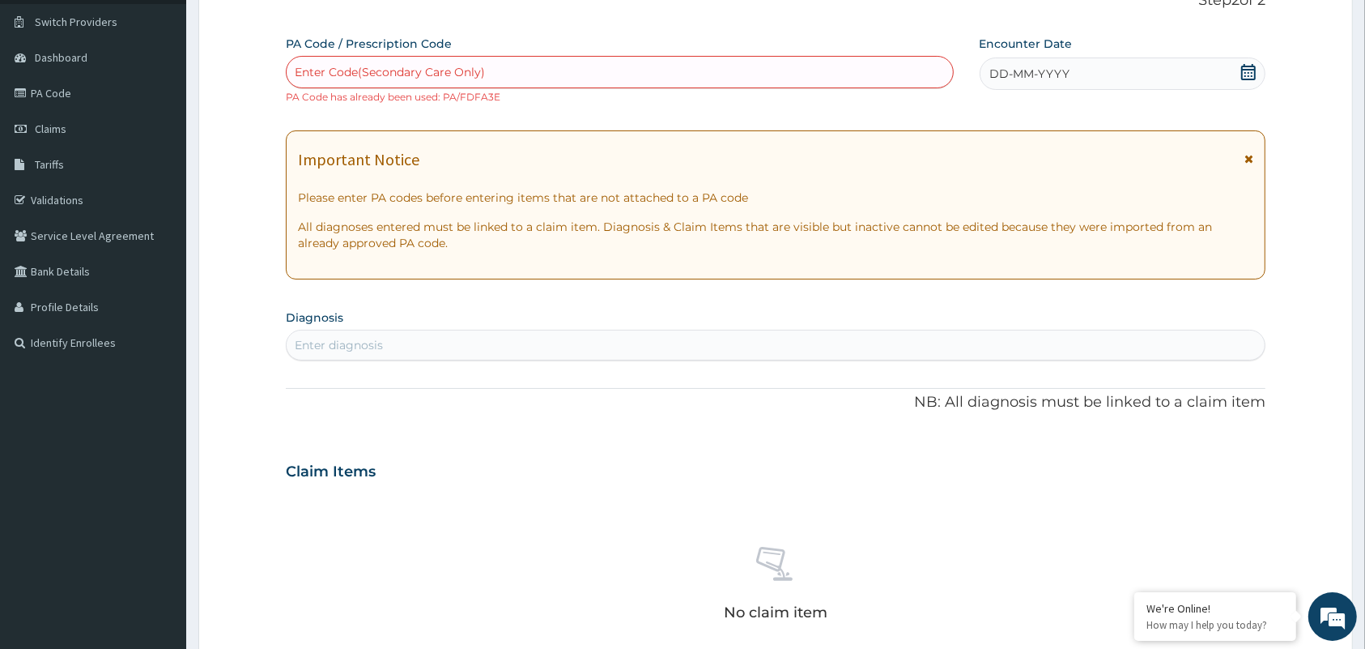
scroll to position [530, 0]
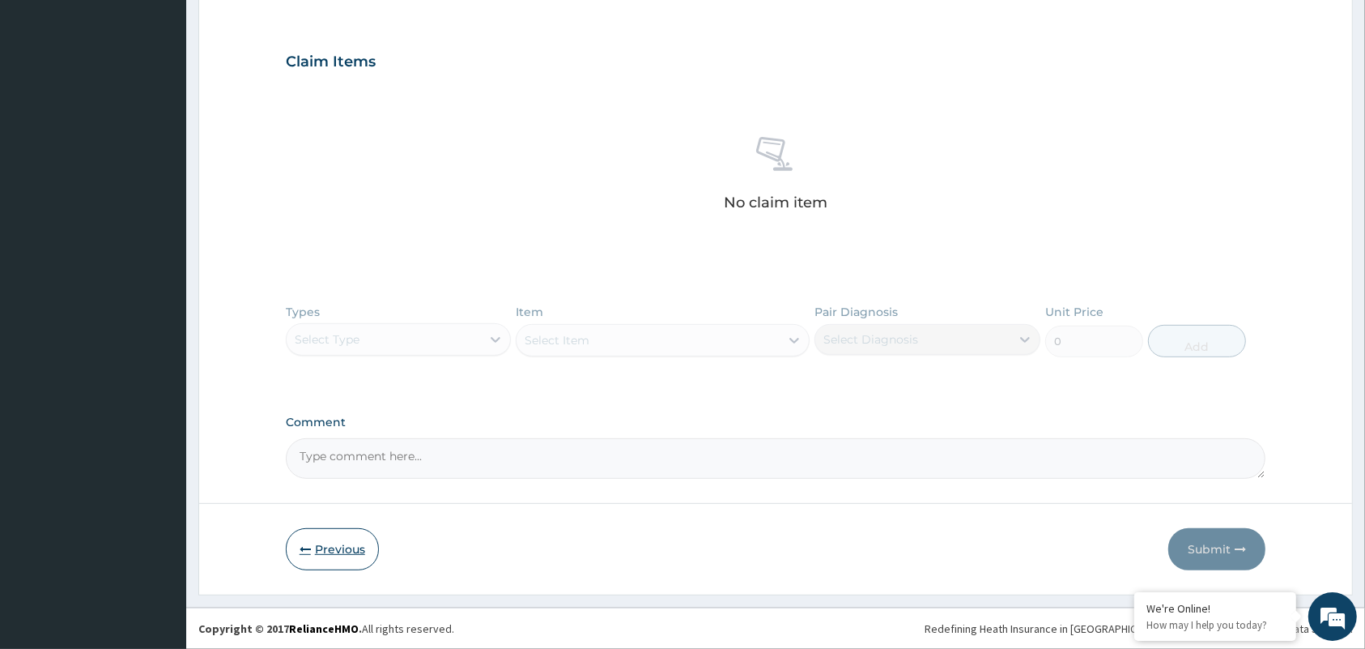
click at [337, 539] on button "Previous" at bounding box center [332, 549] width 93 height 42
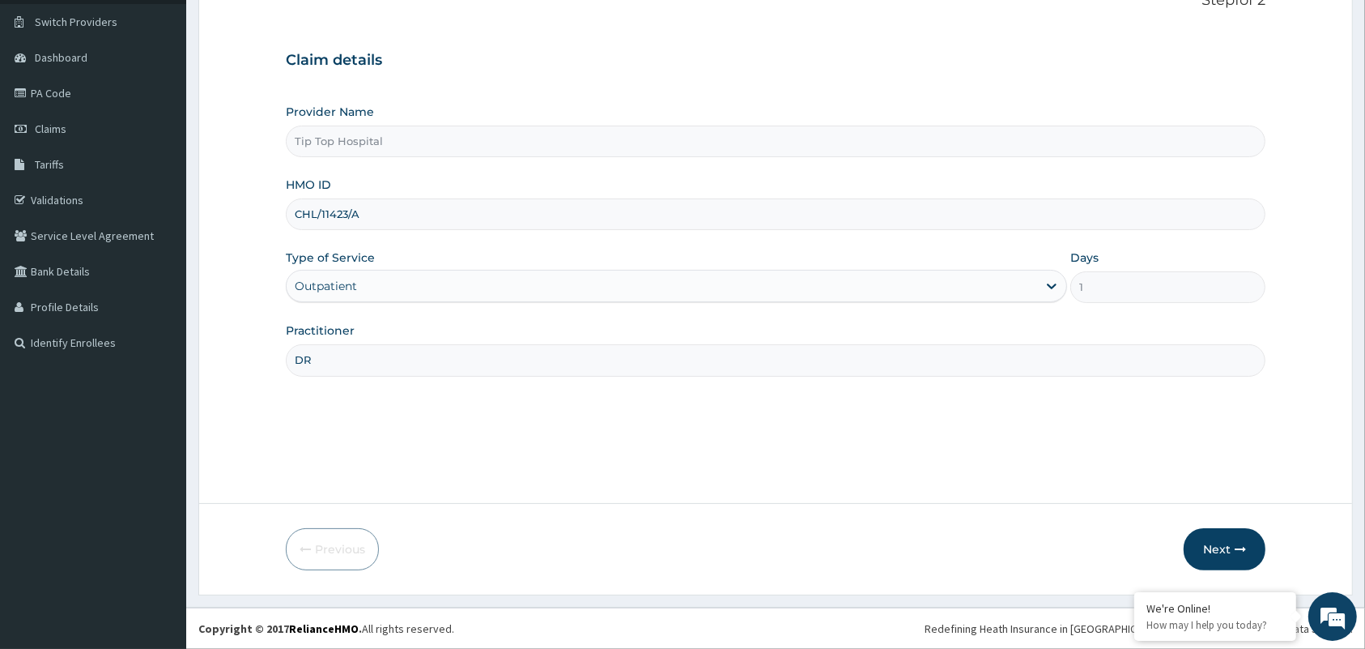
click at [415, 225] on input "CHL/11423/A" at bounding box center [776, 214] width 980 height 32
type input "C"
